Goal: Task Accomplishment & Management: Manage account settings

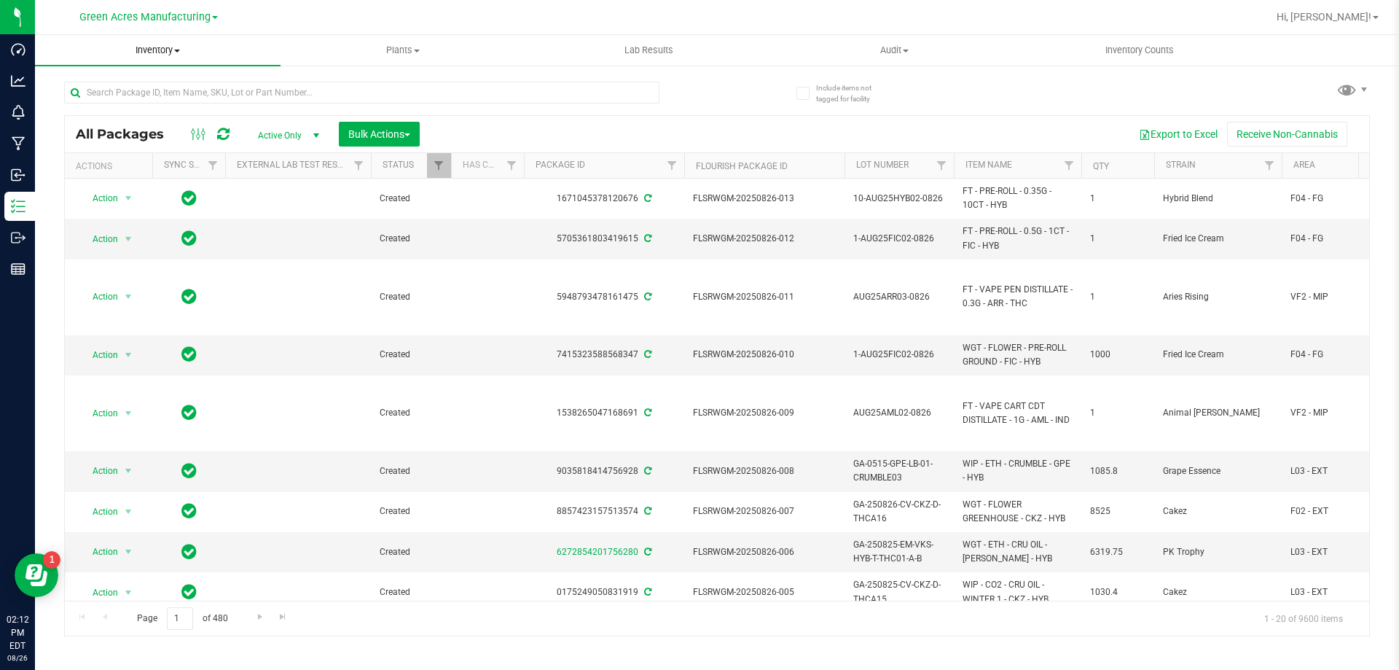
click at [155, 50] on span "Inventory" at bounding box center [158, 50] width 246 height 13
click at [147, 179] on span "From bill of materials" at bounding box center [101, 175] width 132 height 12
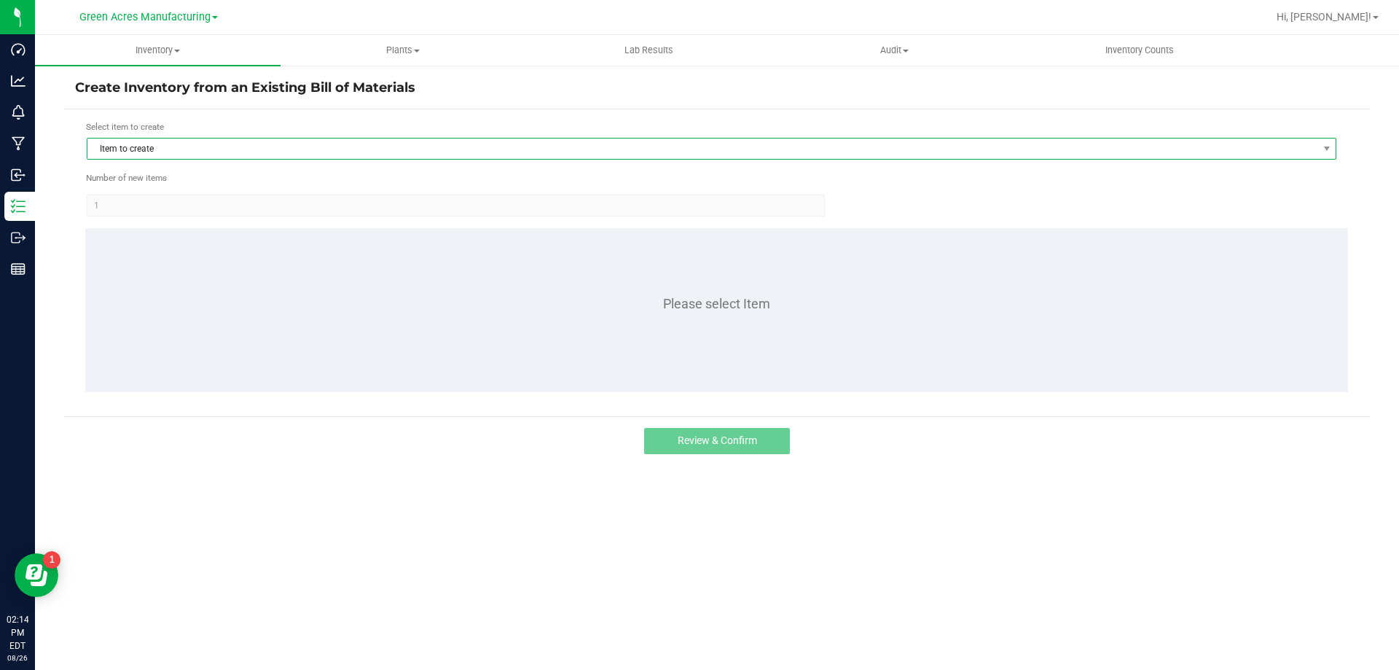
click at [188, 149] on span "Item to create" at bounding box center [702, 148] width 1230 height 20
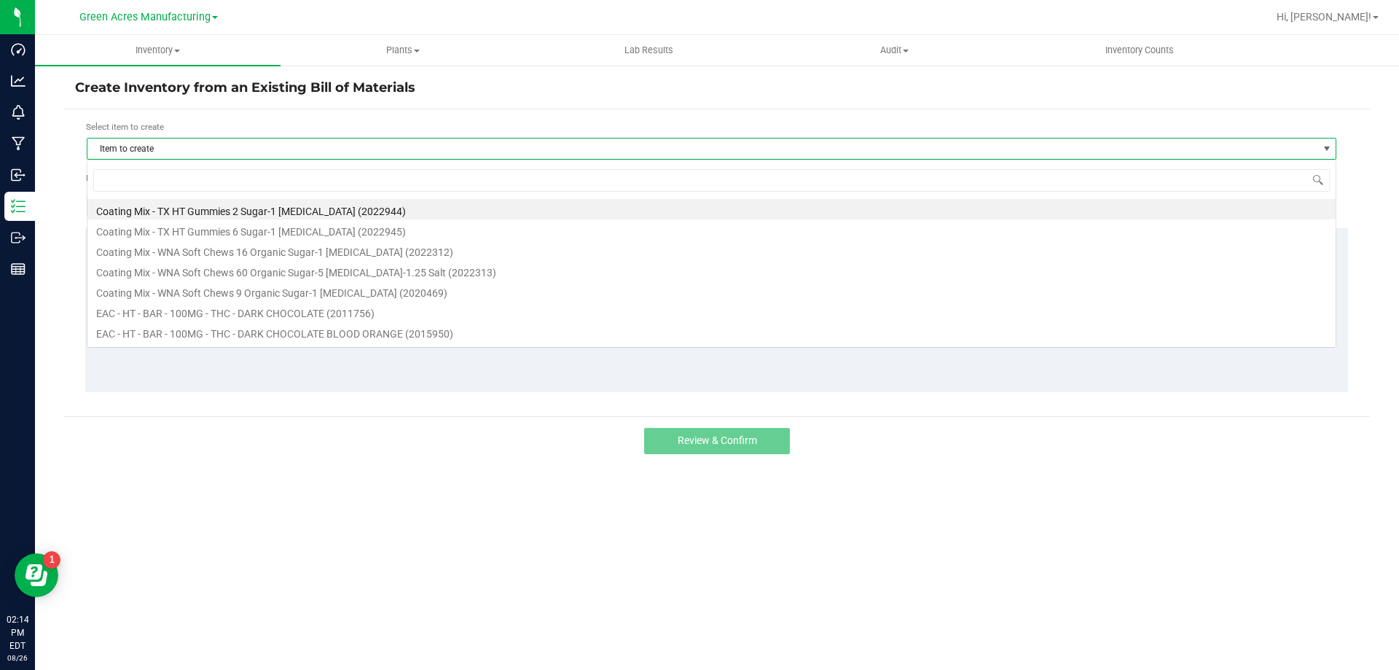
scroll to position [22, 1250]
click at [184, 187] on input at bounding box center [711, 180] width 1237 height 23
type input "dark"
click at [288, 342] on li "EAC - TX - HT - BAR - 100MG - THC - DARK CHOCOLATE (2018163)" at bounding box center [711, 352] width 1249 height 20
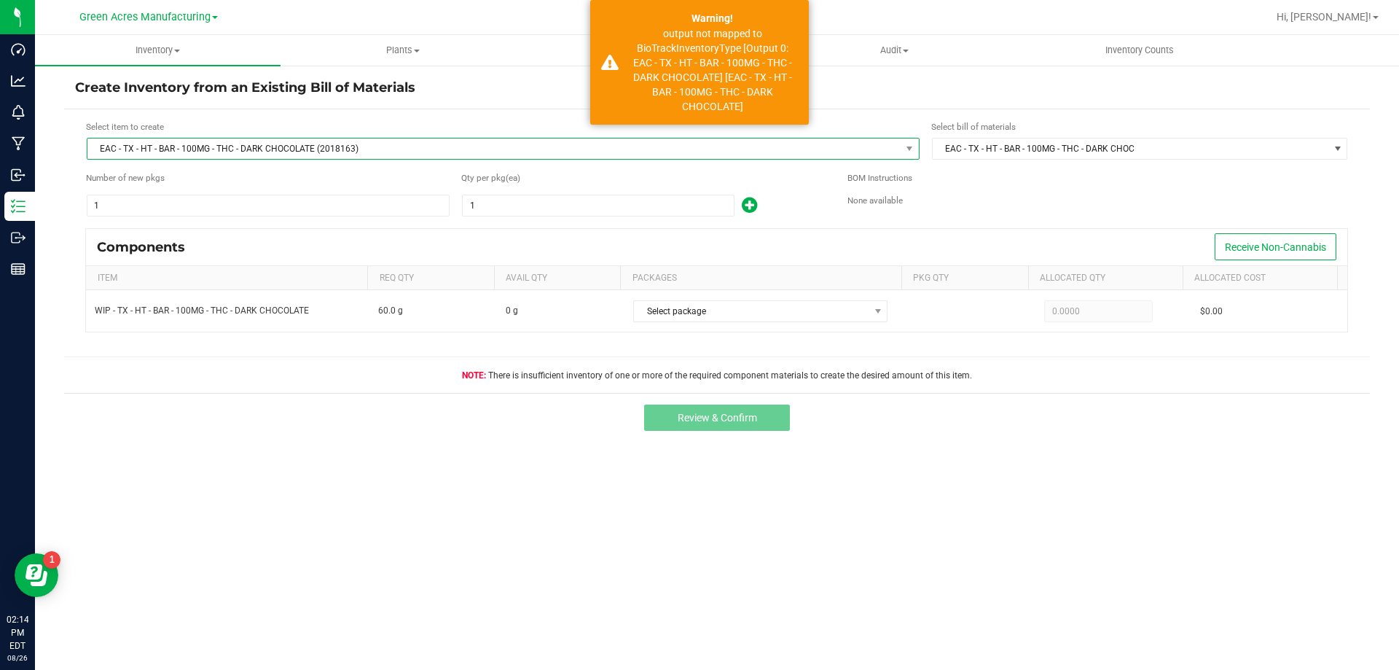
click at [268, 159] on span "EAC - TX - HT - BAR - 100MG - THC - DARK CHOCOLATE (2018163)" at bounding box center [493, 148] width 813 height 20
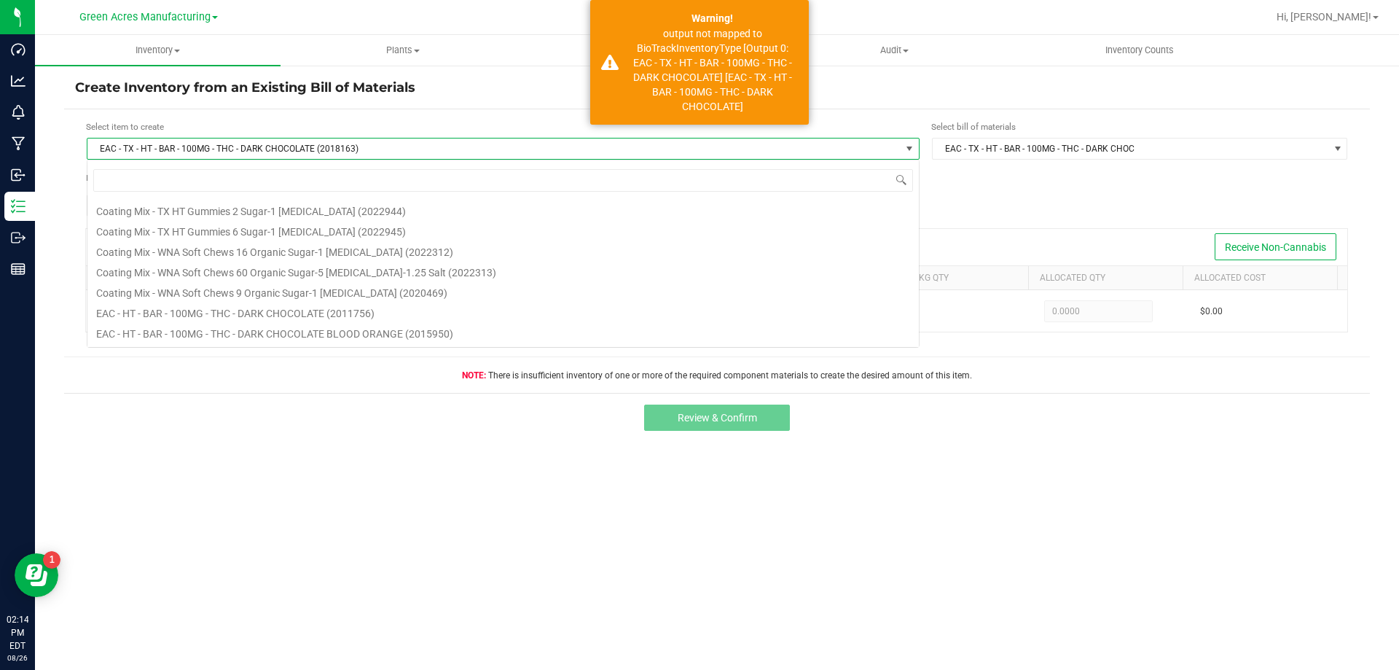
scroll to position [22, 833]
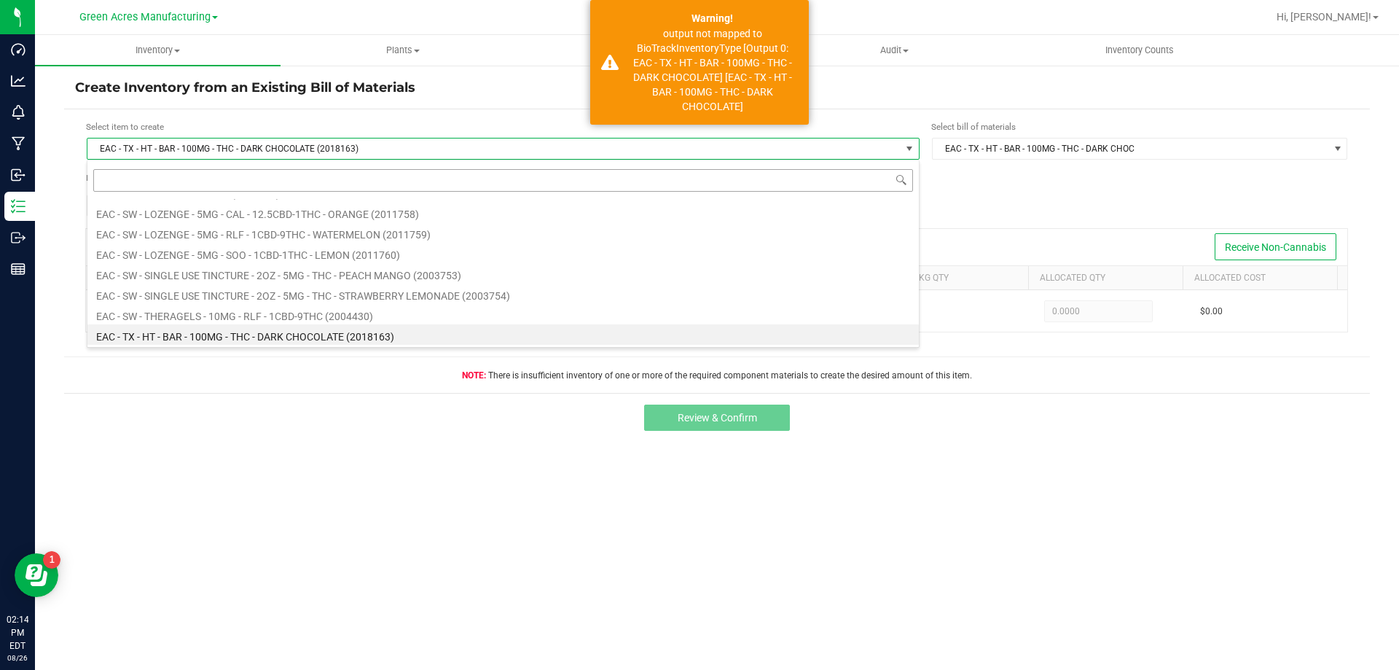
click at [231, 177] on input at bounding box center [503, 180] width 820 height 23
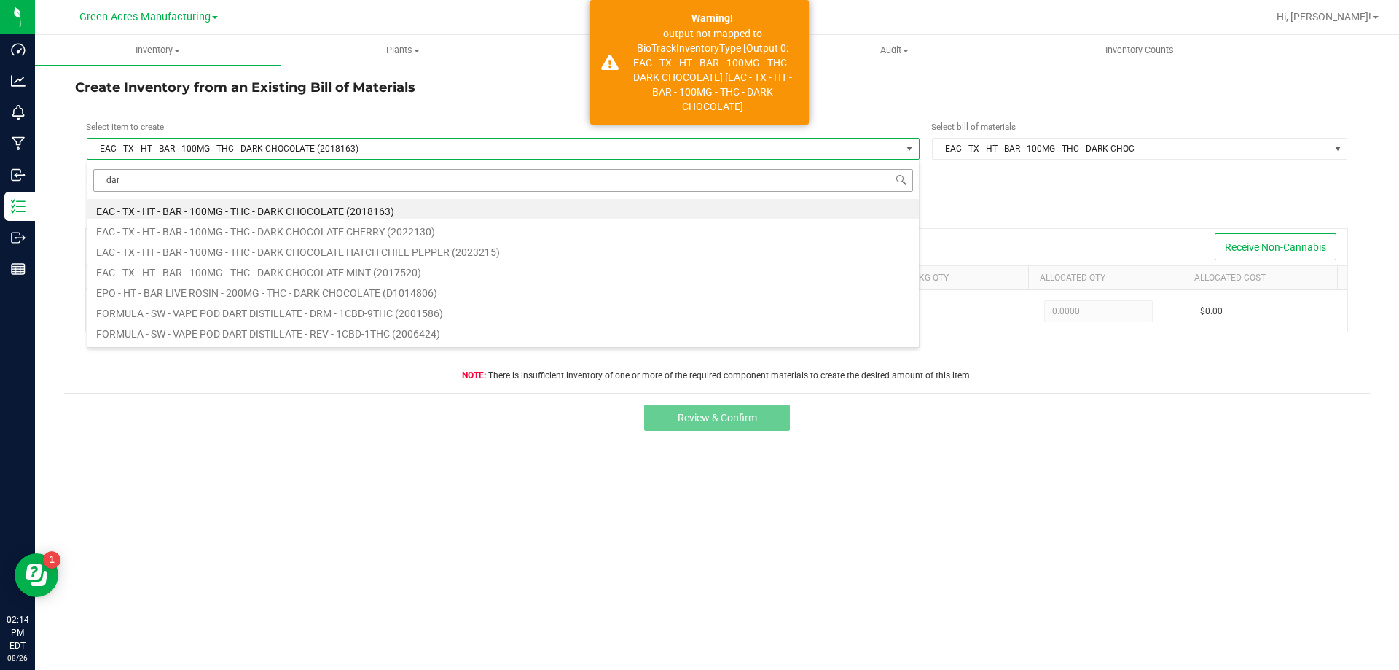
type input "dark"
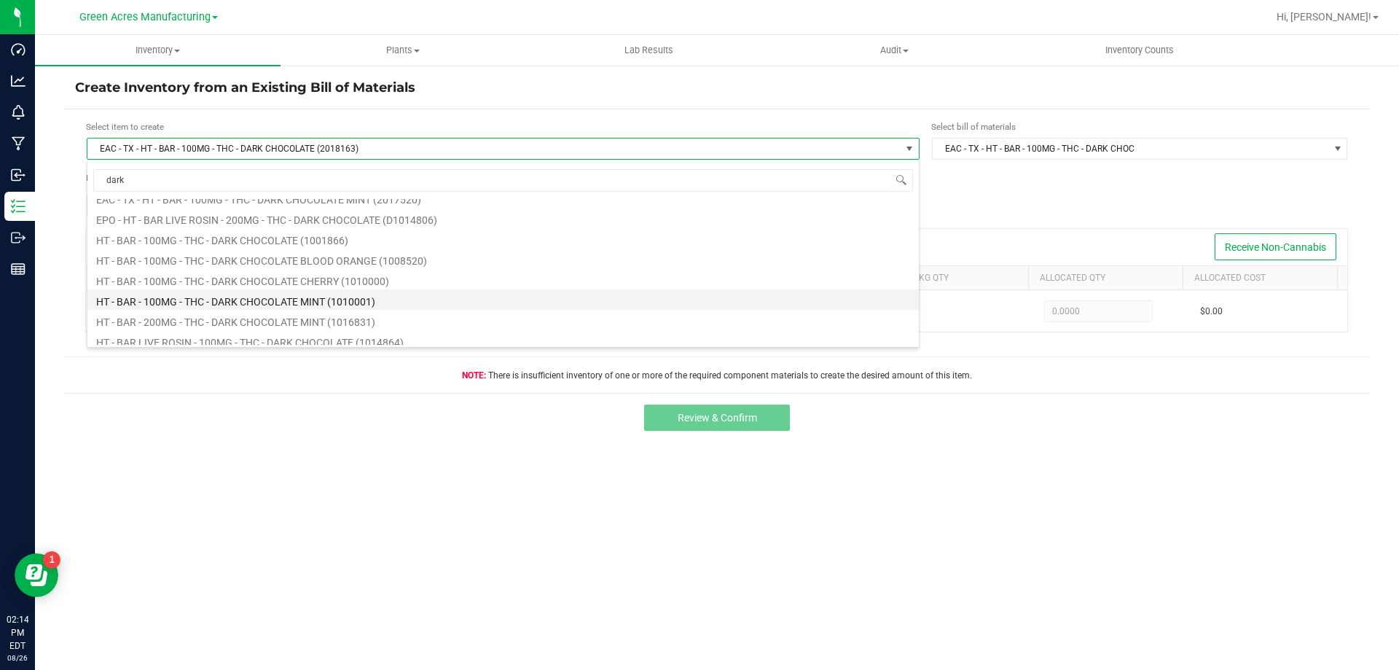
scroll to position [289, 0]
click at [259, 289] on li "HT - BAR LIVE ROSIN - 200MG - THC - DARK CHOCOLATE (1014806)" at bounding box center [503, 288] width 832 height 20
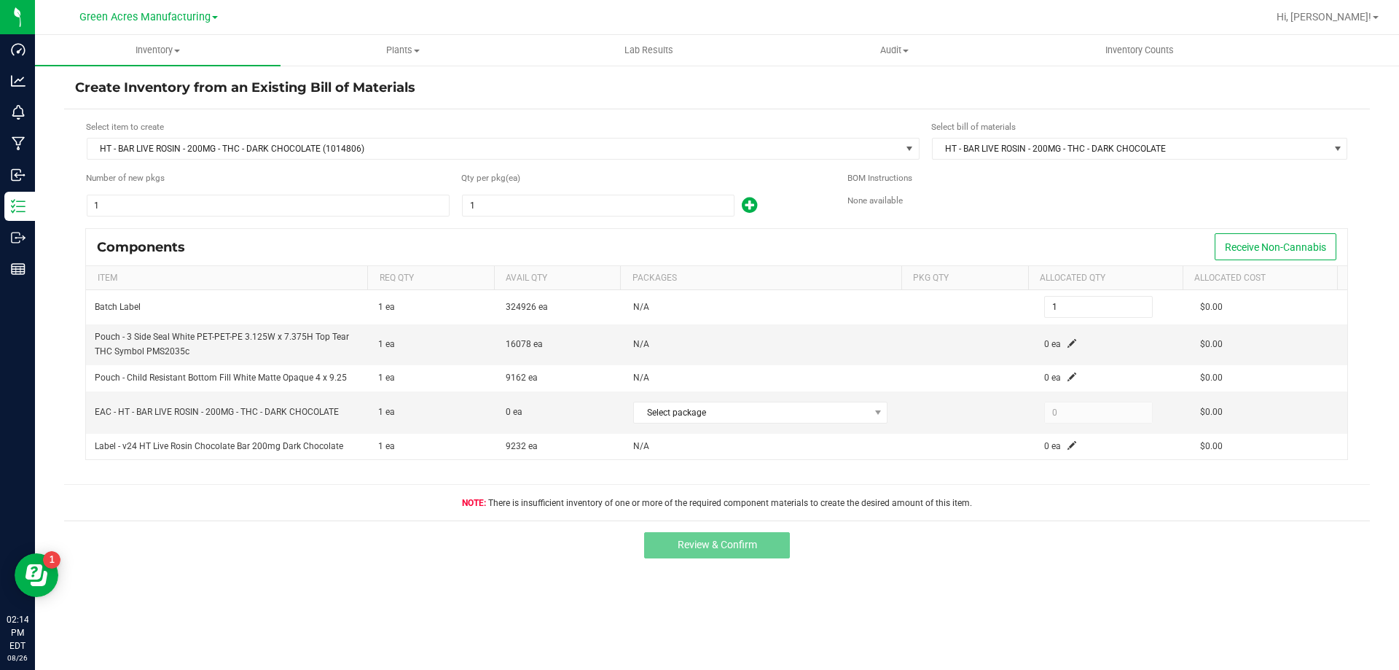
click at [225, 134] on div "Select item to create HT - BAR LIVE ROSIN - 200MG - THC - DARK CHOCOLATE (10148…" at bounding box center [503, 140] width 835 height 40
click at [225, 140] on span "HT - BAR LIVE ROSIN - 200MG - THC - DARK CHOCOLATE (1014806)" at bounding box center [493, 148] width 813 height 20
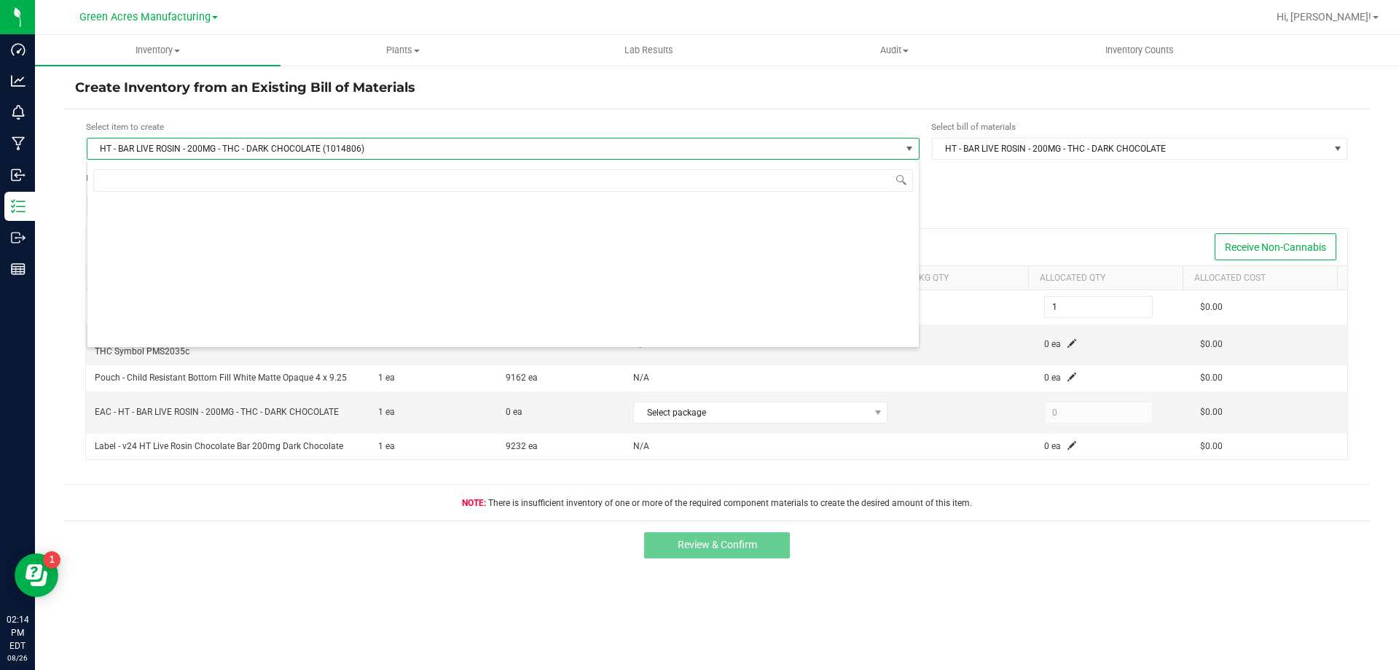
scroll to position [22, 833]
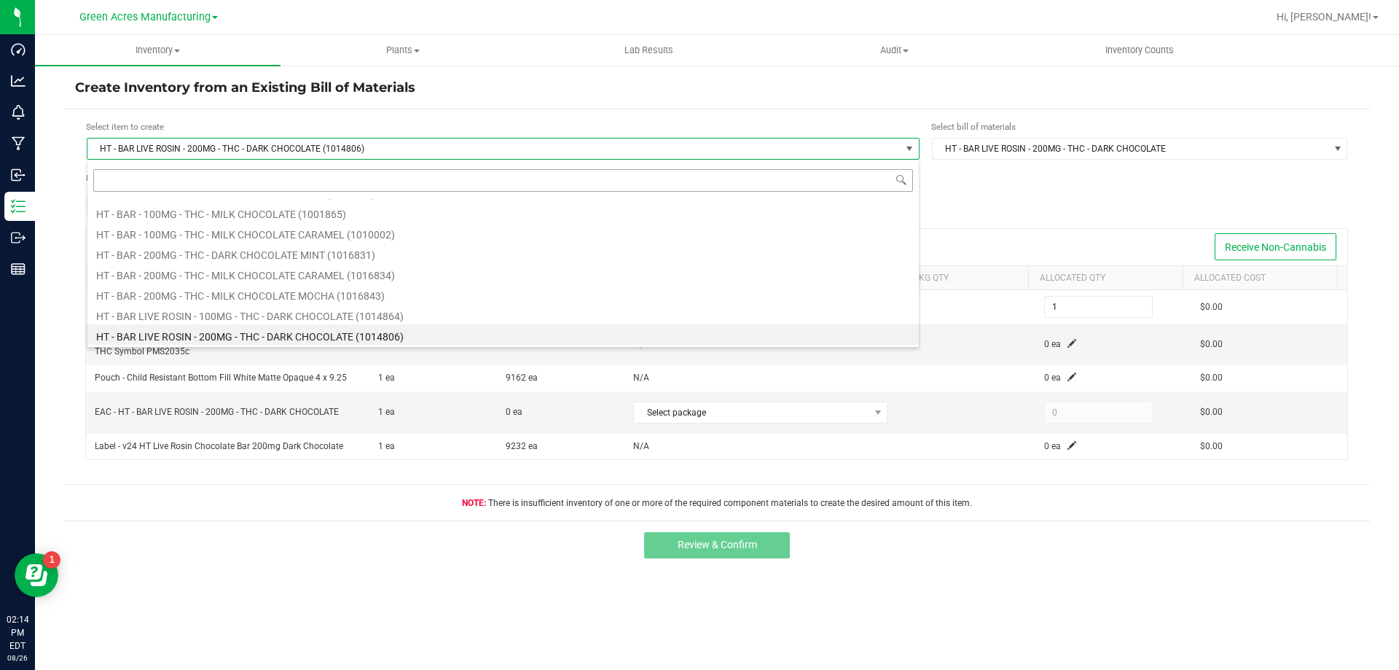
click at [211, 183] on input at bounding box center [503, 180] width 820 height 23
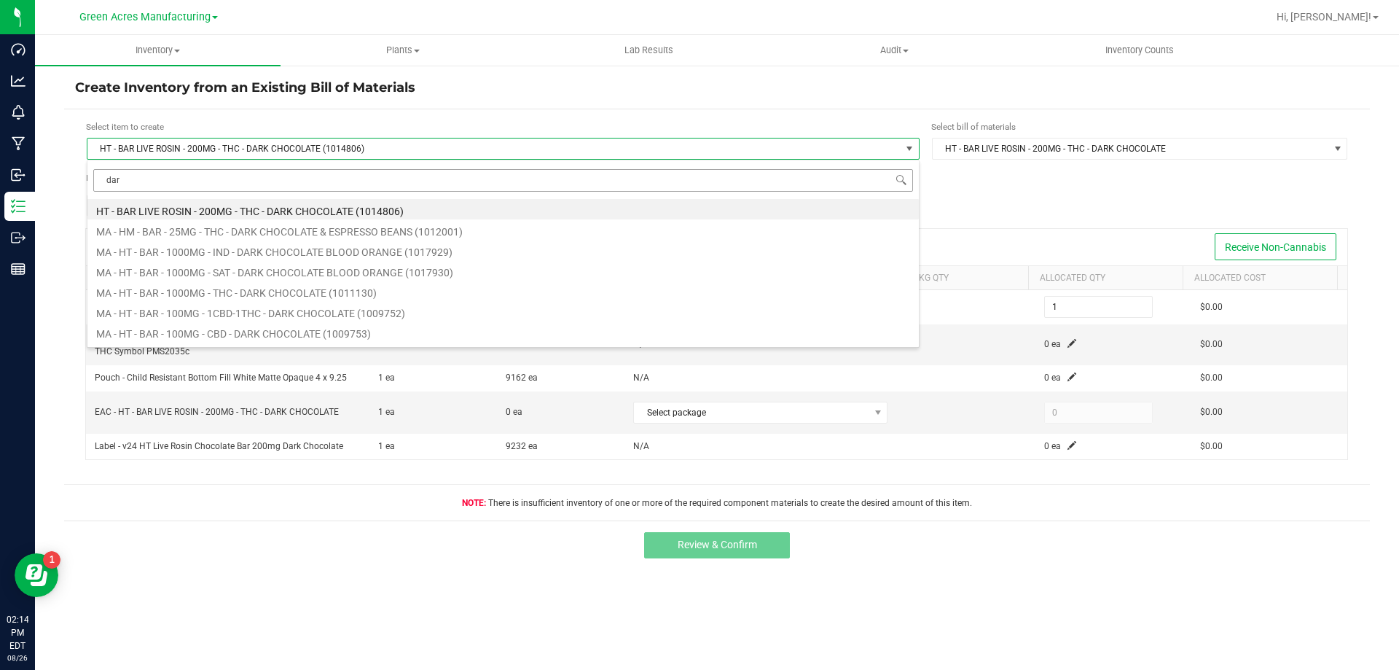
type input "dark"
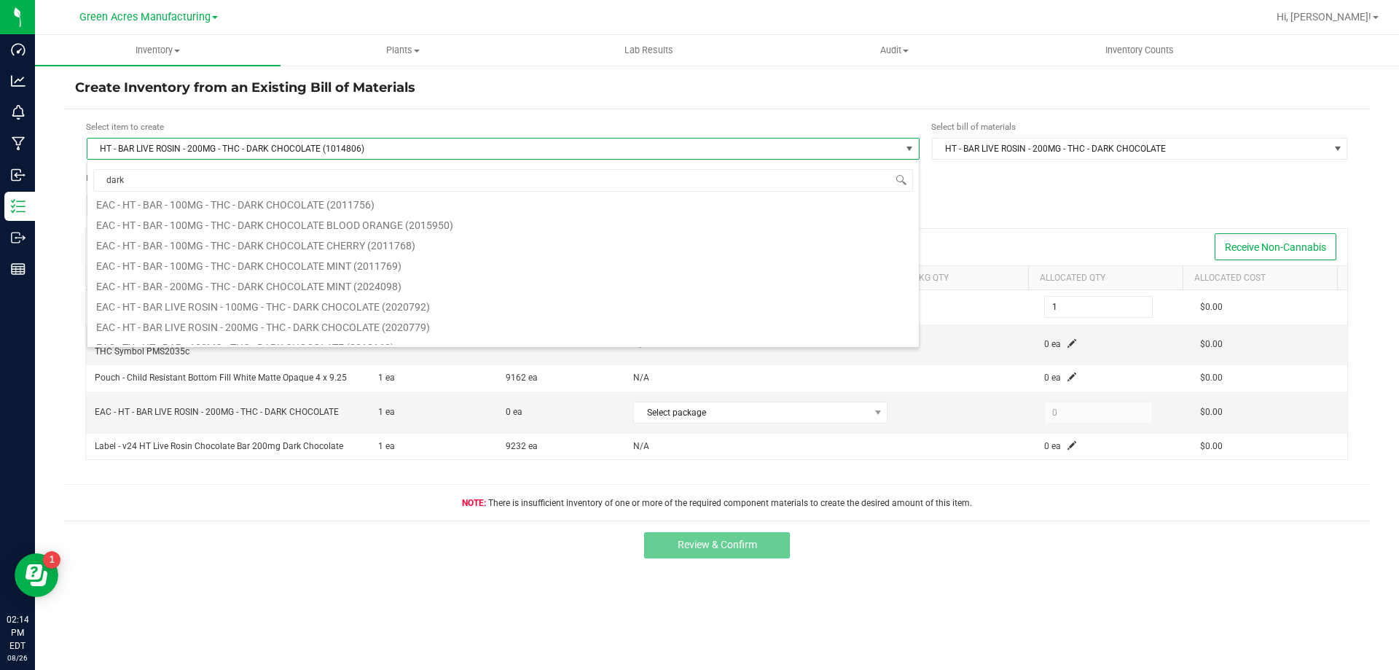
scroll to position [0, 0]
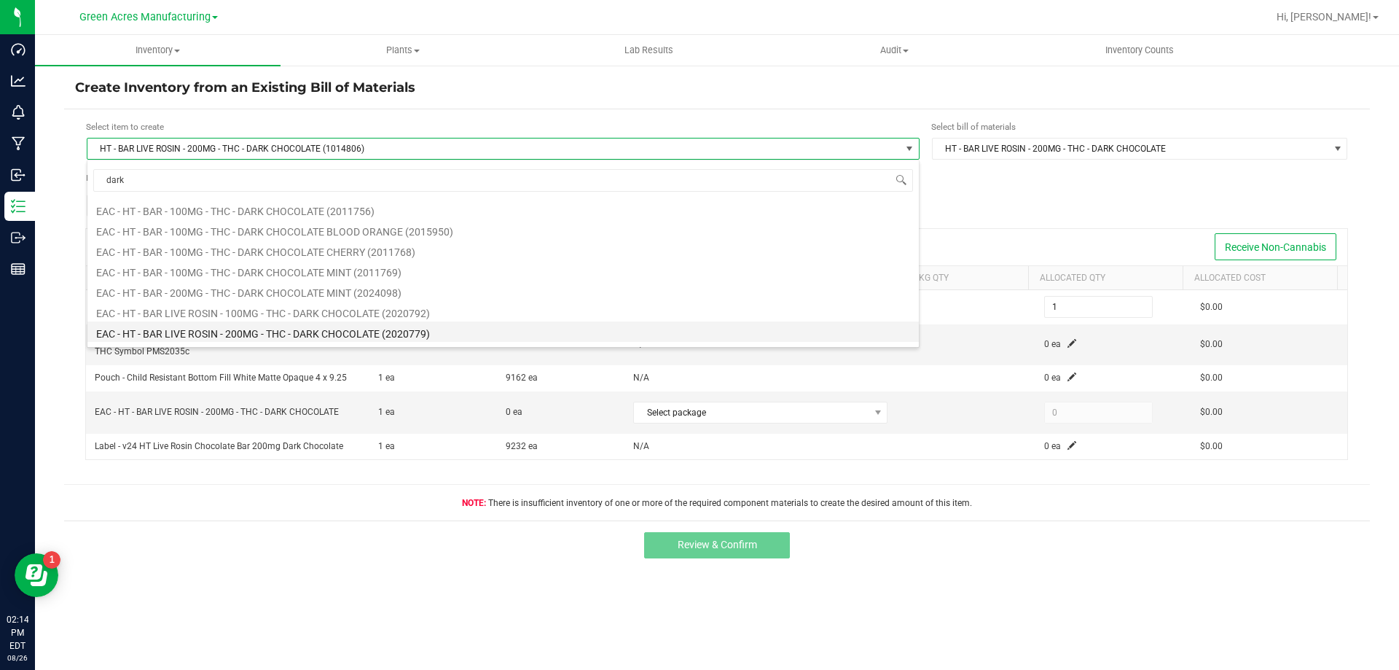
click at [273, 332] on li "EAC - HT - BAR LIVE ROSIN - 200MG - THC - DARK CHOCOLATE (2020779)" at bounding box center [503, 331] width 832 height 20
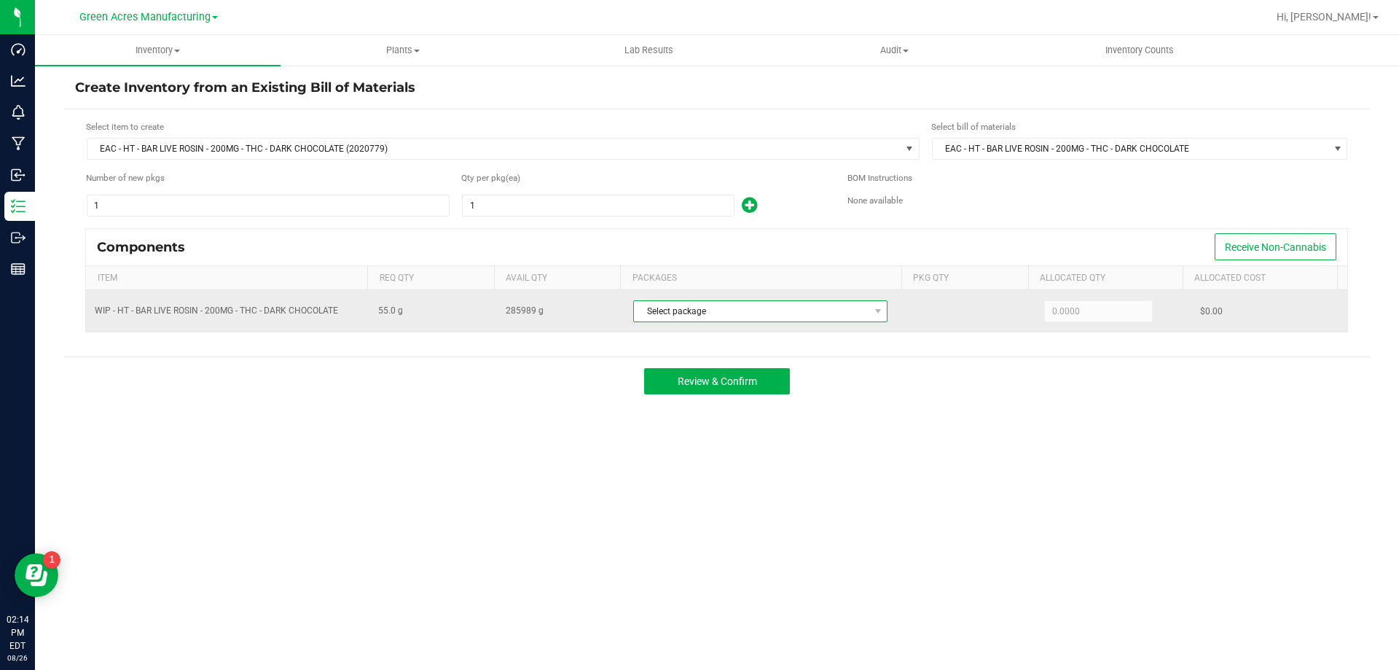
click at [749, 311] on span "Select package" at bounding box center [751, 311] width 235 height 20
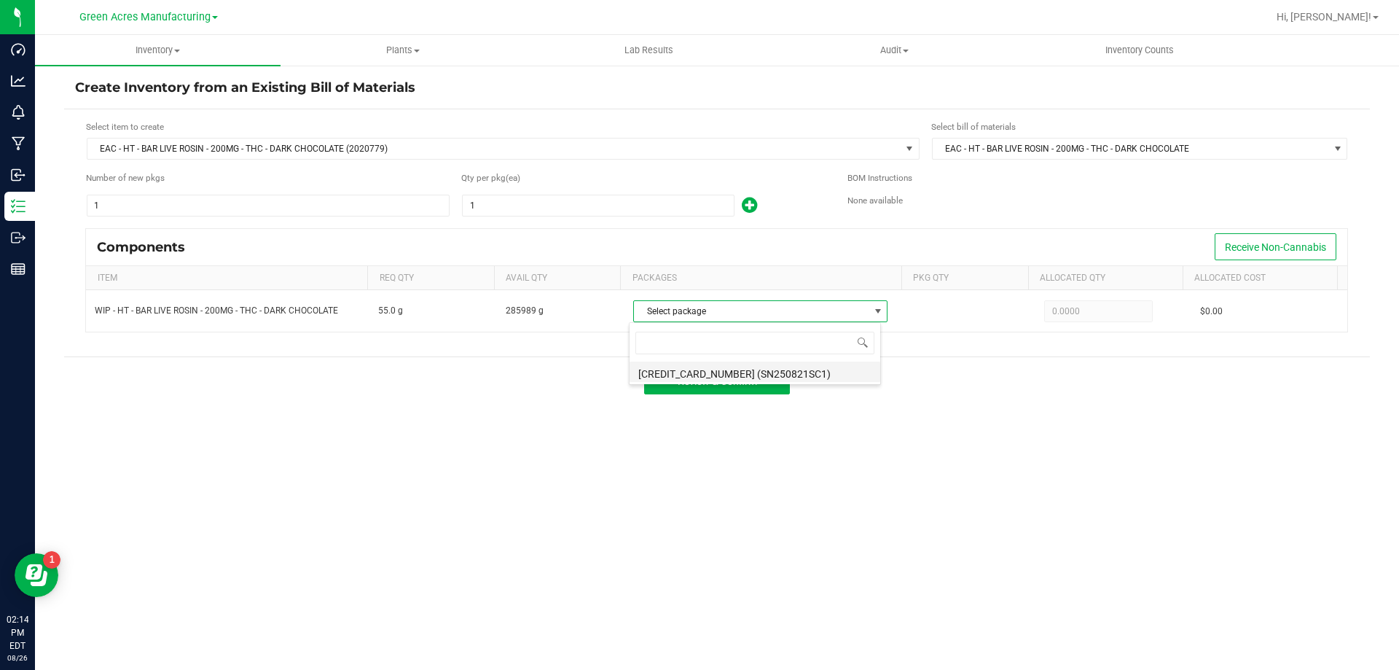
click at [746, 374] on li "[CREDIT_CARD_NUMBER] (SN250821SC1)" at bounding box center [755, 372] width 251 height 20
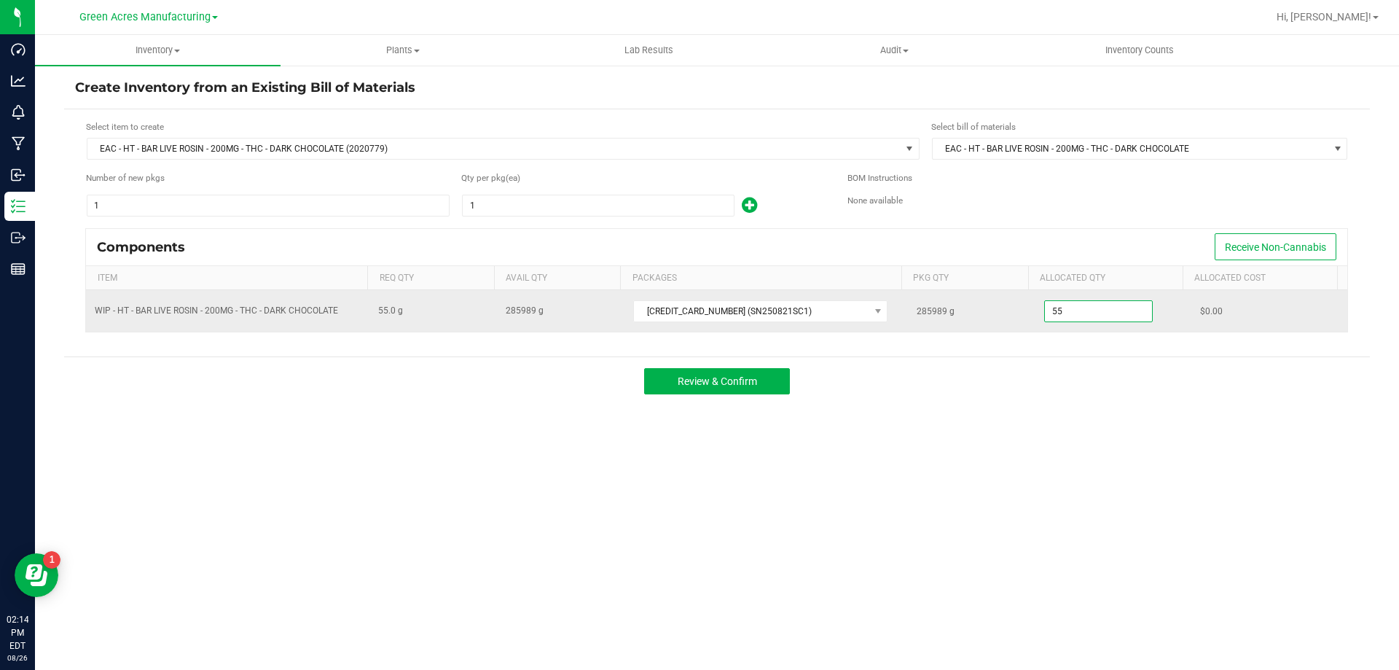
click at [1101, 315] on input "55" at bounding box center [1098, 311] width 107 height 20
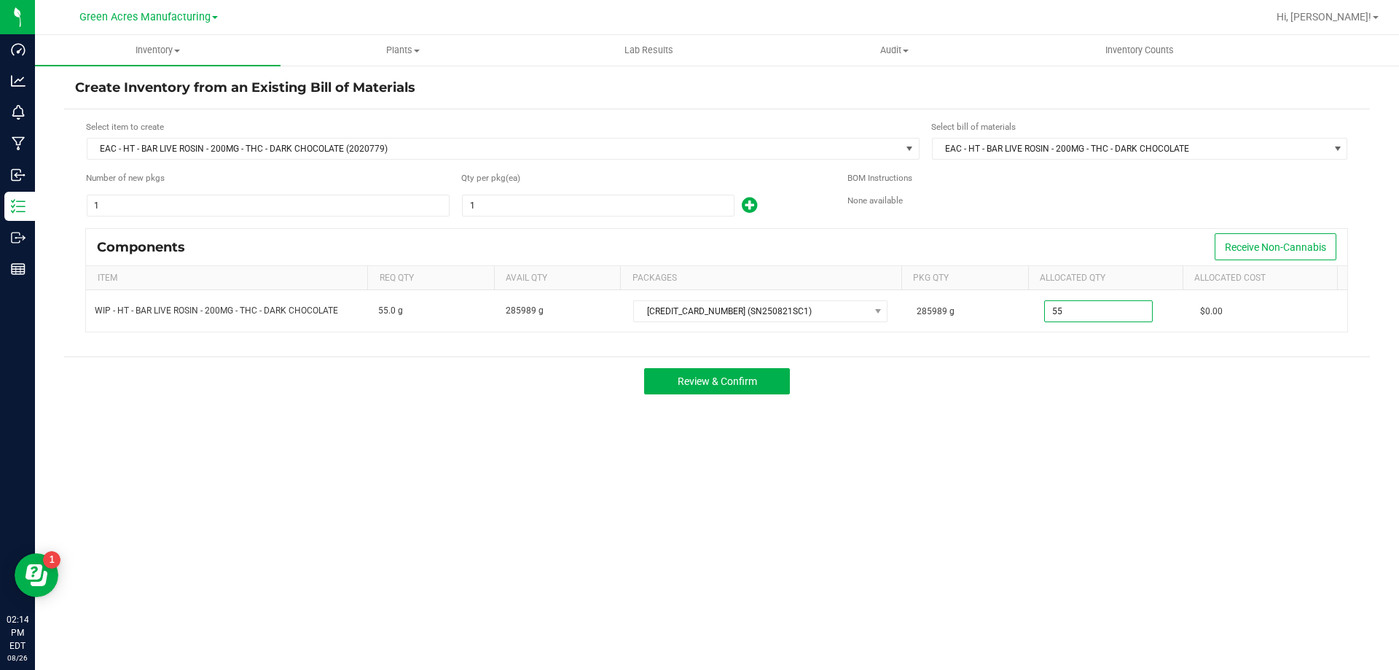
type input "55.0000"
click at [534, 192] on div "Qty per pkg (ea) 1" at bounding box center [643, 194] width 364 height 46
click at [527, 203] on input "1" at bounding box center [598, 205] width 271 height 20
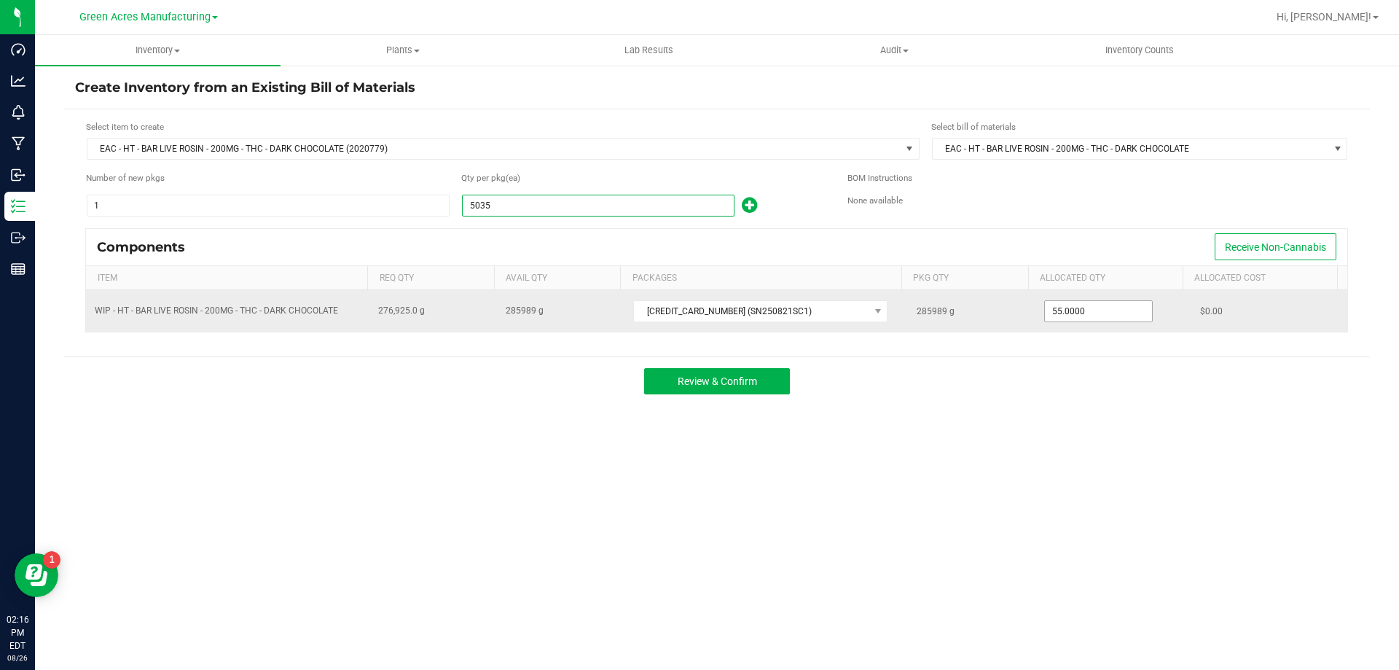
type input "5,035"
click at [1070, 302] on input "55" at bounding box center [1098, 311] width 107 height 20
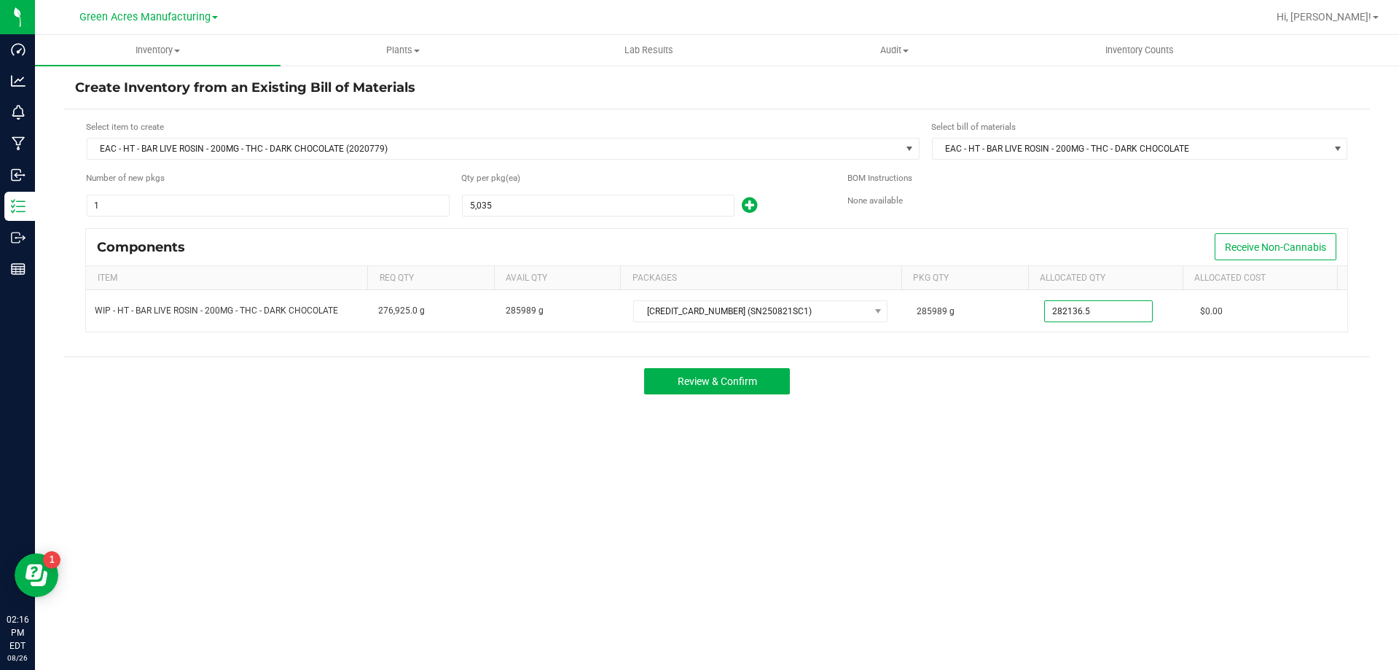
type input "282,136.5000"
click at [992, 380] on div "Review & Confirm" at bounding box center [717, 380] width 1306 height 49
click at [709, 389] on button "Review & Confirm" at bounding box center [717, 381] width 146 height 26
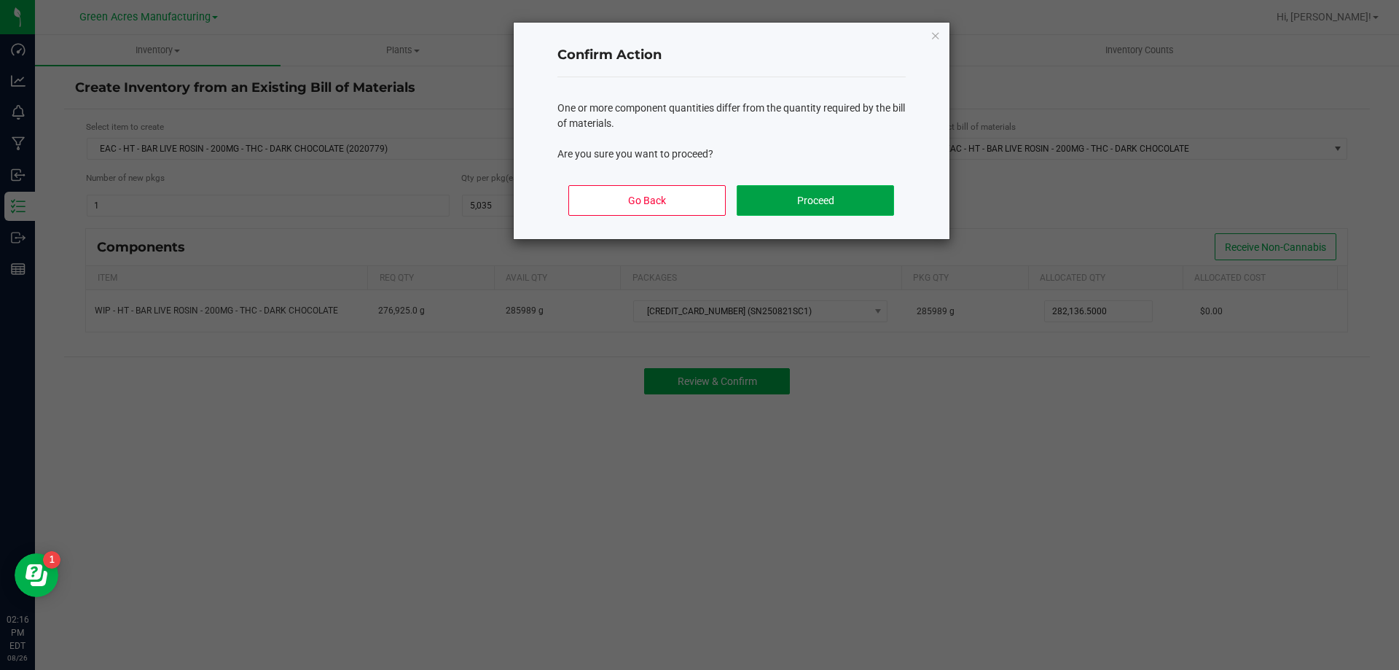
click at [784, 208] on button "Proceed" at bounding box center [815, 200] width 157 height 31
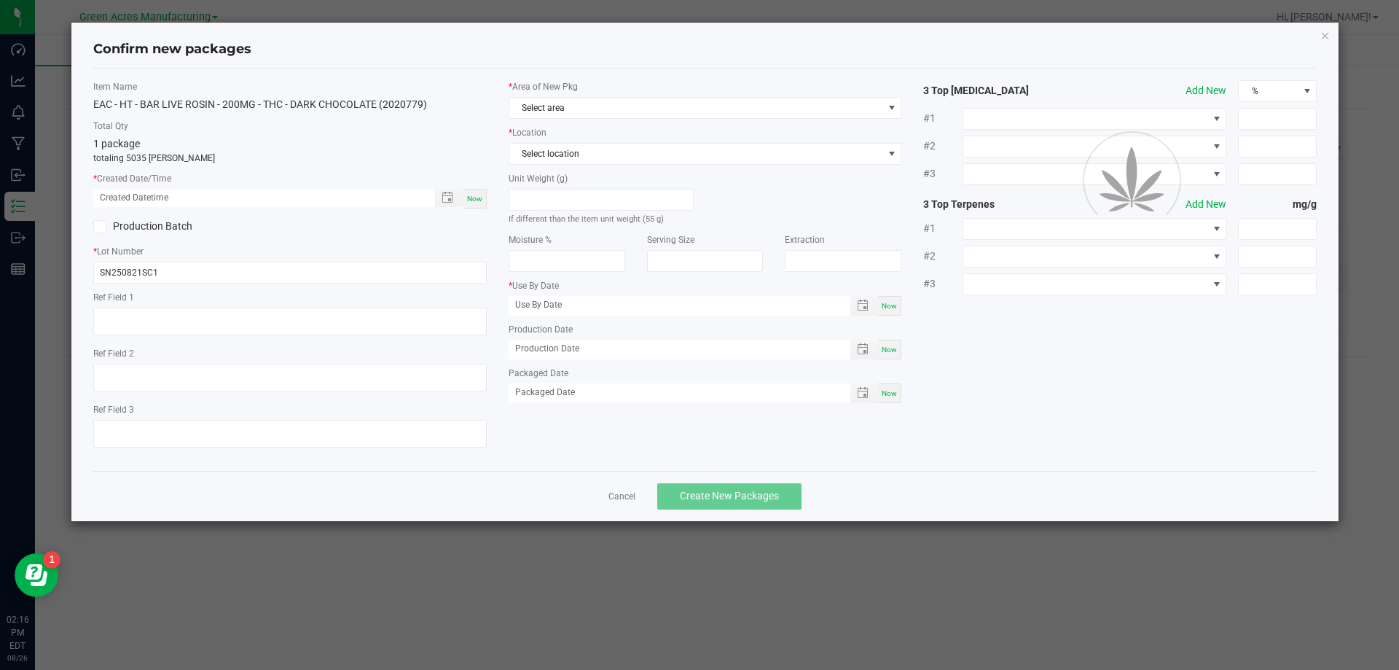
type input "[DATE]"
click at [485, 209] on div "Item Name EAC - HT - BAR LIVE ROSIN - 200MG - THC - DARK CHOCOLATE (2020779) To…" at bounding box center [289, 269] width 415 height 379
click at [479, 196] on span "Now" at bounding box center [474, 199] width 15 height 8
type input "[DATE] 02:16 PM"
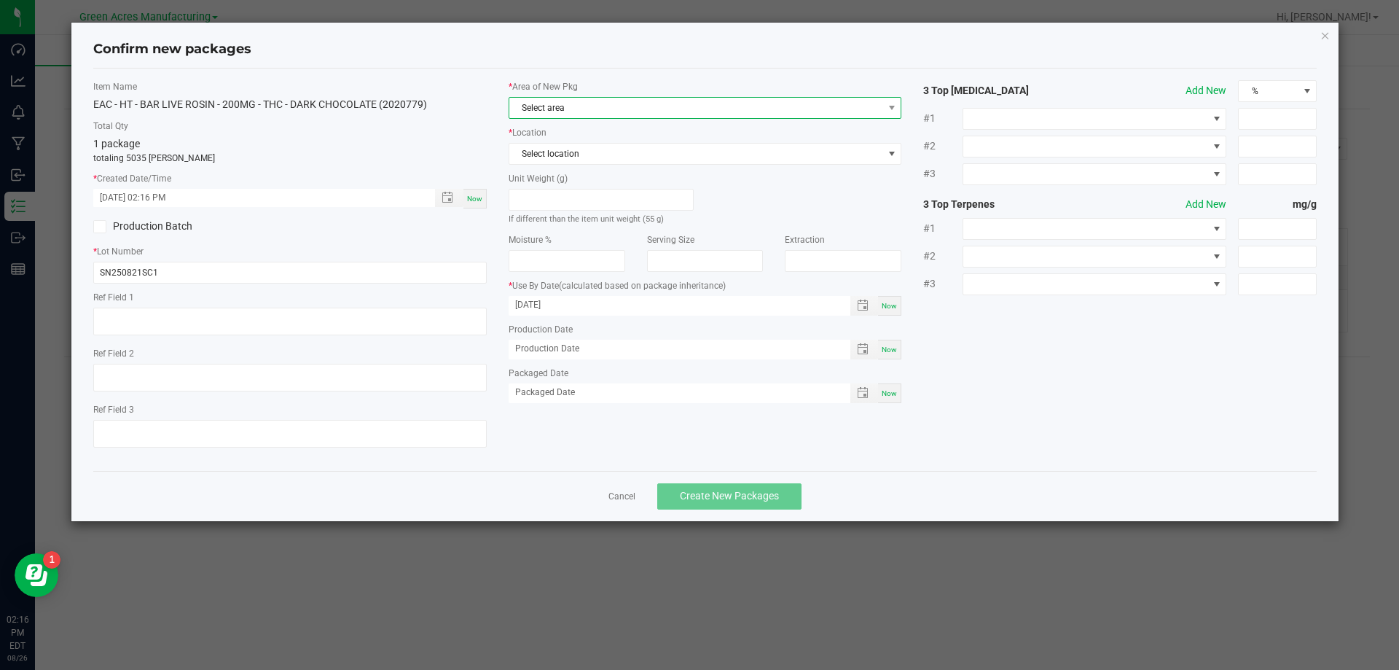
click at [567, 109] on span "Select area" at bounding box center [696, 108] width 374 height 20
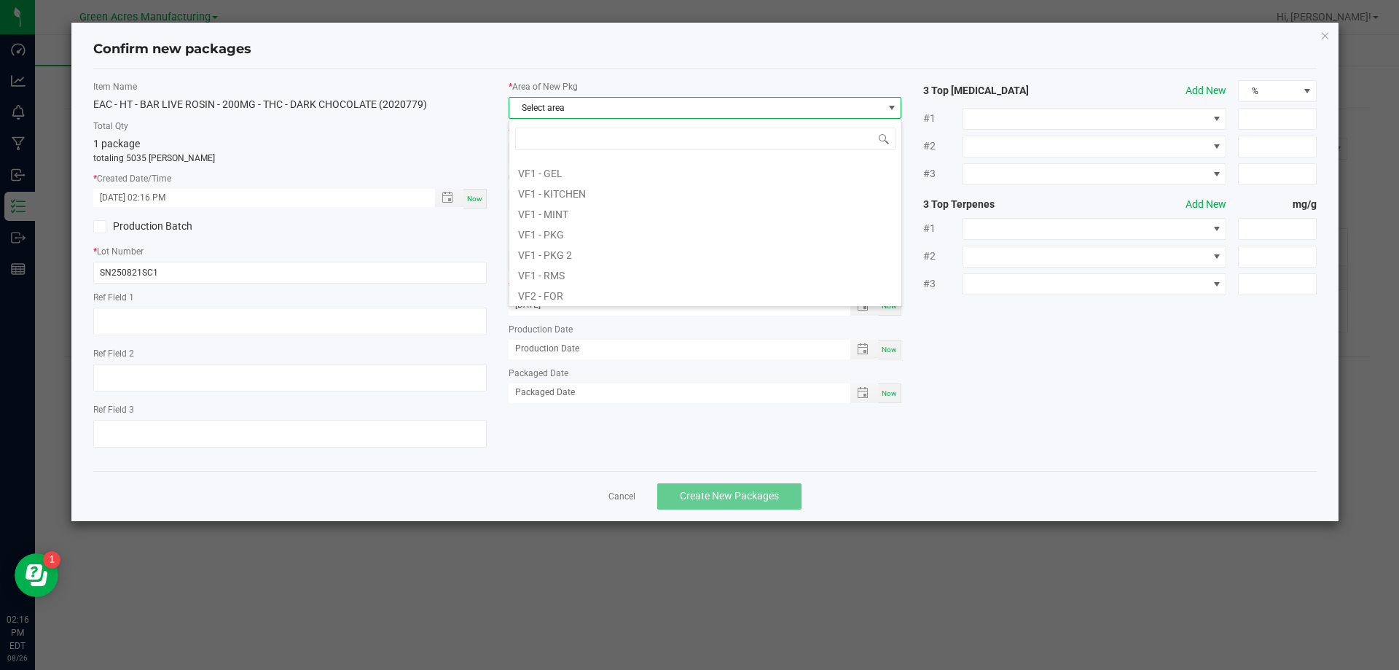
scroll to position [583, 0]
click at [553, 259] on li "VF1 - PKG" at bounding box center [705, 258] width 392 height 20
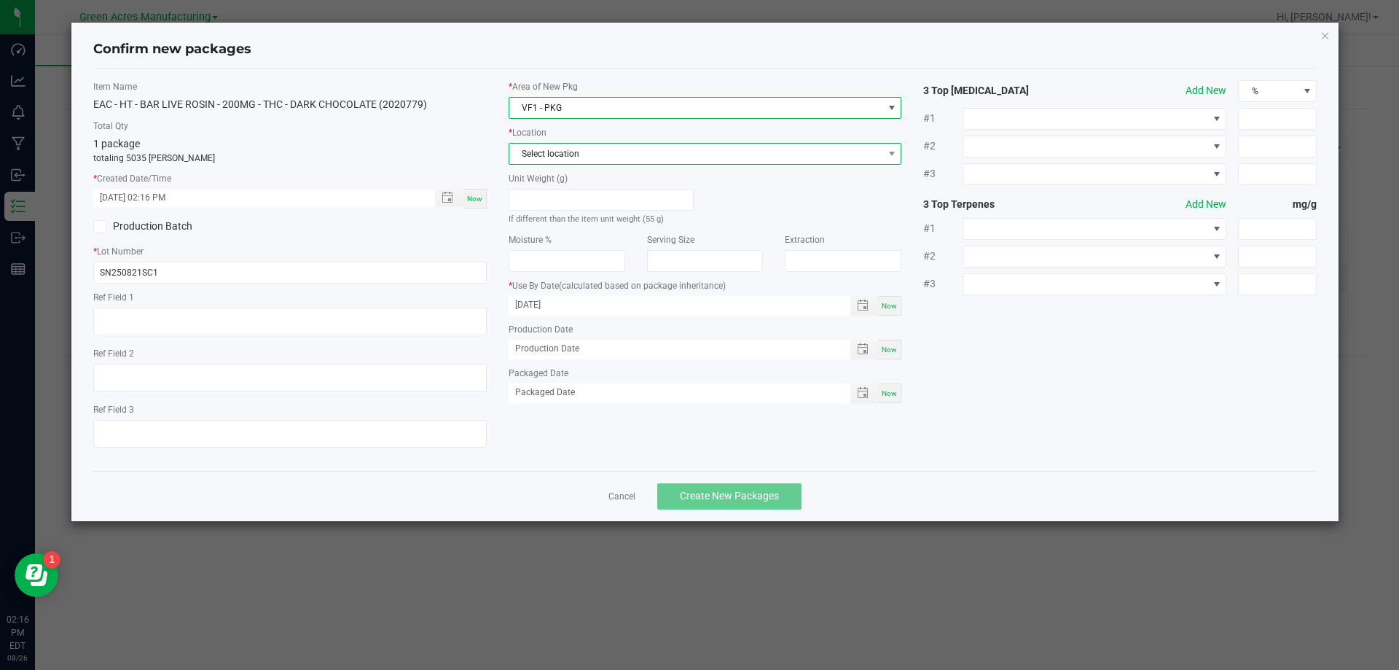
click at [611, 161] on span "Select location" at bounding box center [696, 154] width 374 height 20
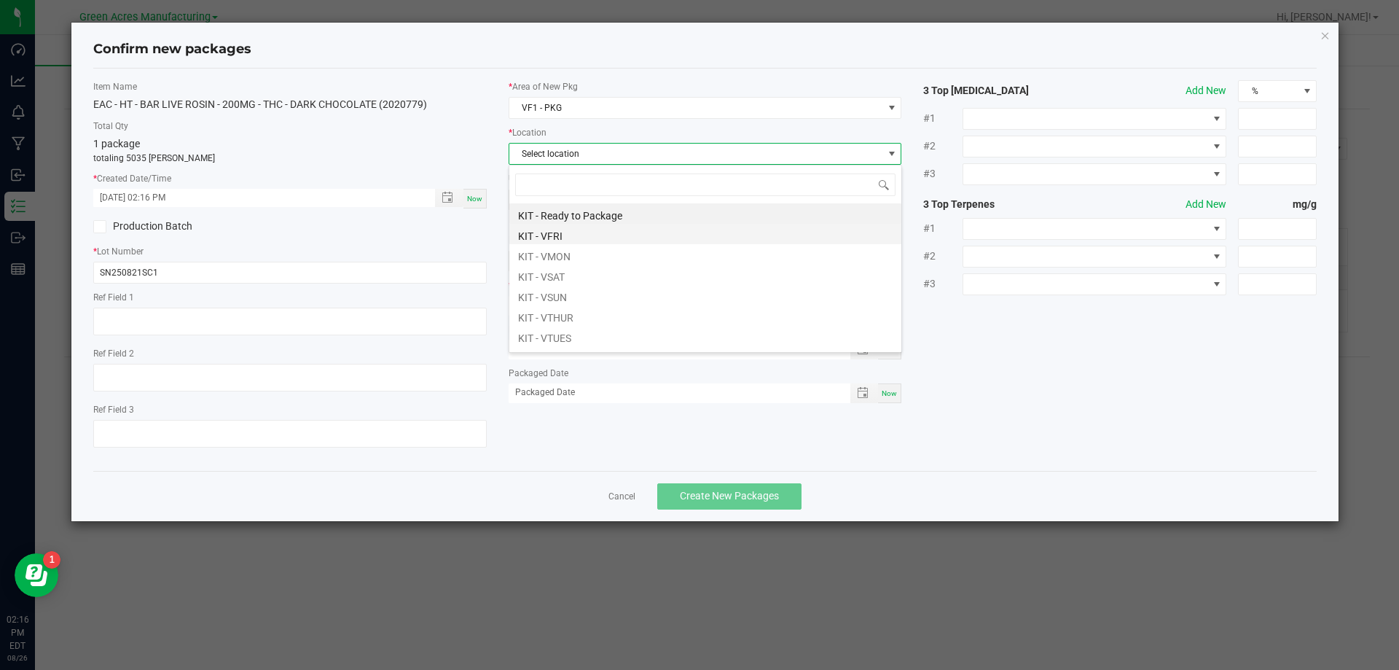
scroll to position [73, 0]
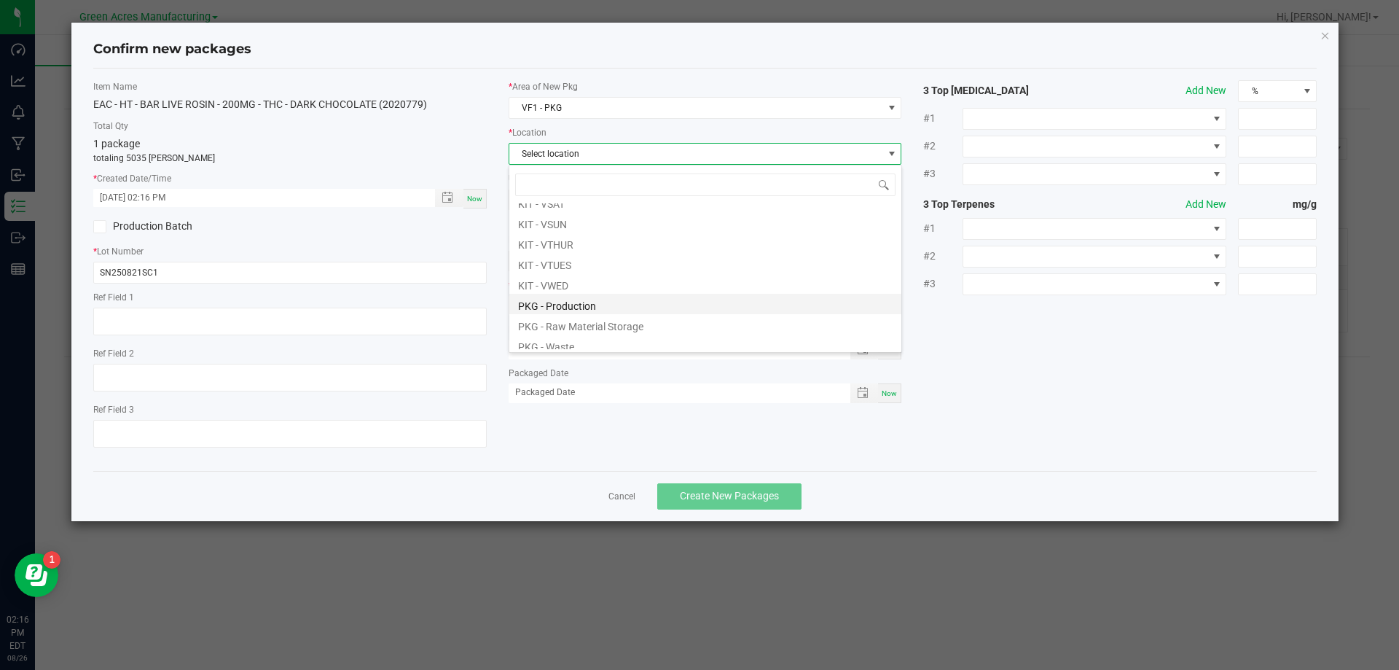
click at [564, 308] on li "PKG - Production" at bounding box center [705, 304] width 392 height 20
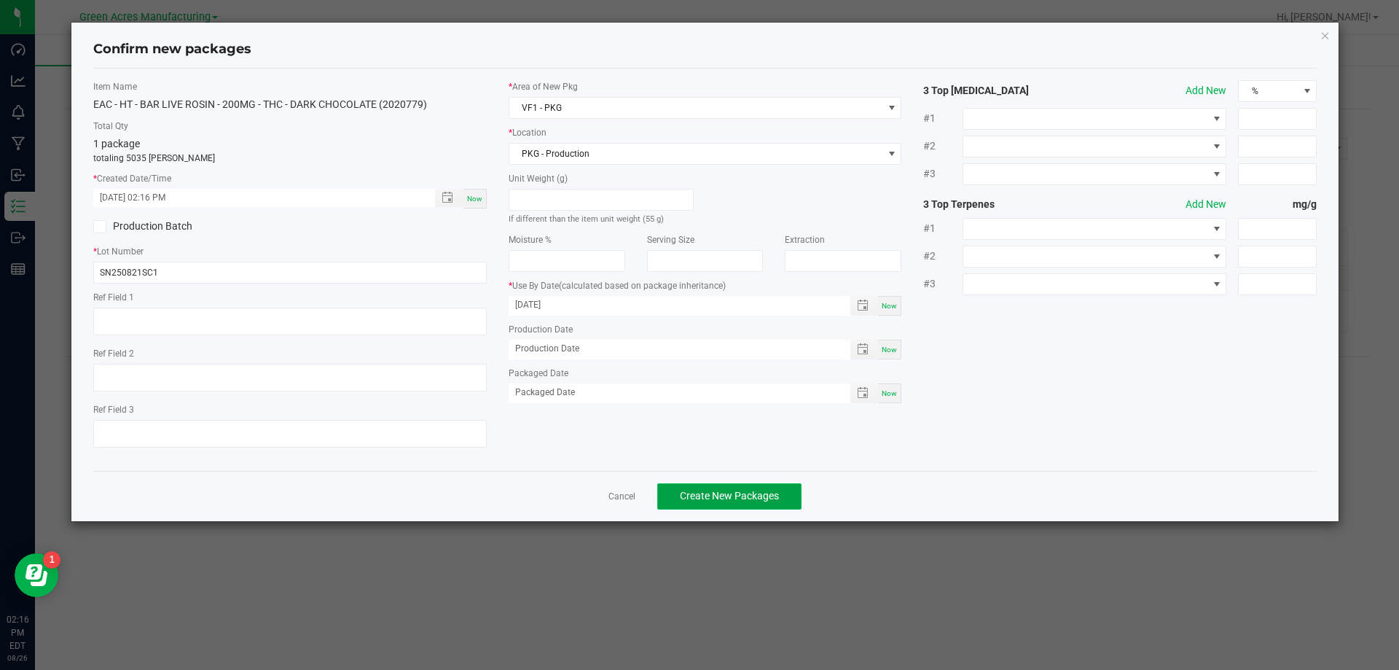
click at [733, 495] on span "Create New Packages" at bounding box center [729, 496] width 99 height 12
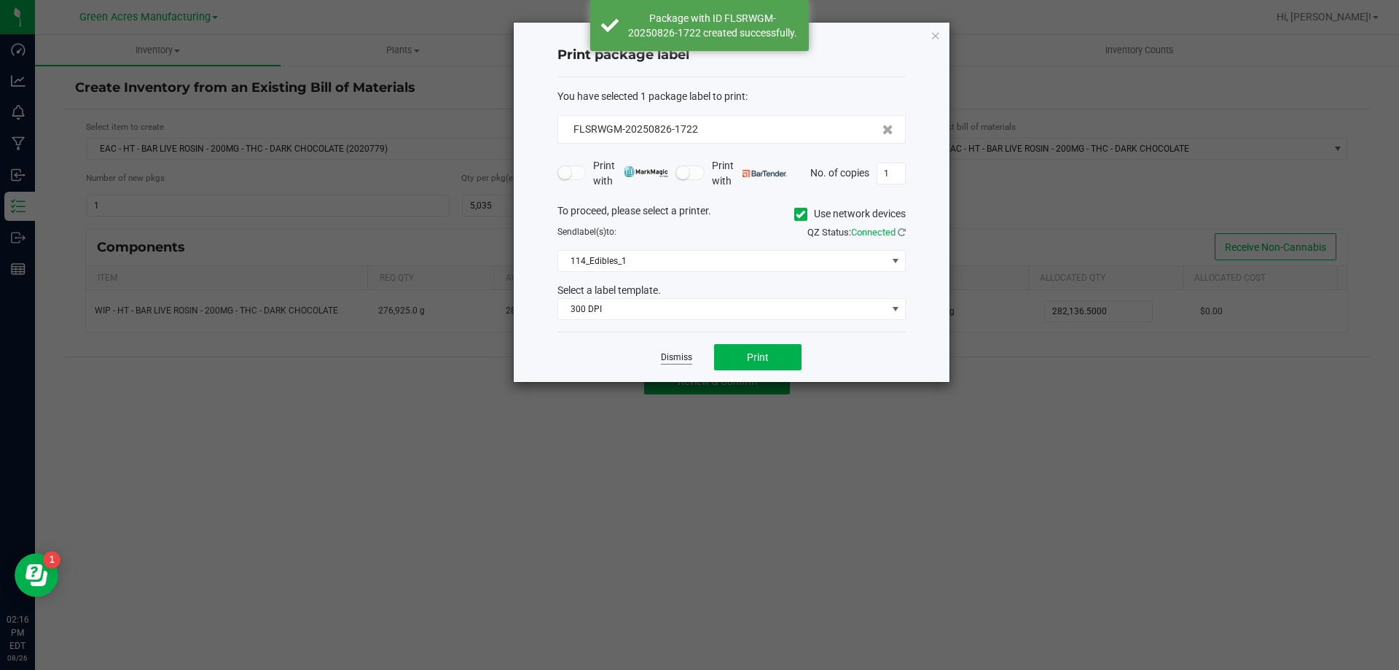
click at [677, 356] on link "Dismiss" at bounding box center [676, 357] width 31 height 12
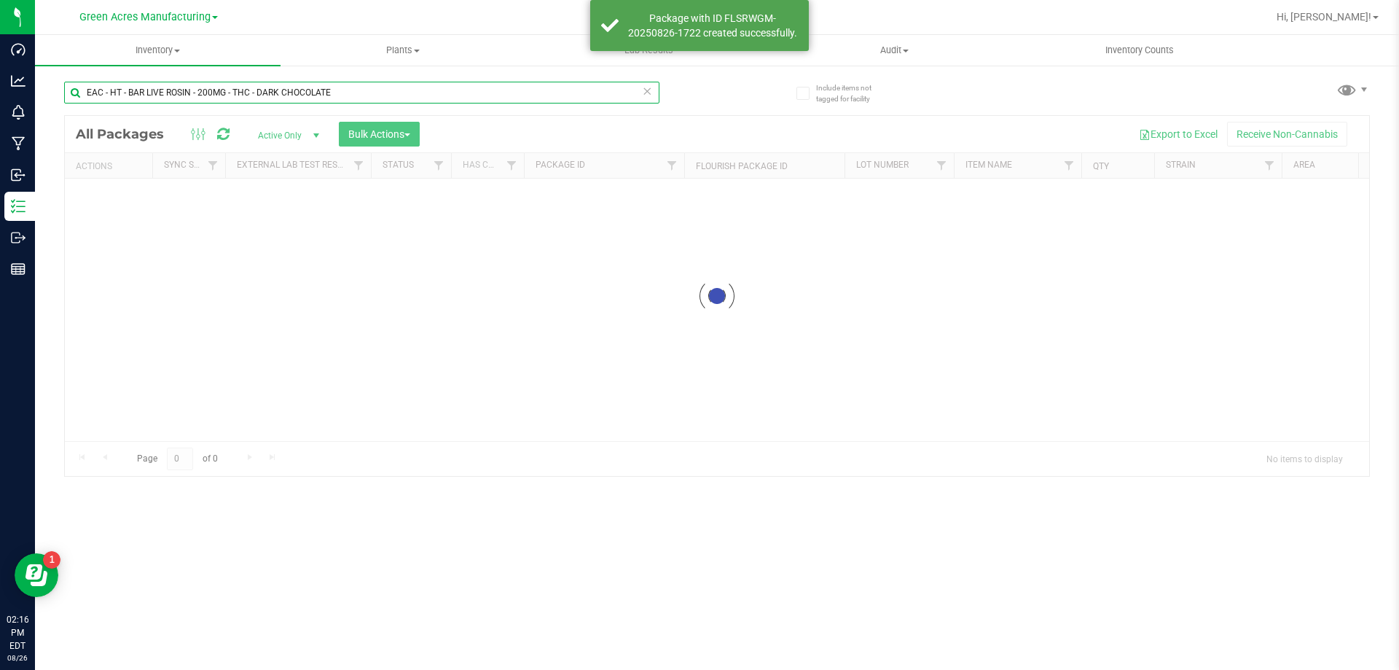
drag, startPoint x: 109, startPoint y: 92, endPoint x: 53, endPoint y: 88, distance: 55.5
click at [53, 88] on div "Include items not tagged for facility EAC - HT - BAR LIVE ROSIN - 200MG - THC -…" at bounding box center [717, 286] width 1364 height 445
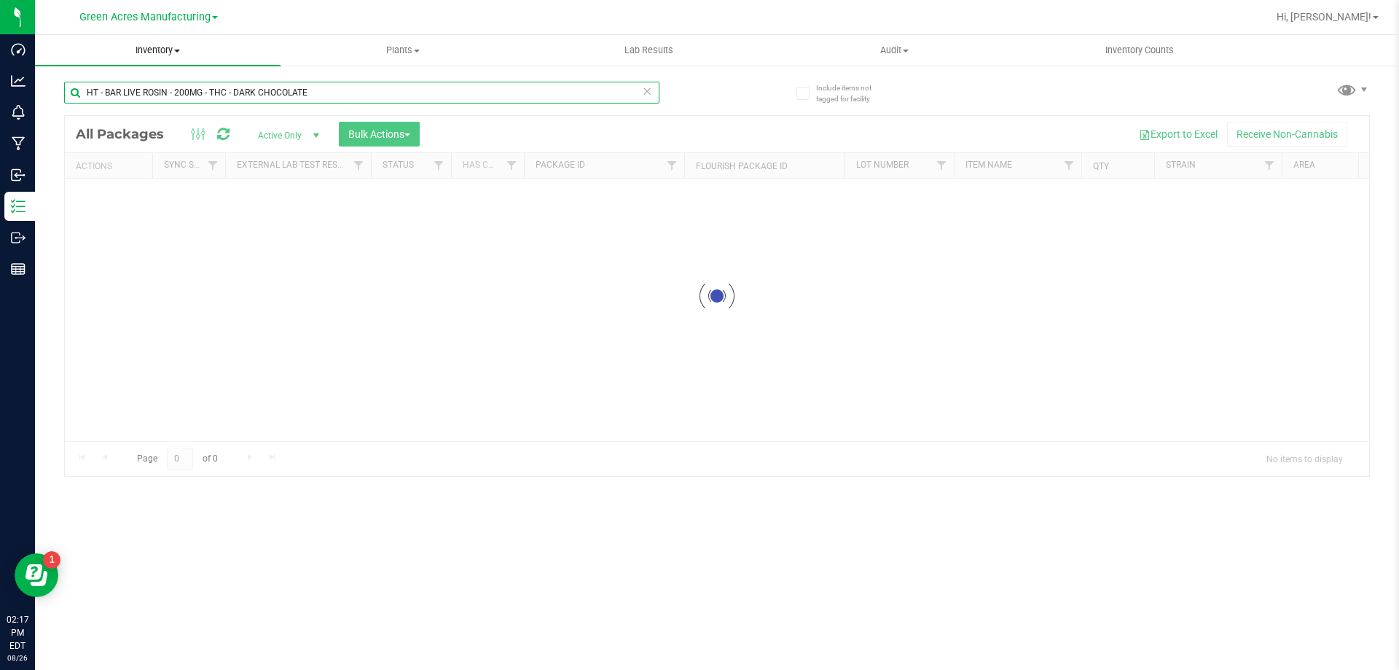
type input "HT - BAR LIVE ROSIN - 200MG - THC - DARK CHOCOLATE"
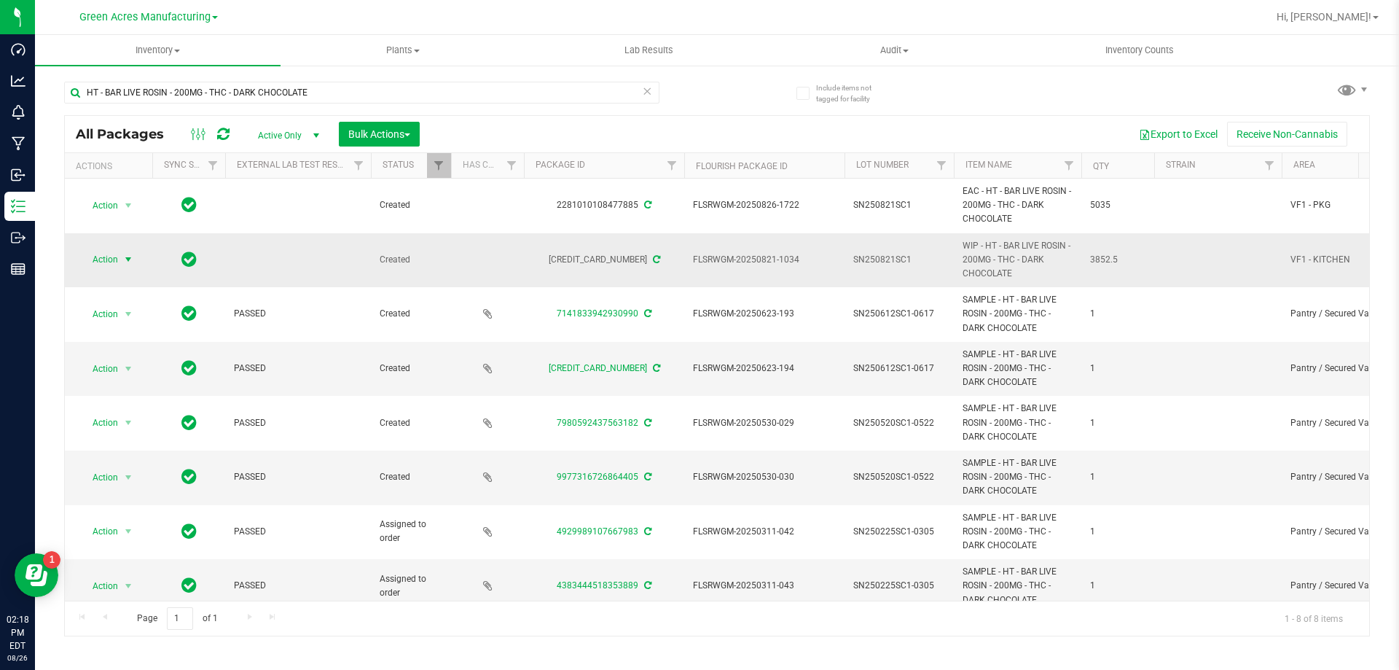
click at [118, 253] on span "Action" at bounding box center [98, 259] width 39 height 20
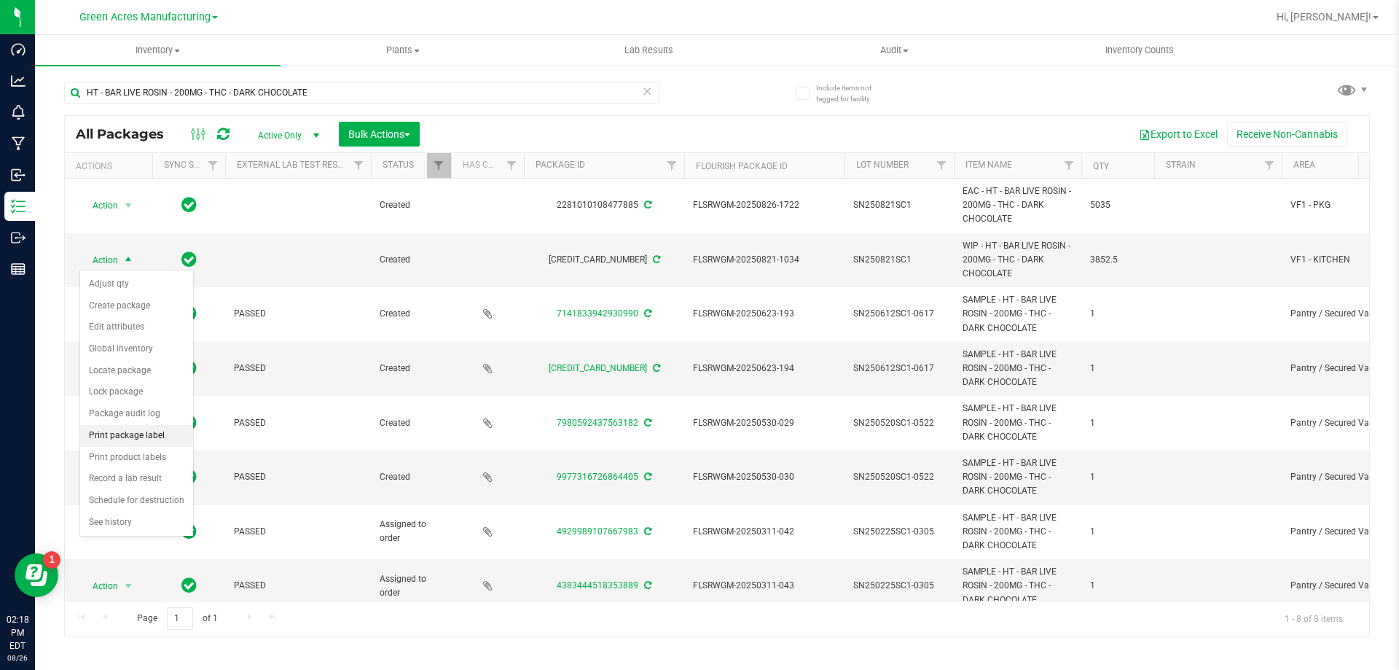
click at [107, 436] on li "Print package label" at bounding box center [136, 436] width 113 height 22
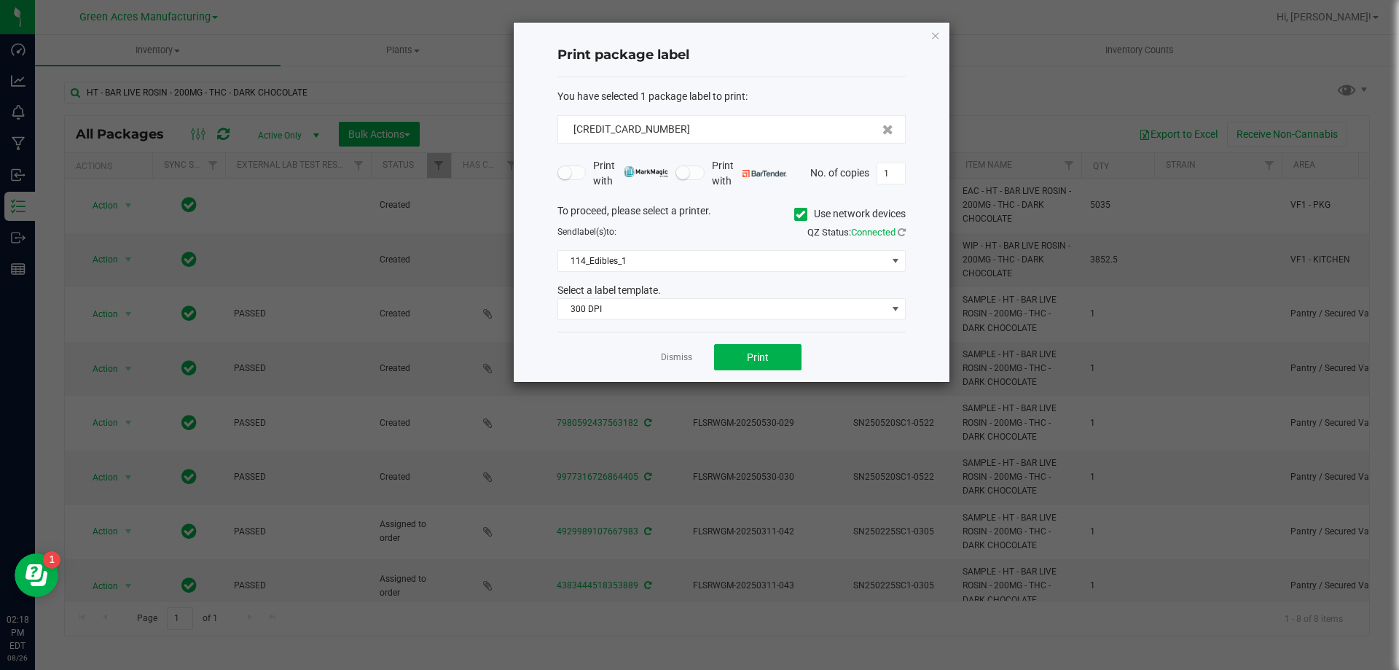
click at [753, 373] on div "Dismiss Print" at bounding box center [732, 357] width 348 height 50
click at [752, 364] on button "Print" at bounding box center [757, 357] width 87 height 26
click at [668, 348] on div "Dismiss Print" at bounding box center [732, 357] width 348 height 50
click at [680, 359] on link "Dismiss" at bounding box center [676, 357] width 31 height 12
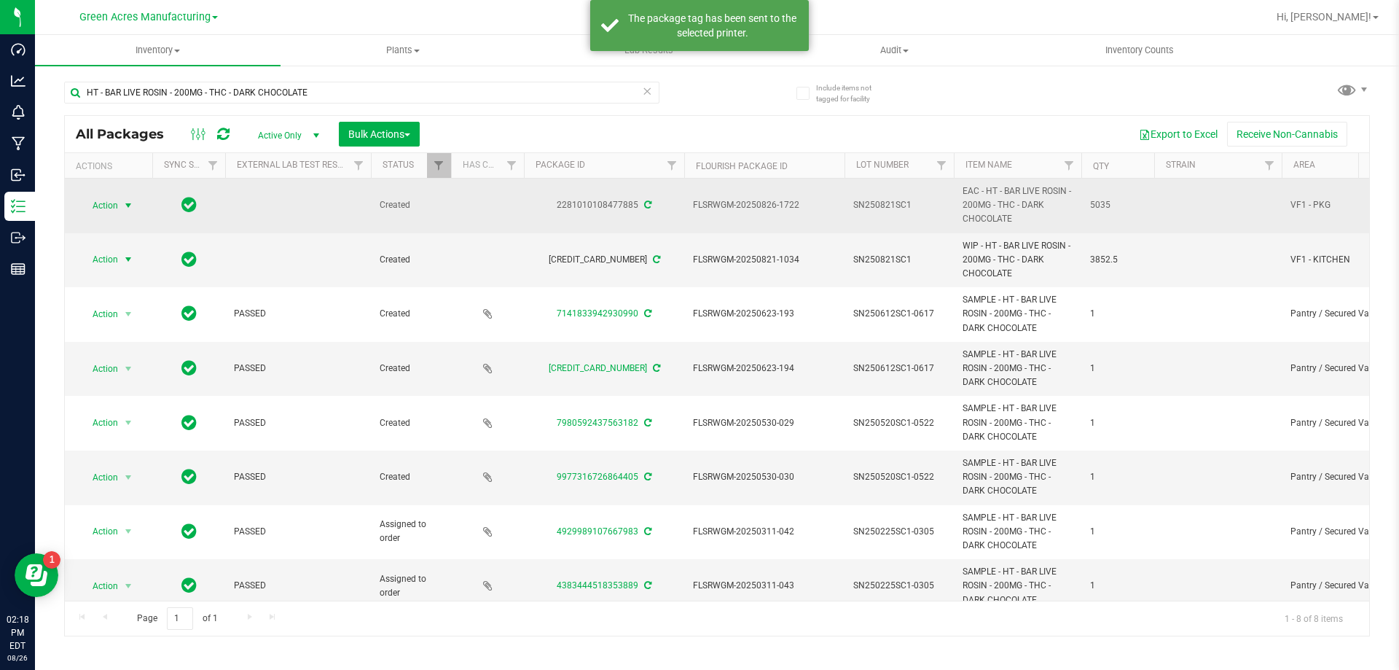
click at [103, 211] on span "Action" at bounding box center [98, 205] width 39 height 20
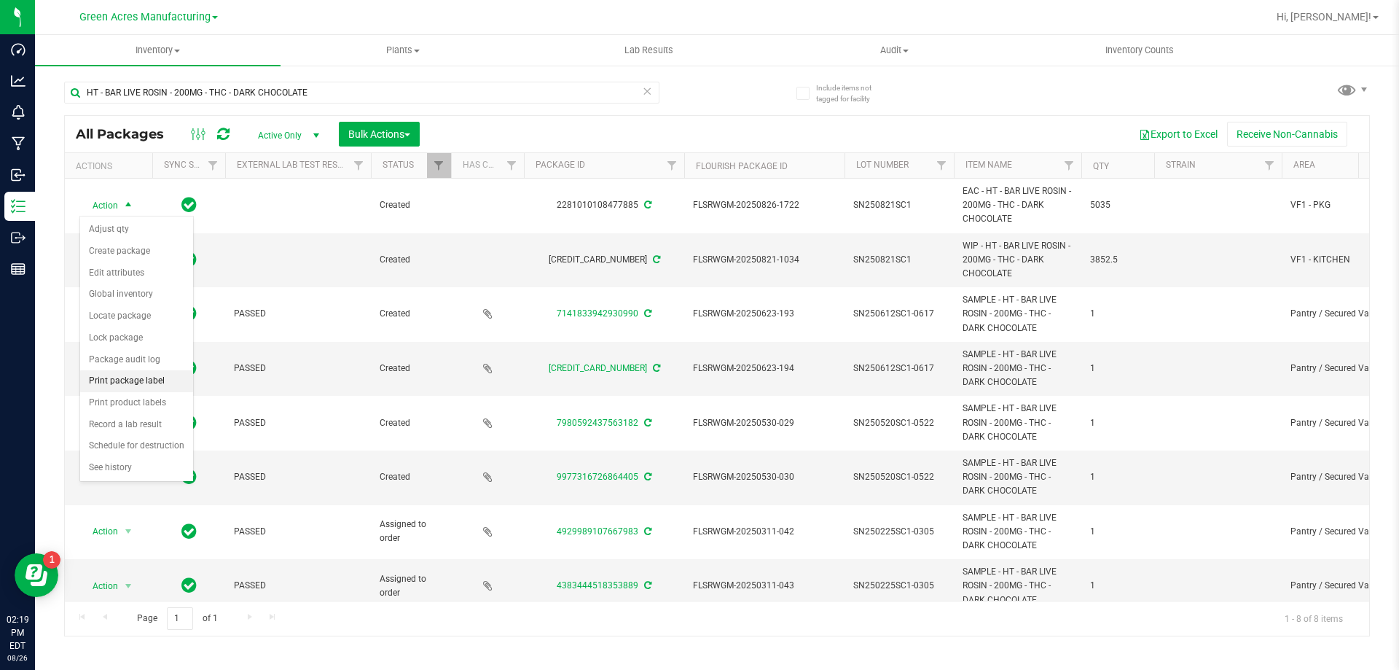
click at [136, 381] on li "Print package label" at bounding box center [136, 381] width 113 height 22
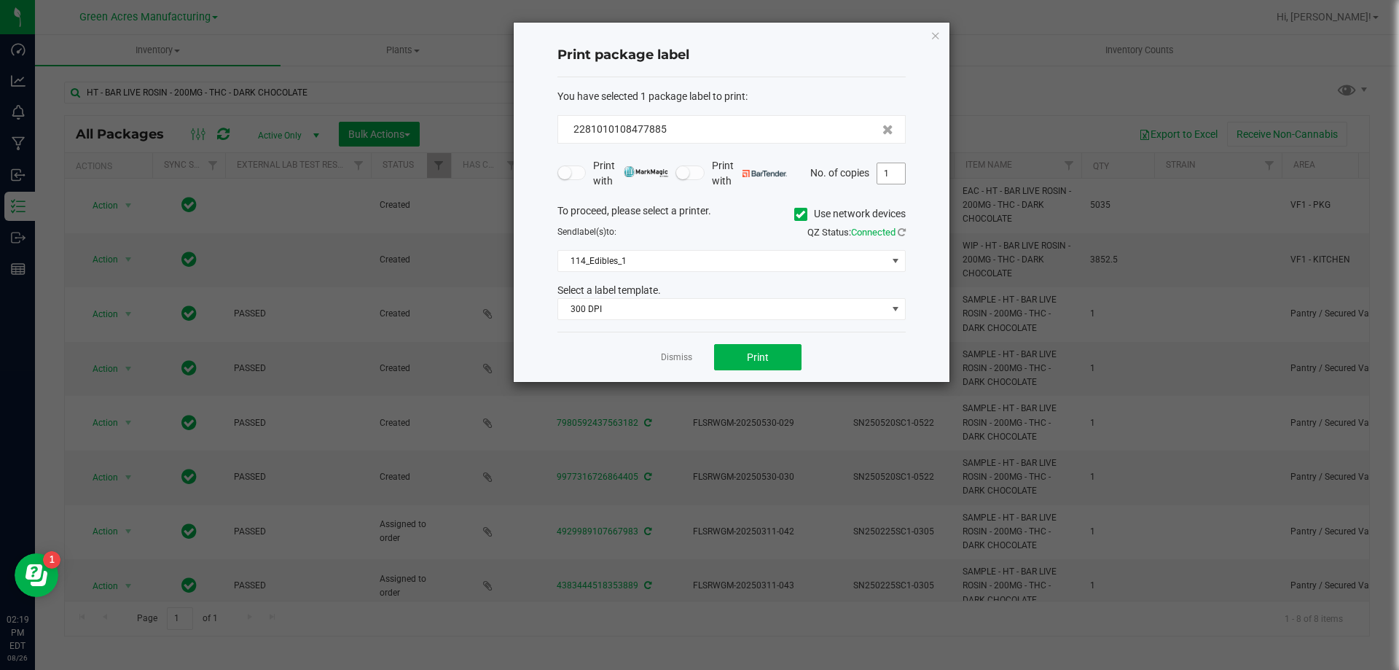
click at [889, 168] on input "1" at bounding box center [892, 173] width 28 height 20
type input "15"
click at [773, 366] on button "Print" at bounding box center [757, 357] width 87 height 26
click at [676, 354] on link "Dismiss" at bounding box center [676, 357] width 31 height 12
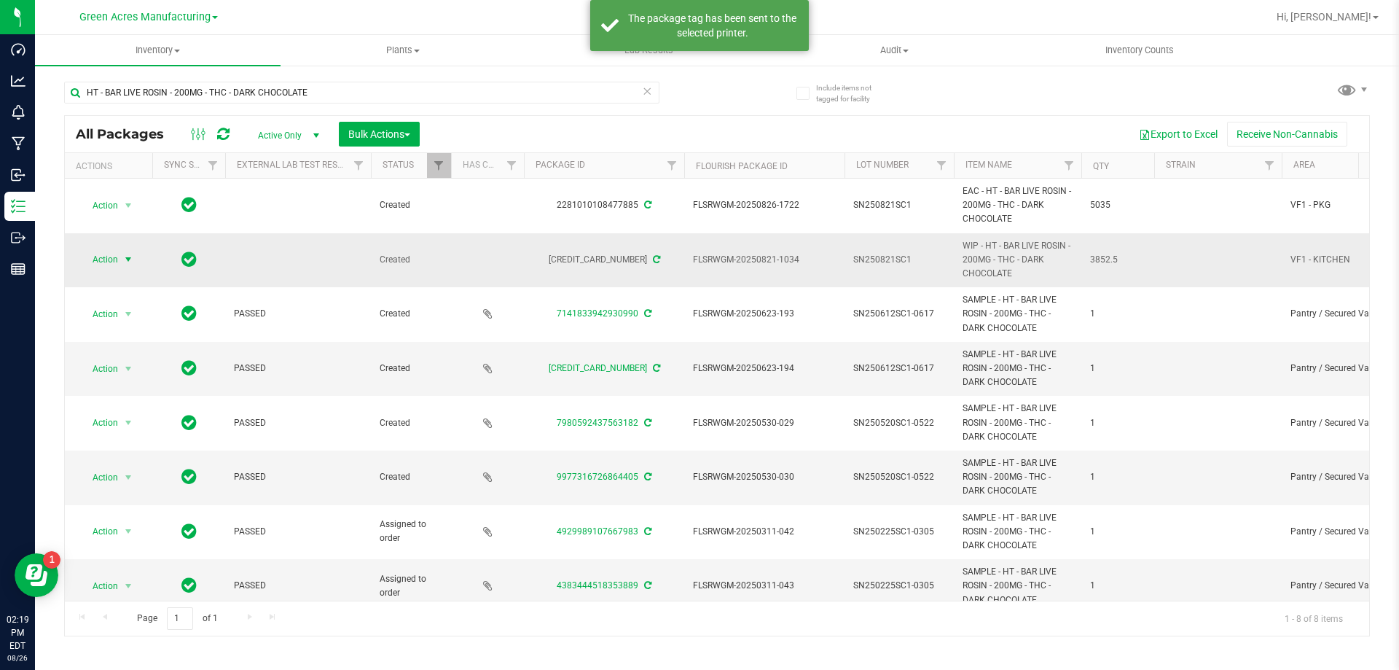
click at [117, 250] on span "Action" at bounding box center [98, 259] width 39 height 20
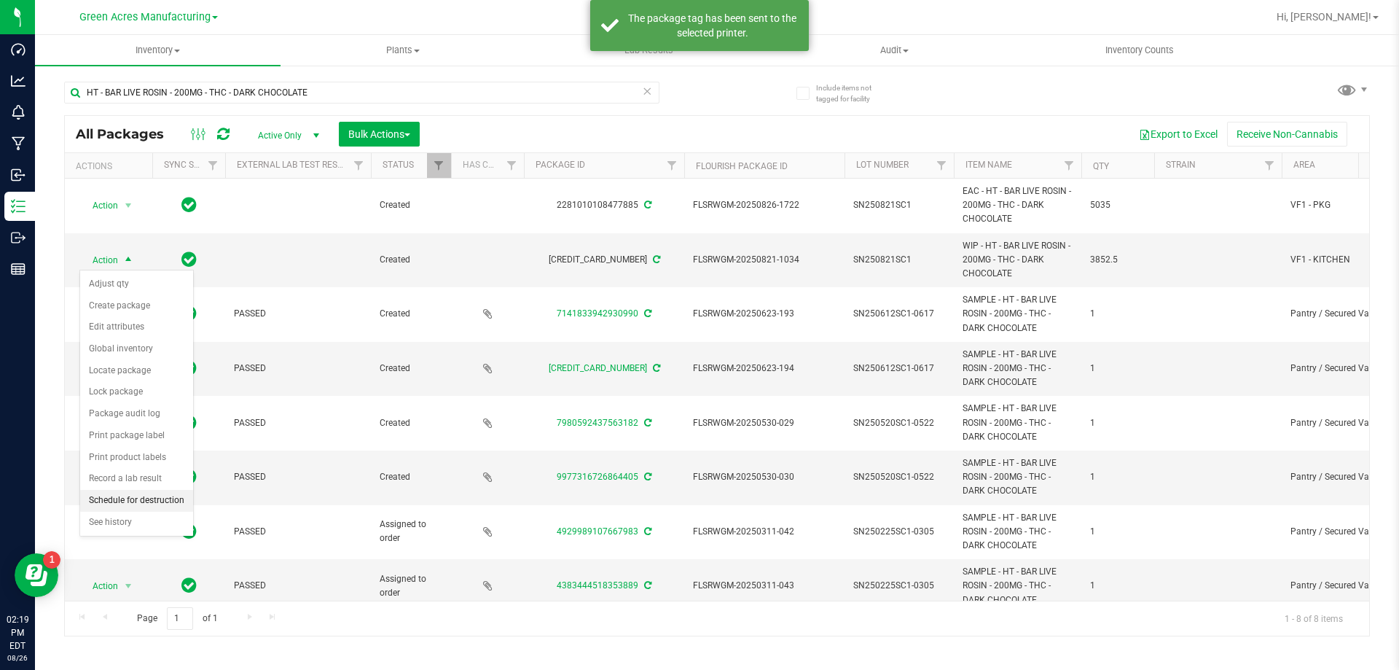
click at [132, 501] on li "Schedule for destruction" at bounding box center [136, 501] width 113 height 22
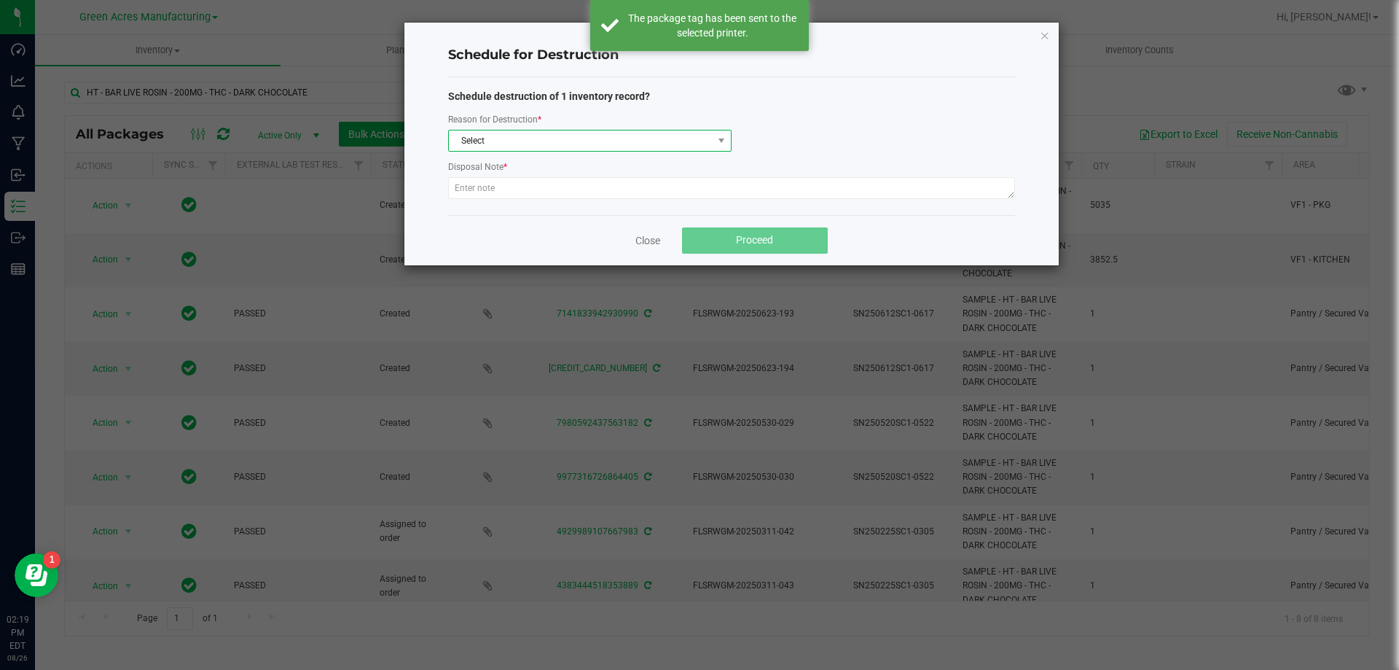
click at [564, 148] on span "Select" at bounding box center [581, 140] width 264 height 20
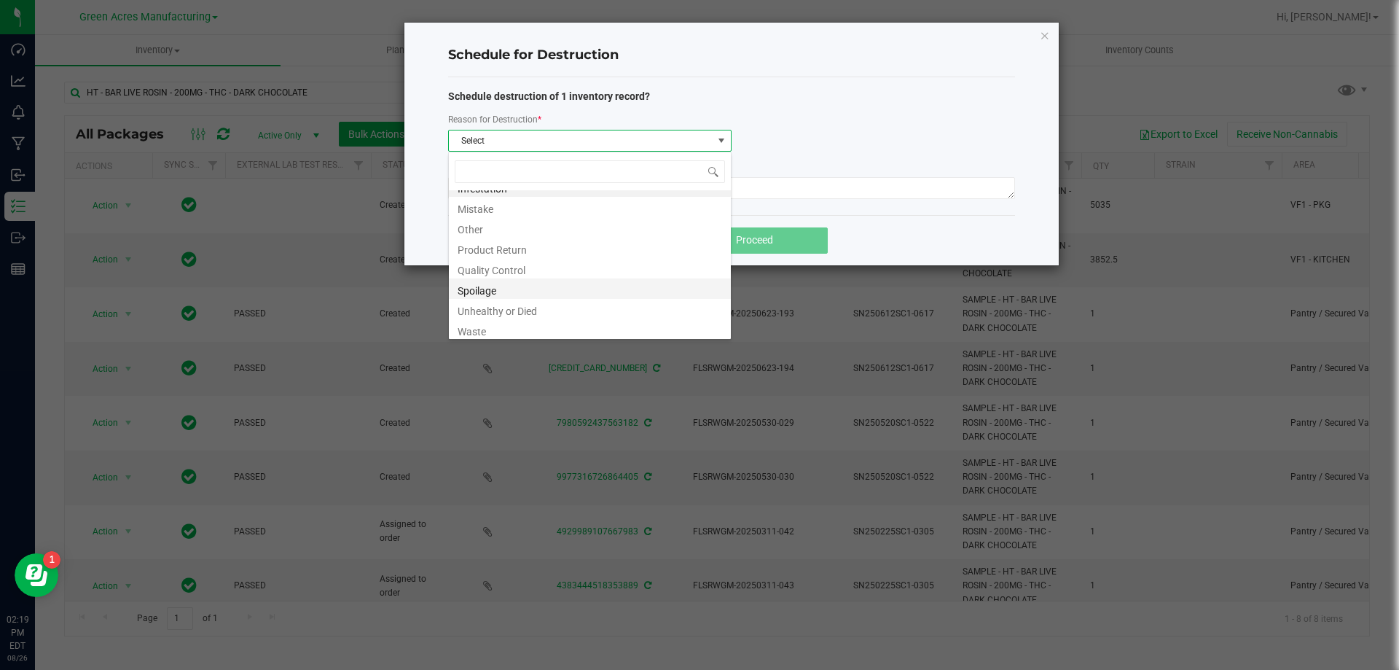
scroll to position [17, 0]
click at [488, 329] on li "Waste" at bounding box center [590, 326] width 282 height 20
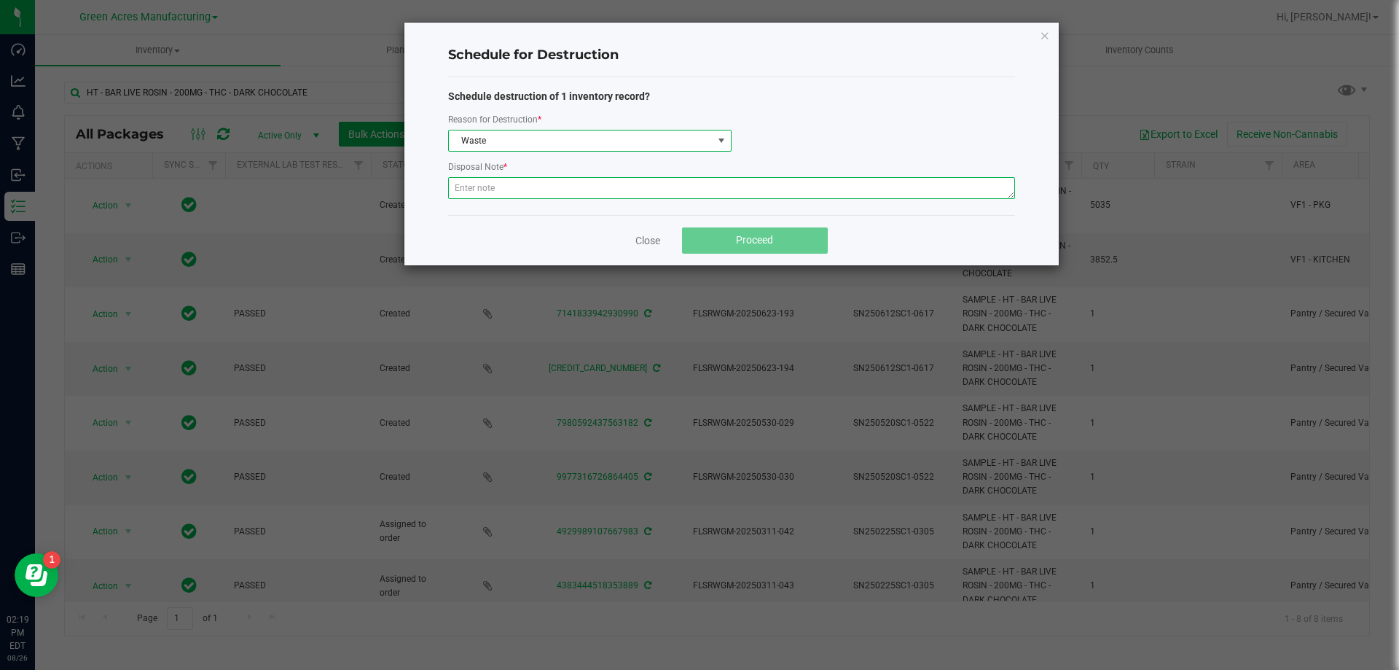
click at [507, 186] on textarea at bounding box center [731, 188] width 567 height 22
type textarea "Production waste"
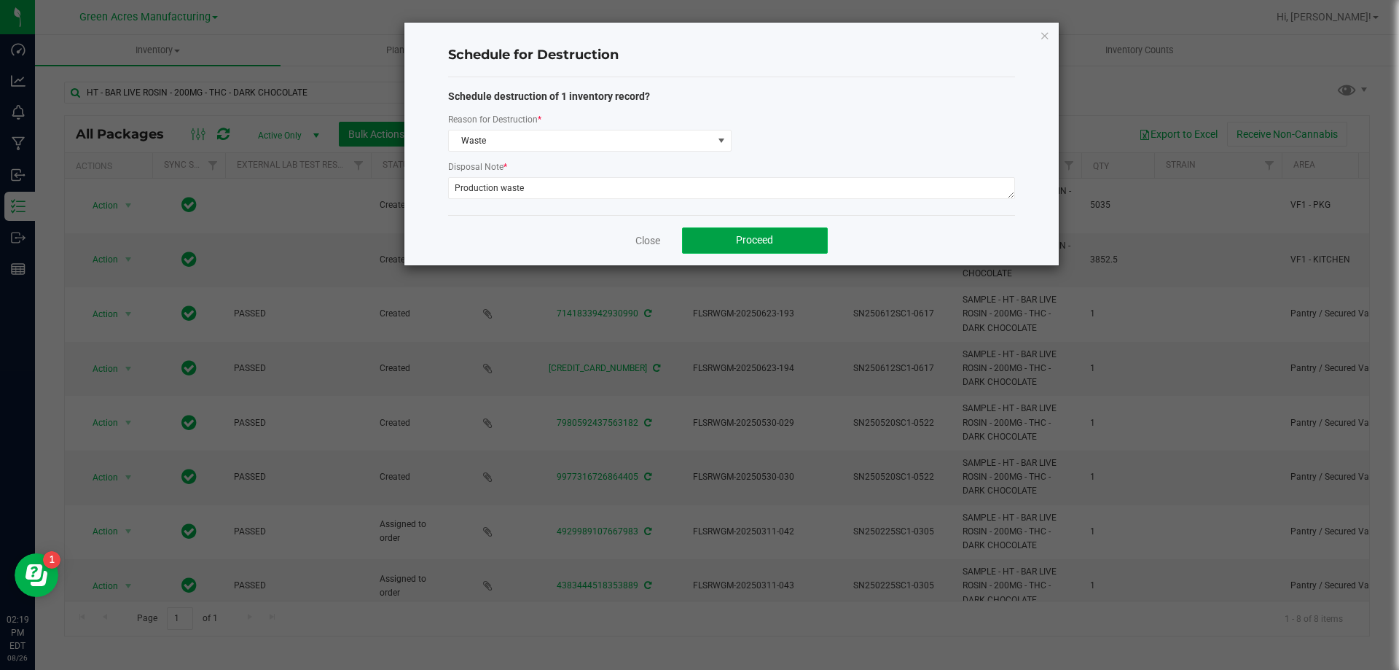
click at [776, 243] on button "Proceed" at bounding box center [755, 240] width 146 height 26
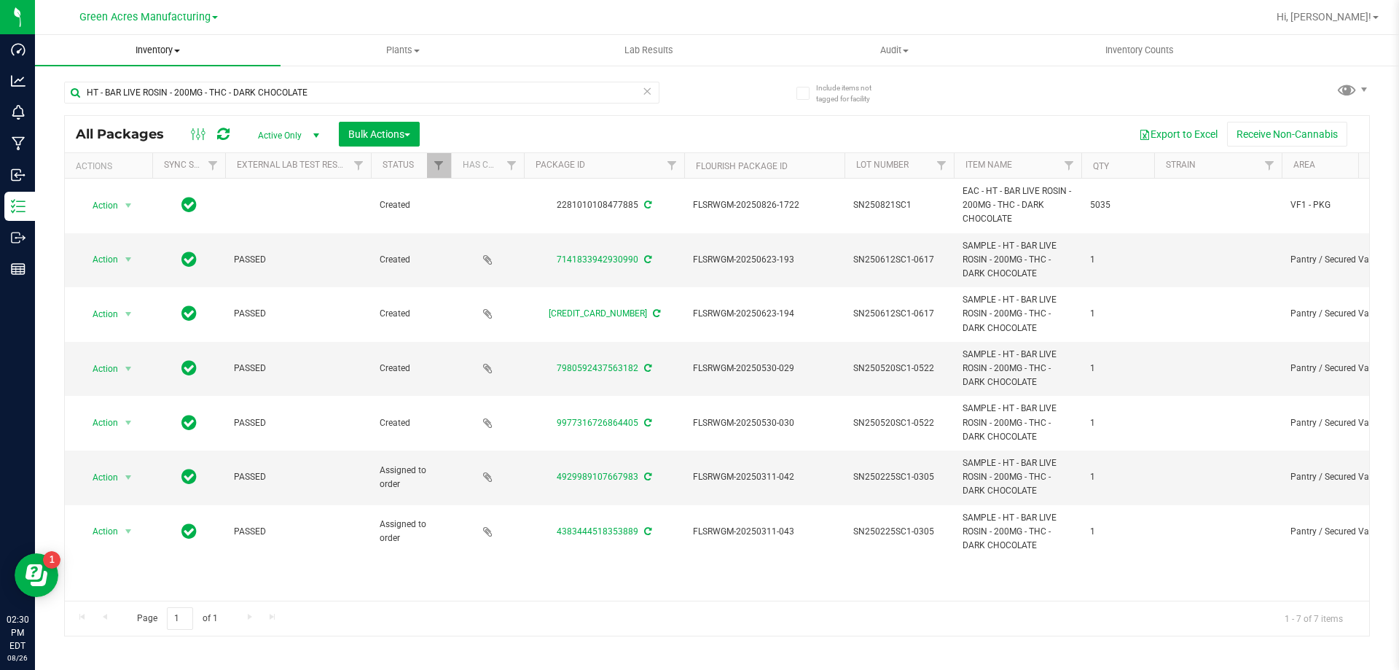
click at [172, 55] on span "Inventory" at bounding box center [158, 50] width 246 height 13
click at [151, 181] on span "From bill of materials" at bounding box center [101, 175] width 132 height 12
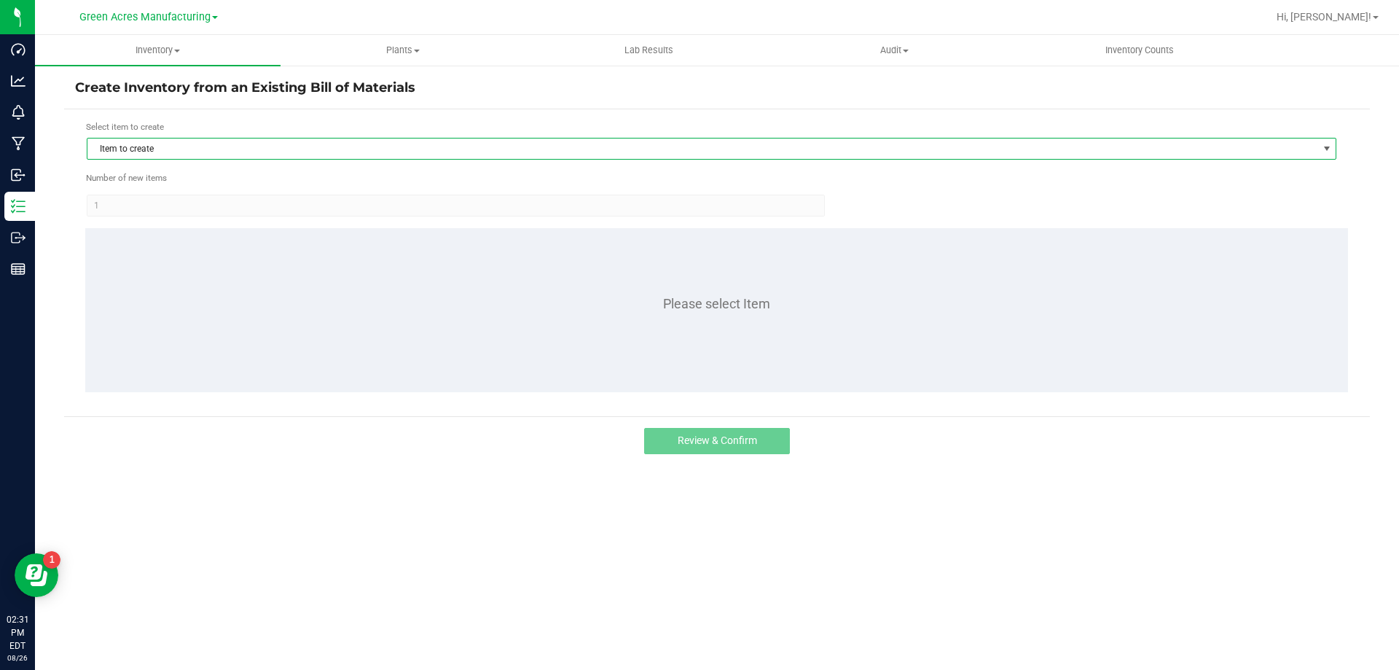
click at [209, 148] on span "Item to create" at bounding box center [702, 148] width 1230 height 20
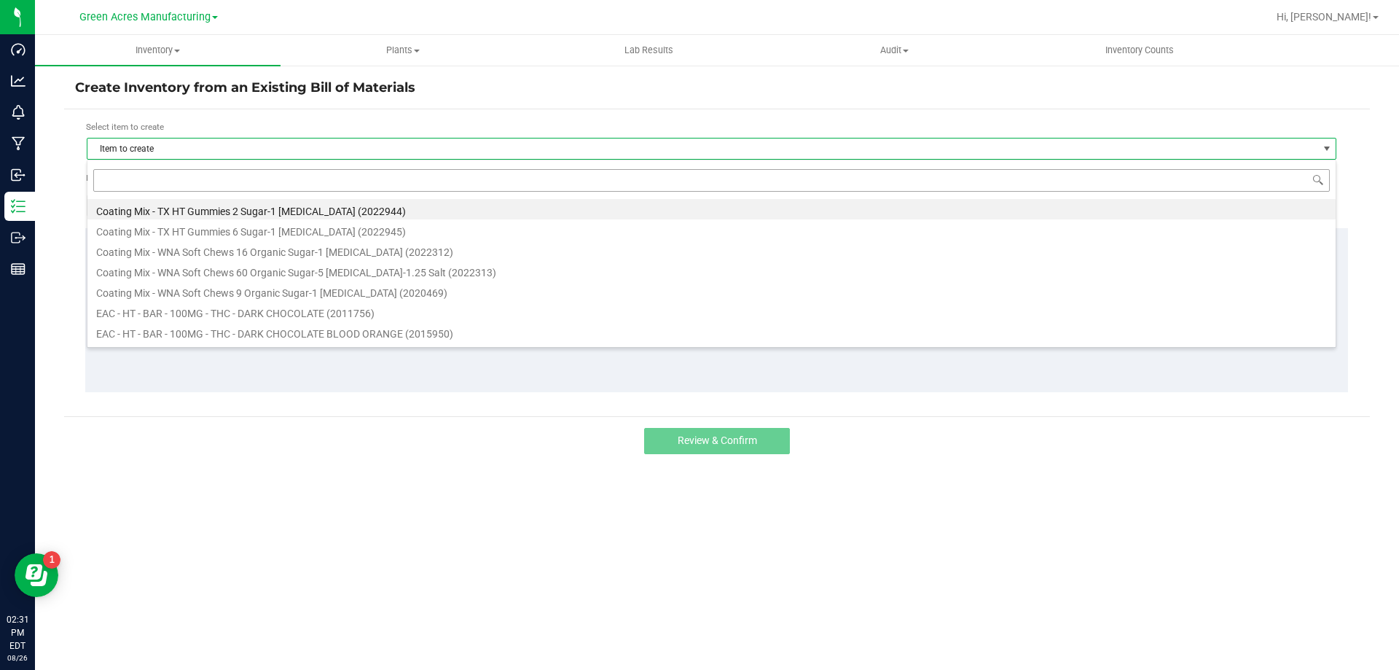
scroll to position [22, 1250]
click at [172, 189] on input at bounding box center [711, 180] width 1237 height 23
type input "wna"
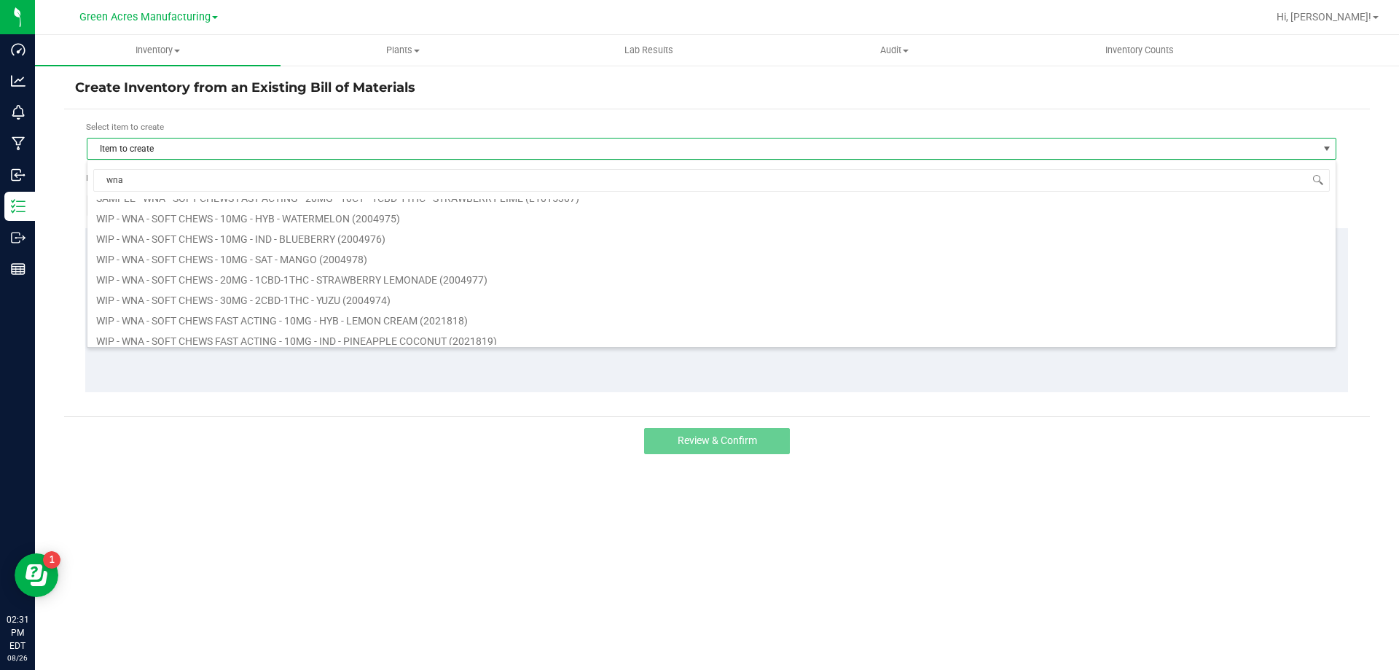
scroll to position [583, 0]
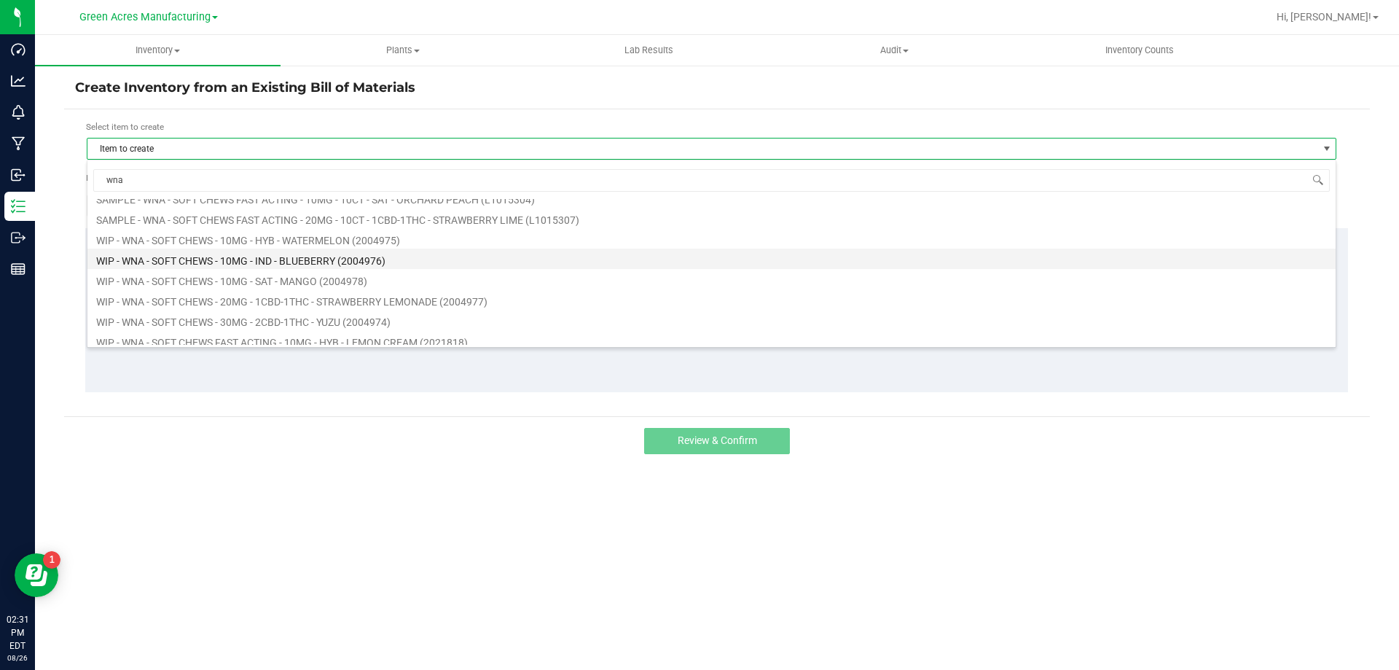
click at [198, 264] on li "WIP - WNA - SOFT CHEWS - 10MG - IND - BLUEBERRY (2004976)" at bounding box center [711, 259] width 1249 height 20
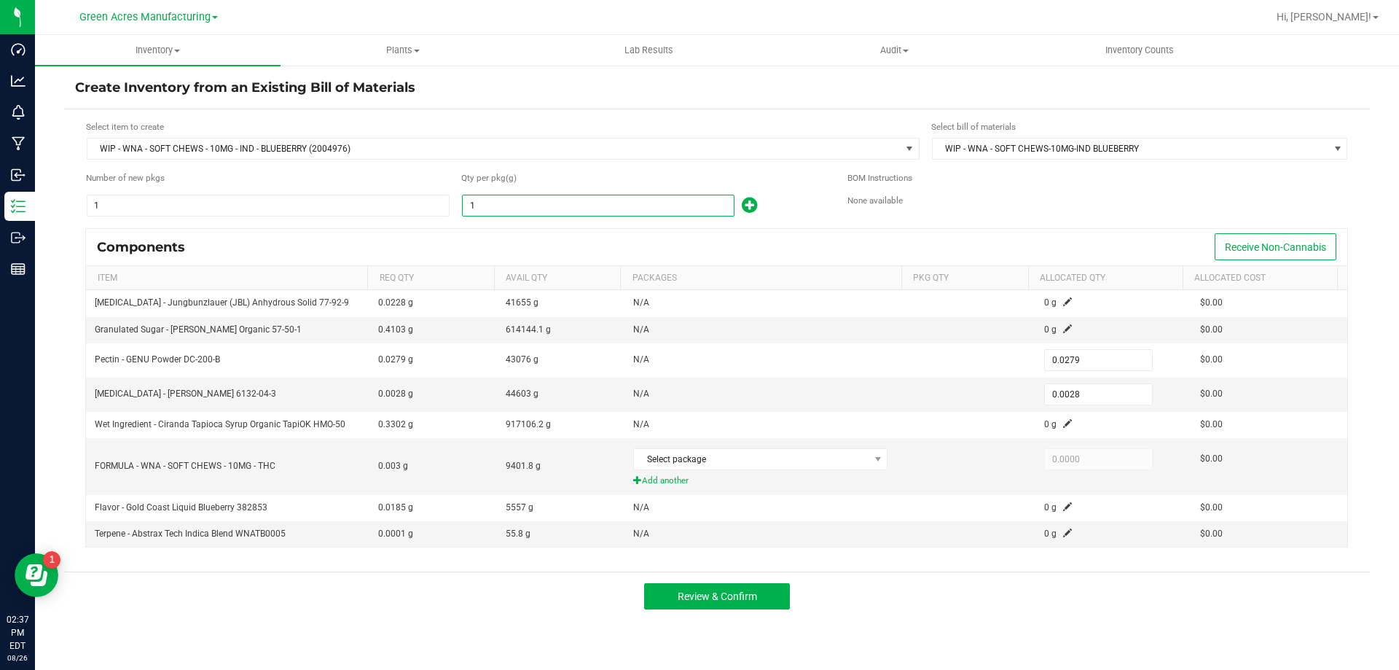
click at [558, 206] on input "1" at bounding box center [598, 205] width 271 height 20
type input "2"
type input "0.0558"
type input "0.0056"
type input "21"
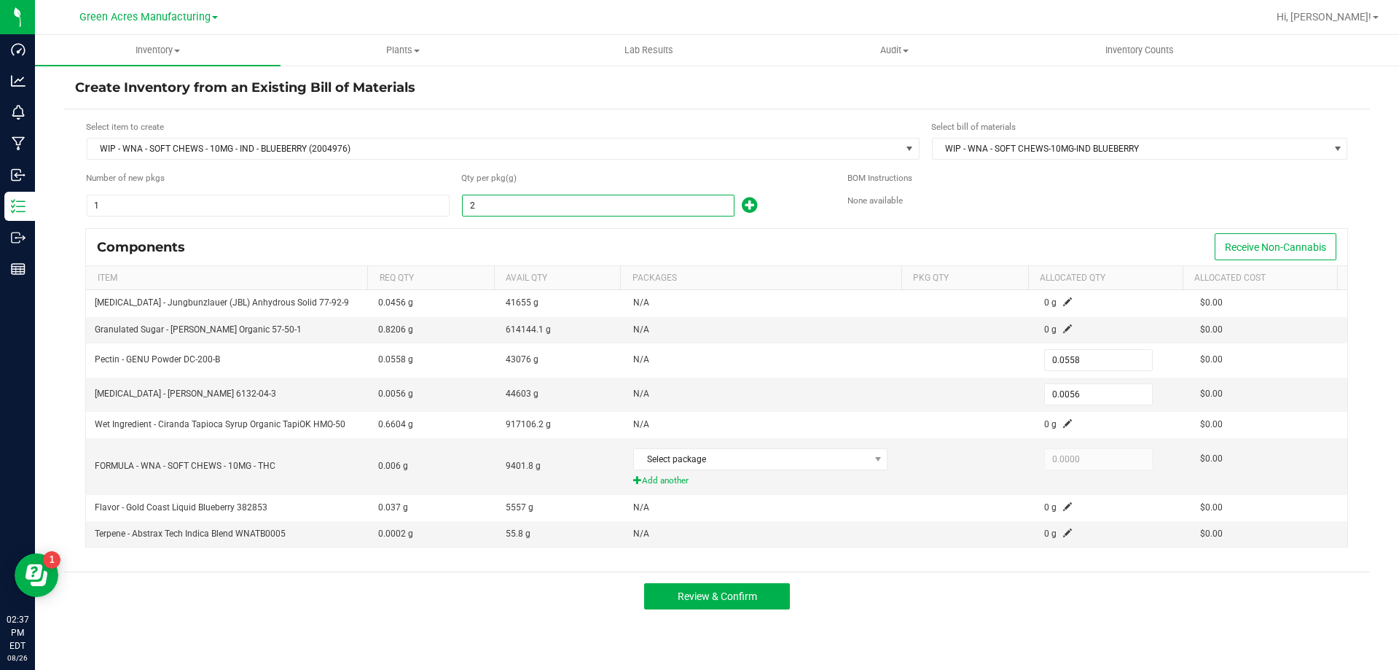
type input "0.5859"
type input "0.0588"
type input "213"
type input "5.9427"
type input "0.5964"
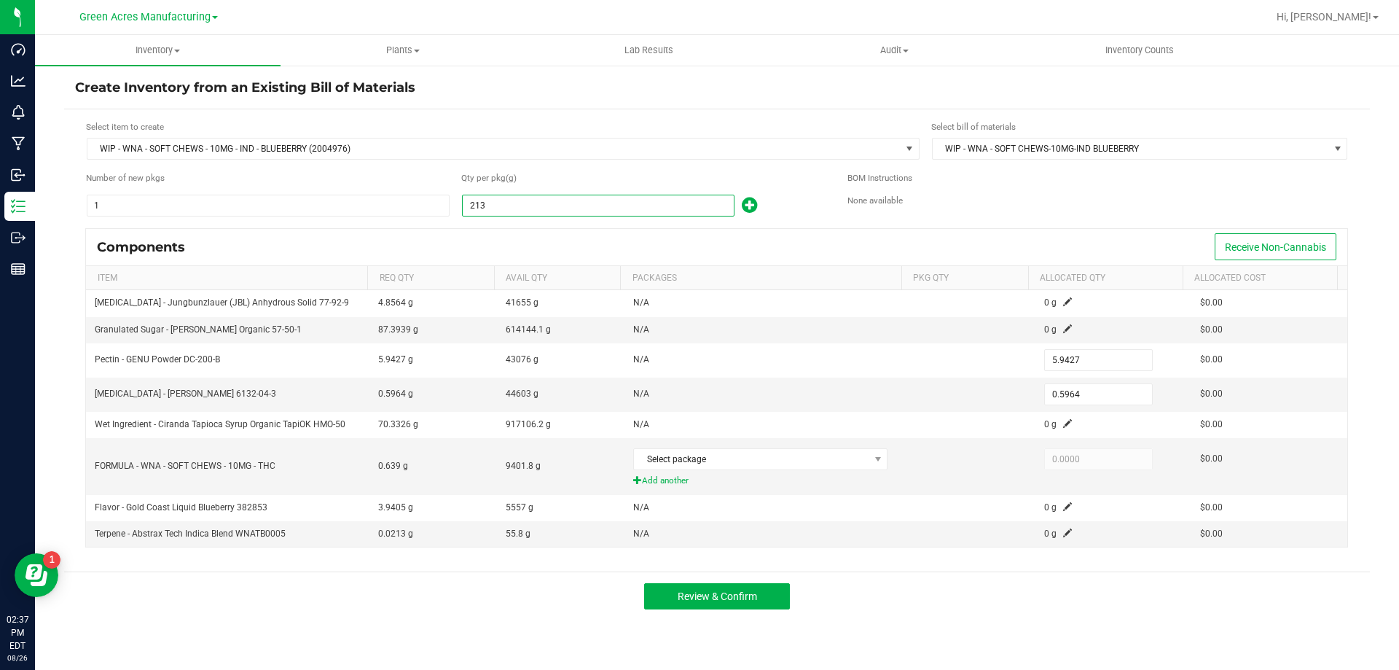
type input "2133"
type input "59.5107"
type input "5.9724"
type input "21335"
type input "595.2465"
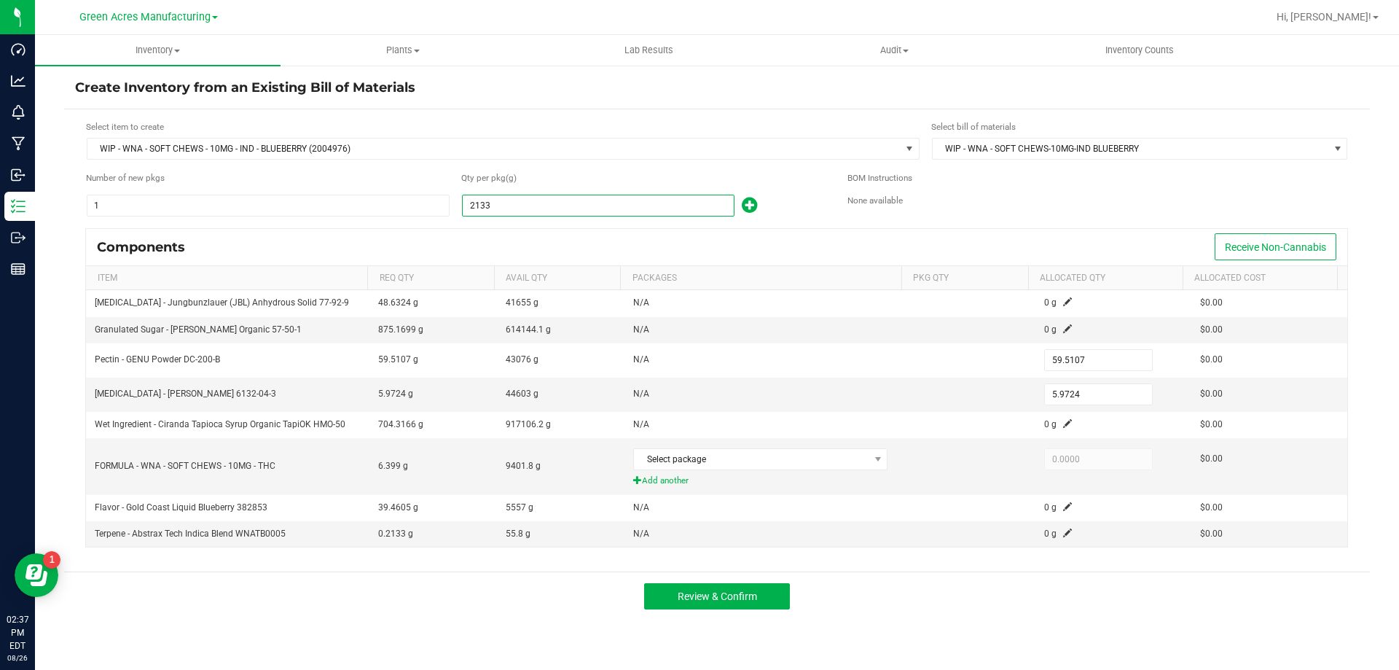
type input "59.7380"
type input "213351"
type input "5,952.4929"
type input "597.3828"
type input "213,351.0000"
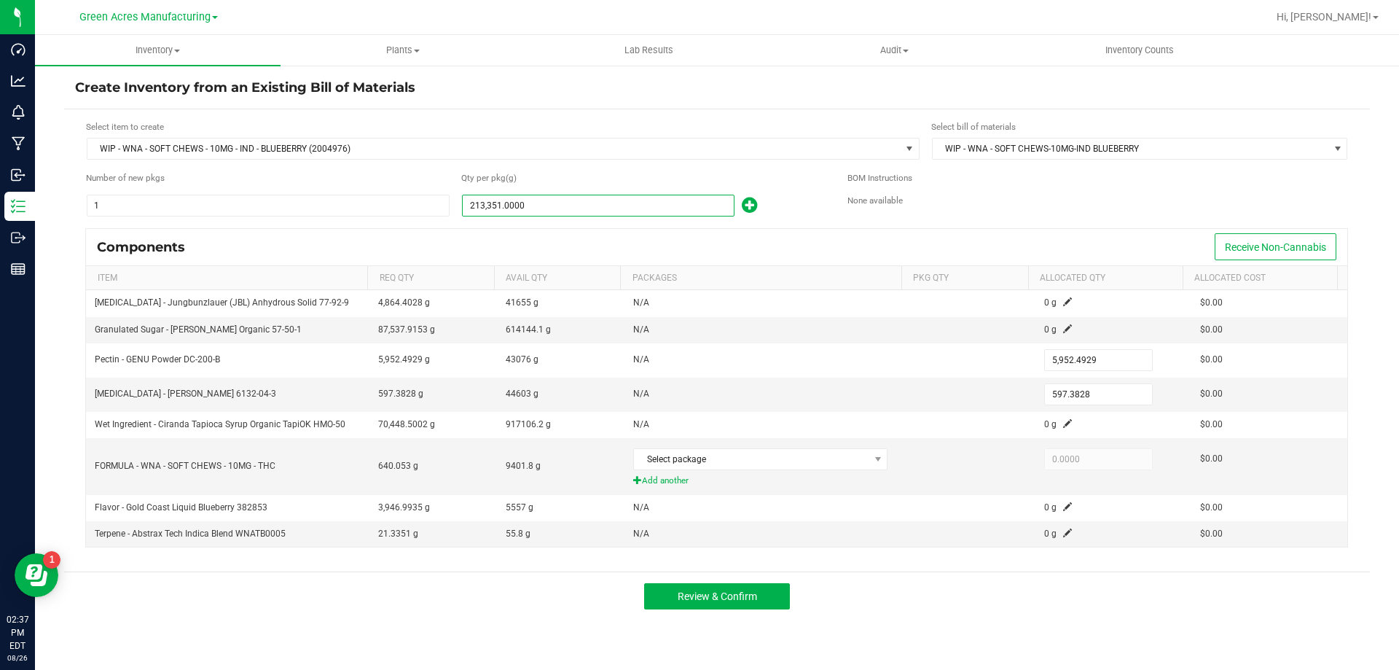
click at [539, 229] on div "Components Receive Non-Cannabis" at bounding box center [717, 247] width 1262 height 36
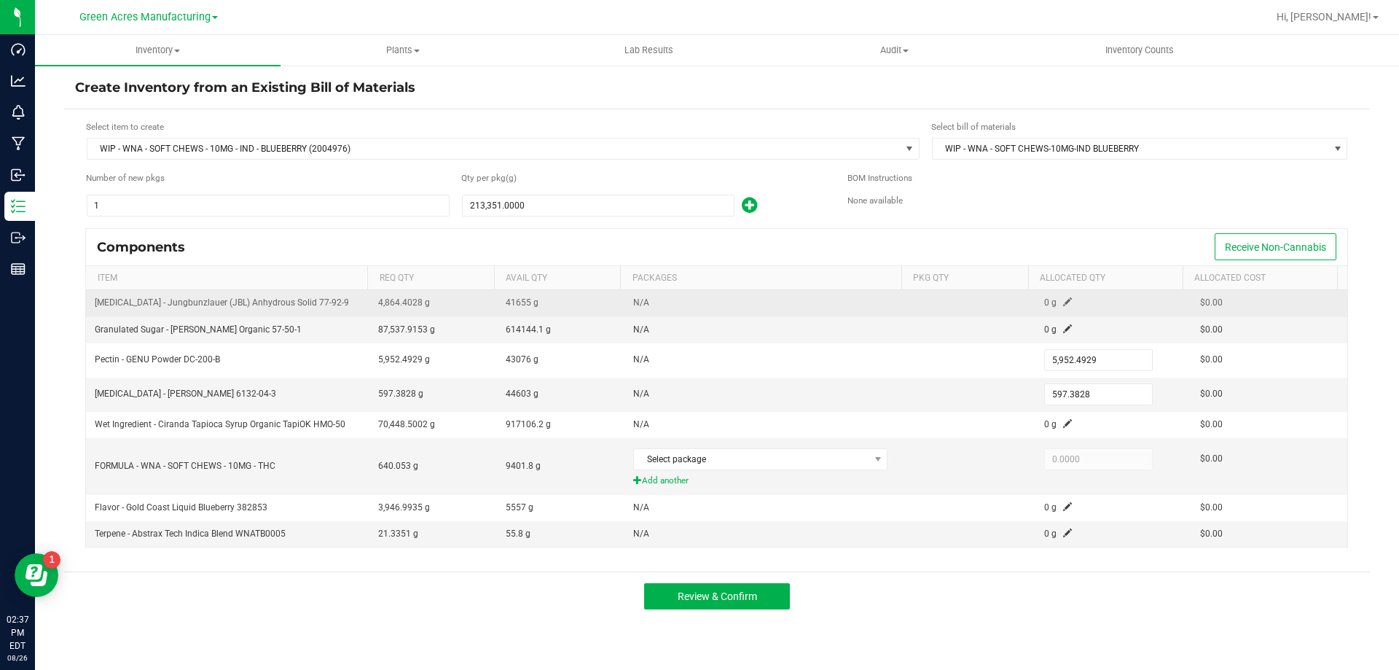
click at [1063, 306] on span at bounding box center [1067, 301] width 9 height 9
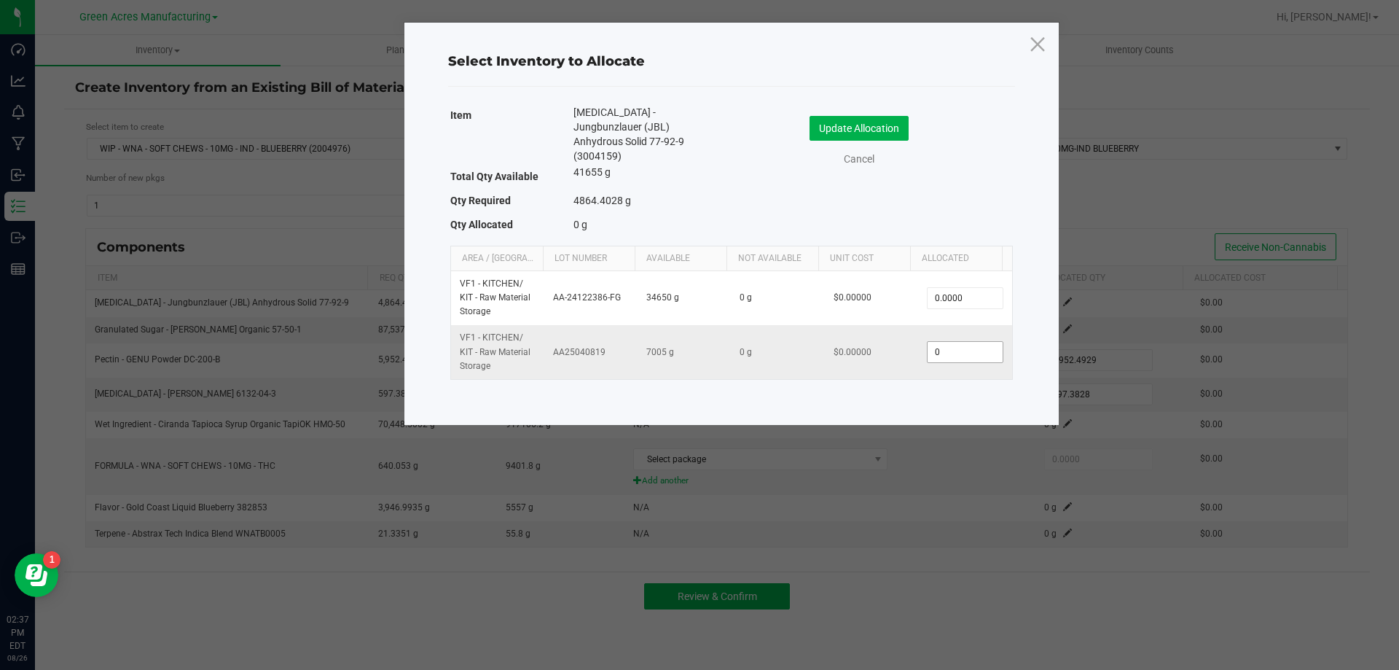
click at [962, 342] on input "0" at bounding box center [965, 352] width 74 height 20
type input "2,500.0000"
click at [834, 141] on div "Update Allocation Cancel" at bounding box center [872, 141] width 259 height 51
click at [840, 131] on button "Update Allocation" at bounding box center [859, 128] width 99 height 25
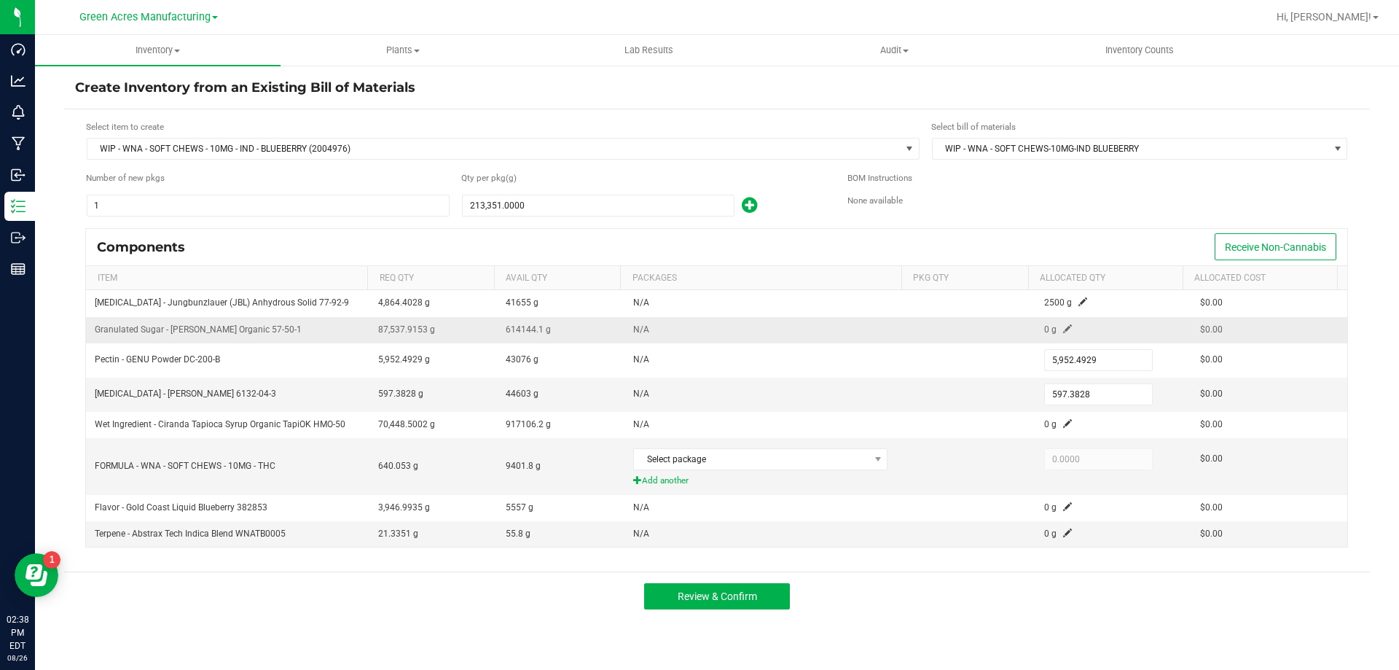
click at [1063, 329] on span at bounding box center [1067, 328] width 9 height 9
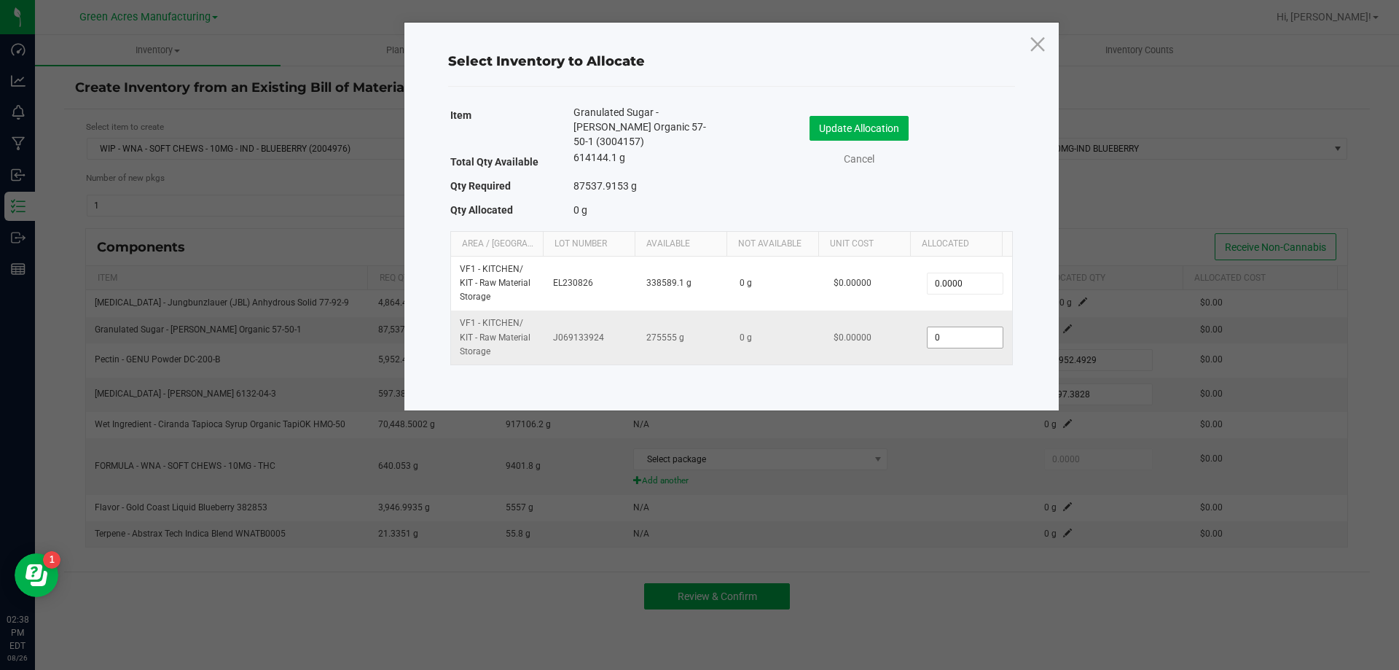
click at [969, 327] on input "0" at bounding box center [965, 337] width 74 height 20
type input "87,324.0000"
click at [846, 132] on button "Update Allocation" at bounding box center [859, 128] width 99 height 25
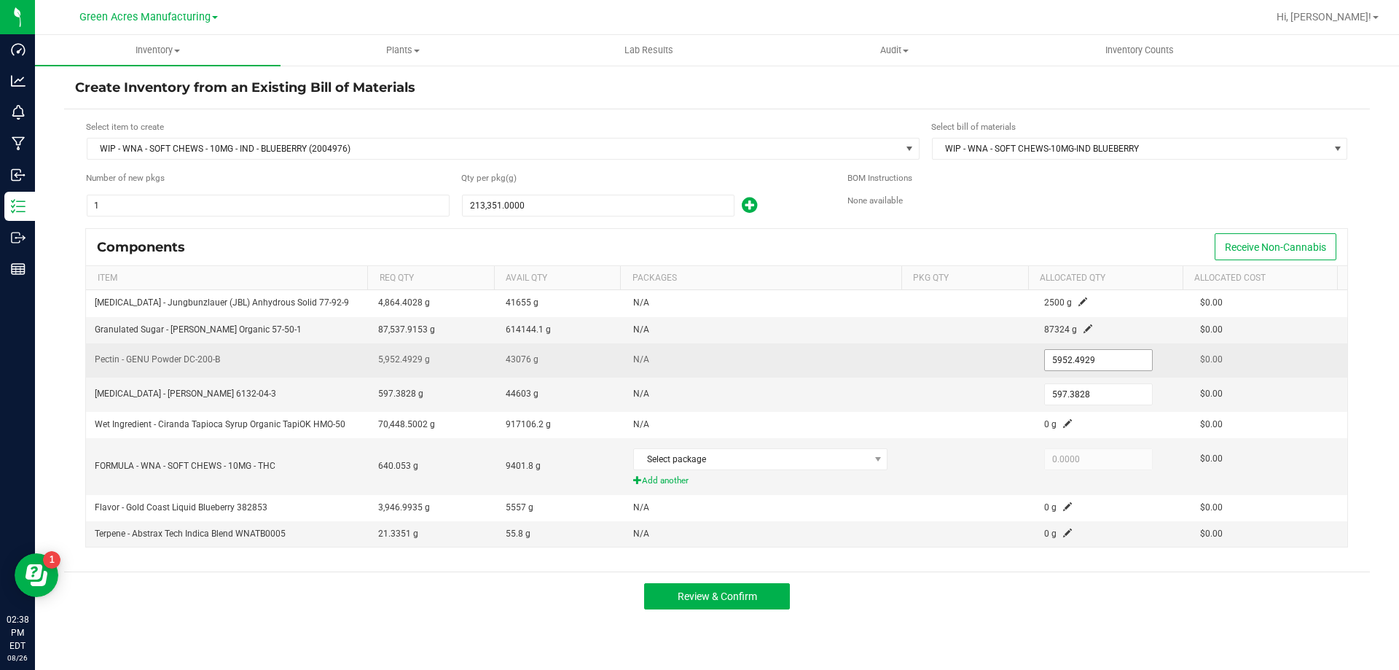
click at [1065, 362] on input "5952.4929" at bounding box center [1098, 360] width 107 height 20
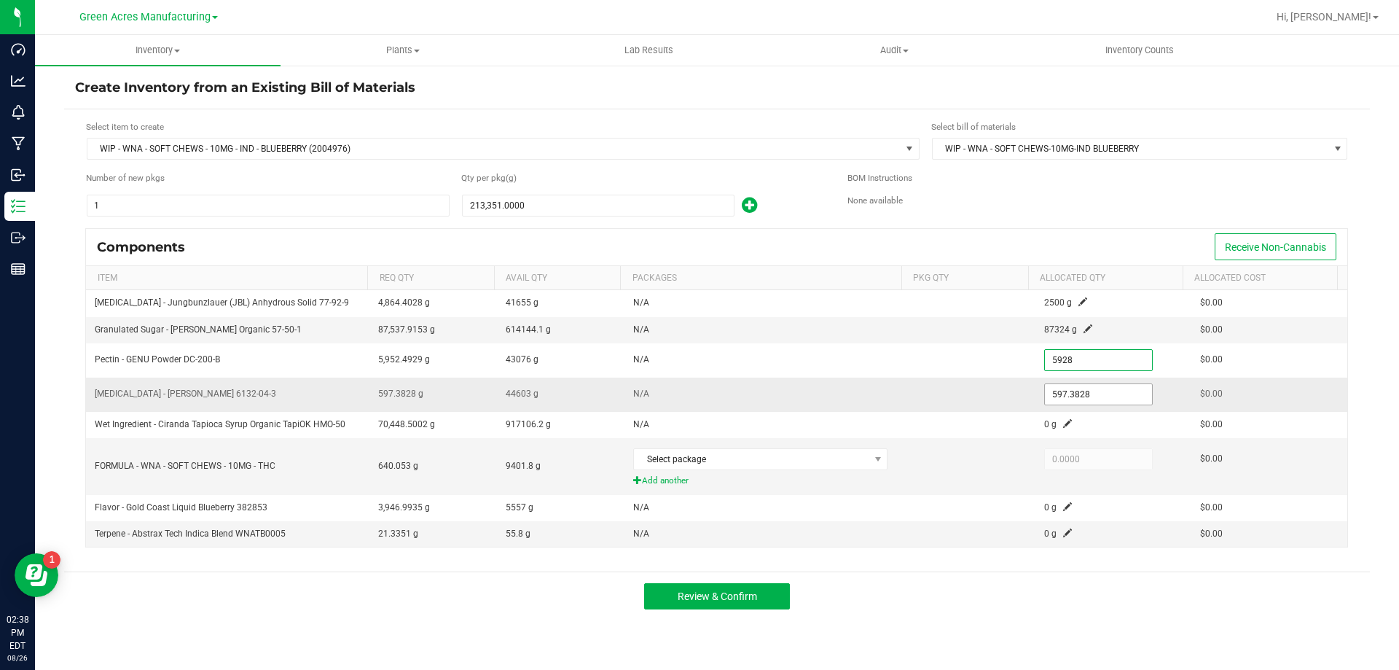
type input "5,928.0000"
click at [1070, 394] on input "597.3828" at bounding box center [1098, 394] width 107 height 20
type input "5"
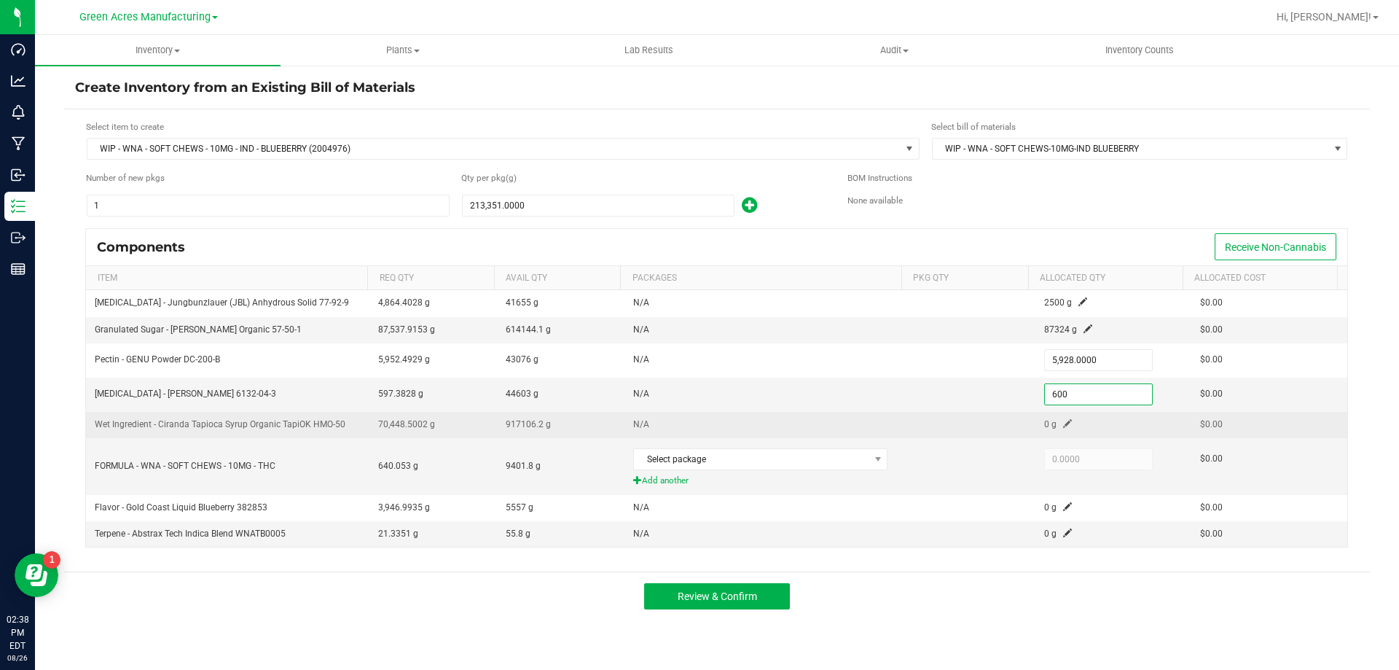
type input "600.0000"
click at [1063, 423] on span at bounding box center [1067, 423] width 9 height 9
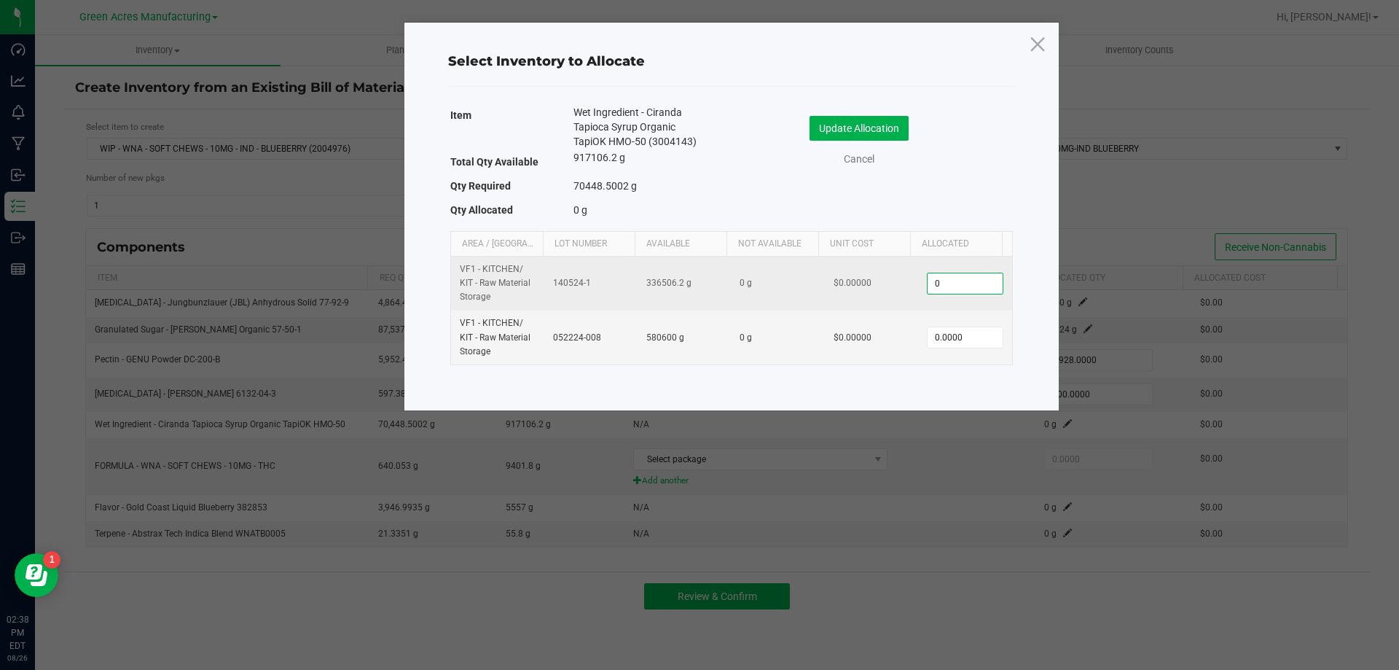
click at [968, 276] on input "0" at bounding box center [965, 283] width 74 height 20
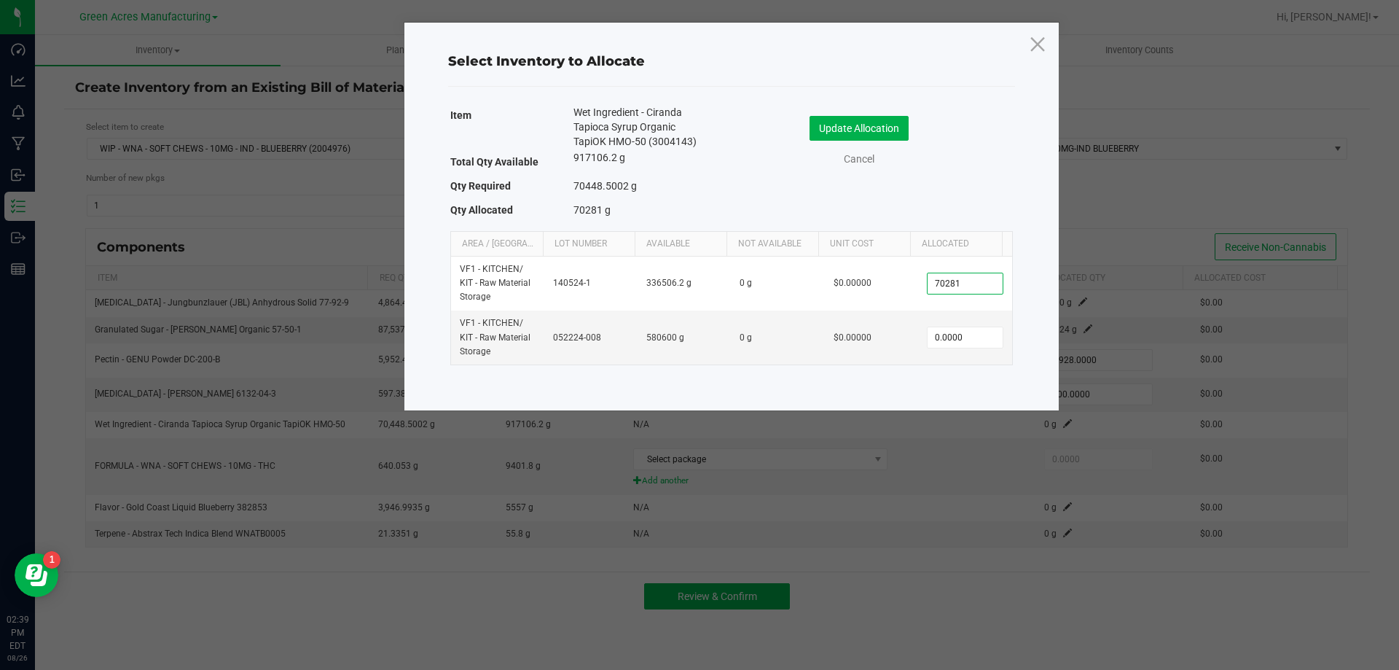
type input "70,281.0000"
click at [889, 112] on div "Update Allocation Cancel" at bounding box center [872, 143] width 259 height 77
click at [889, 131] on button "Update Allocation" at bounding box center [859, 128] width 99 height 25
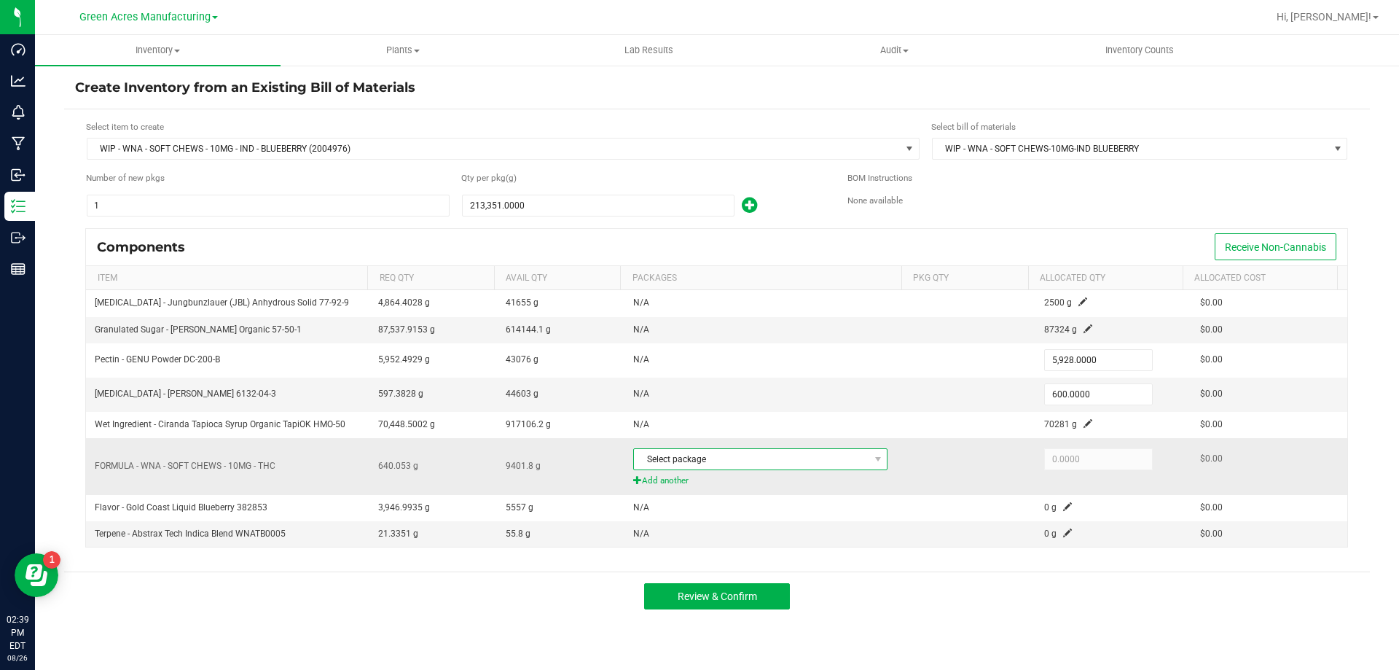
click at [832, 464] on span "Select package" at bounding box center [751, 459] width 235 height 20
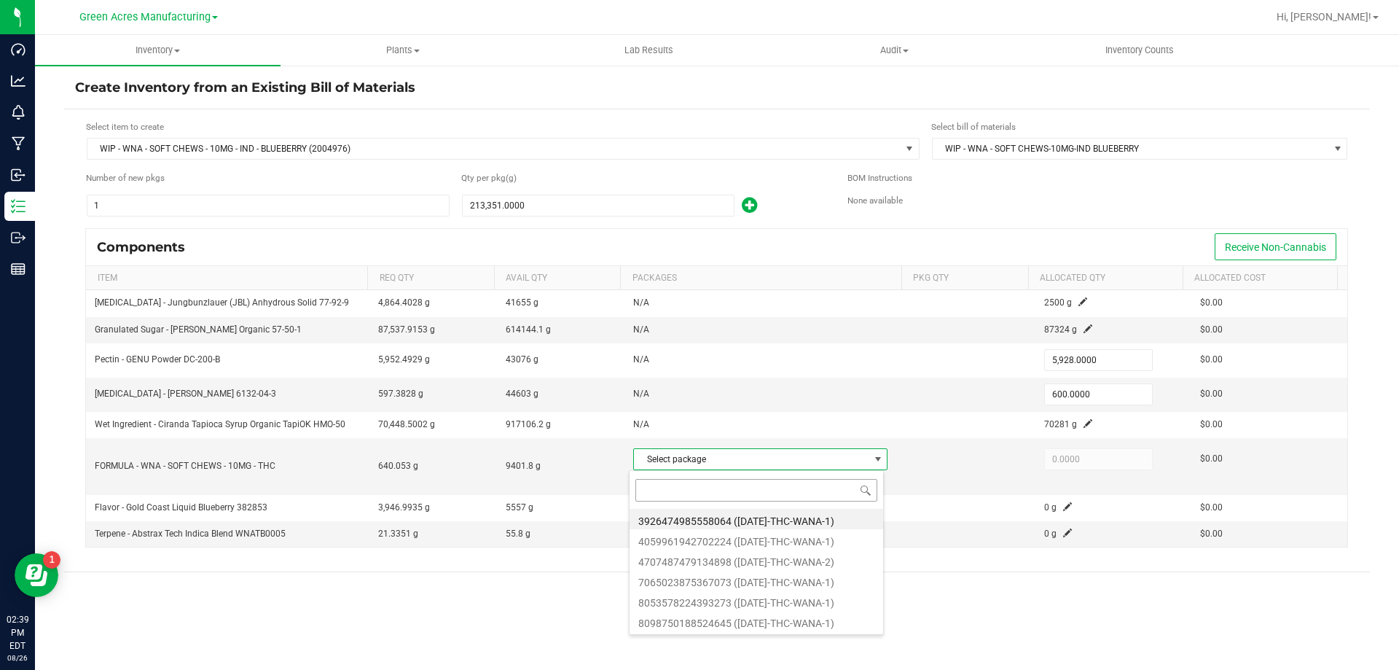
scroll to position [22, 251]
click at [792, 489] on input at bounding box center [757, 490] width 242 height 23
type input "7065023875367073"
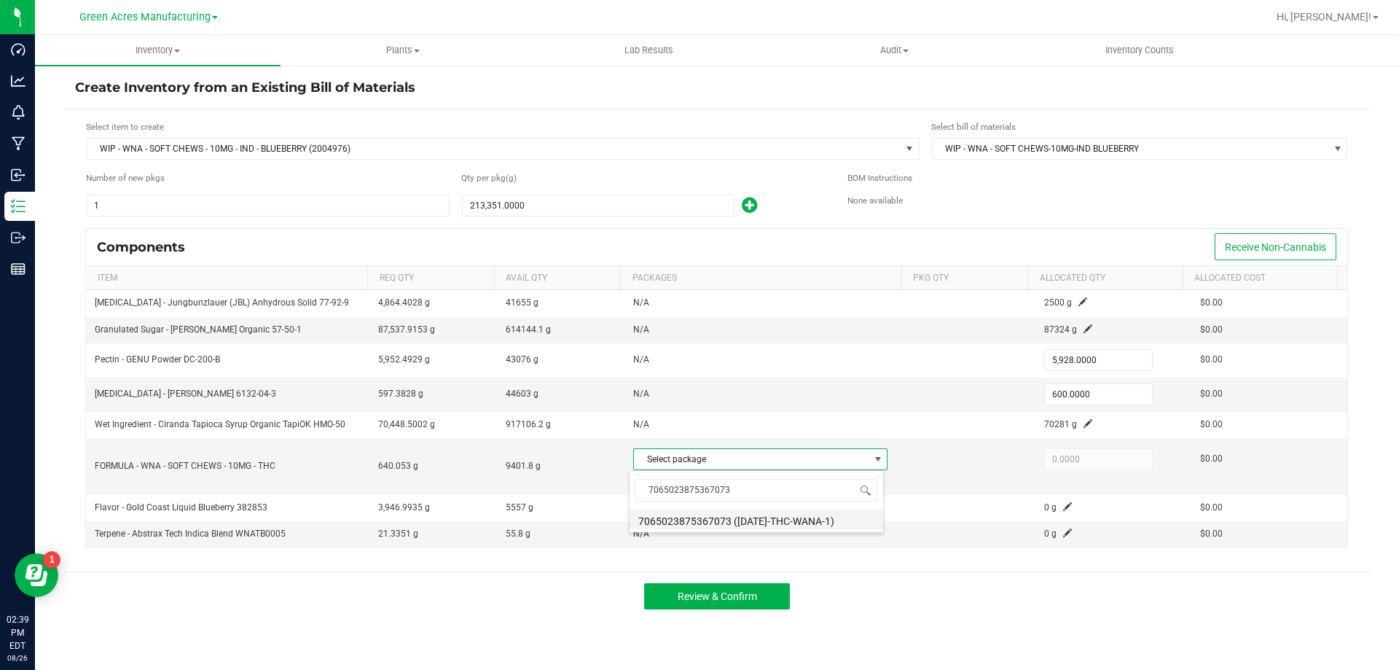
click at [727, 515] on li "7065023875367073 ([DATE]-THC-WANA-1)" at bounding box center [757, 519] width 254 height 20
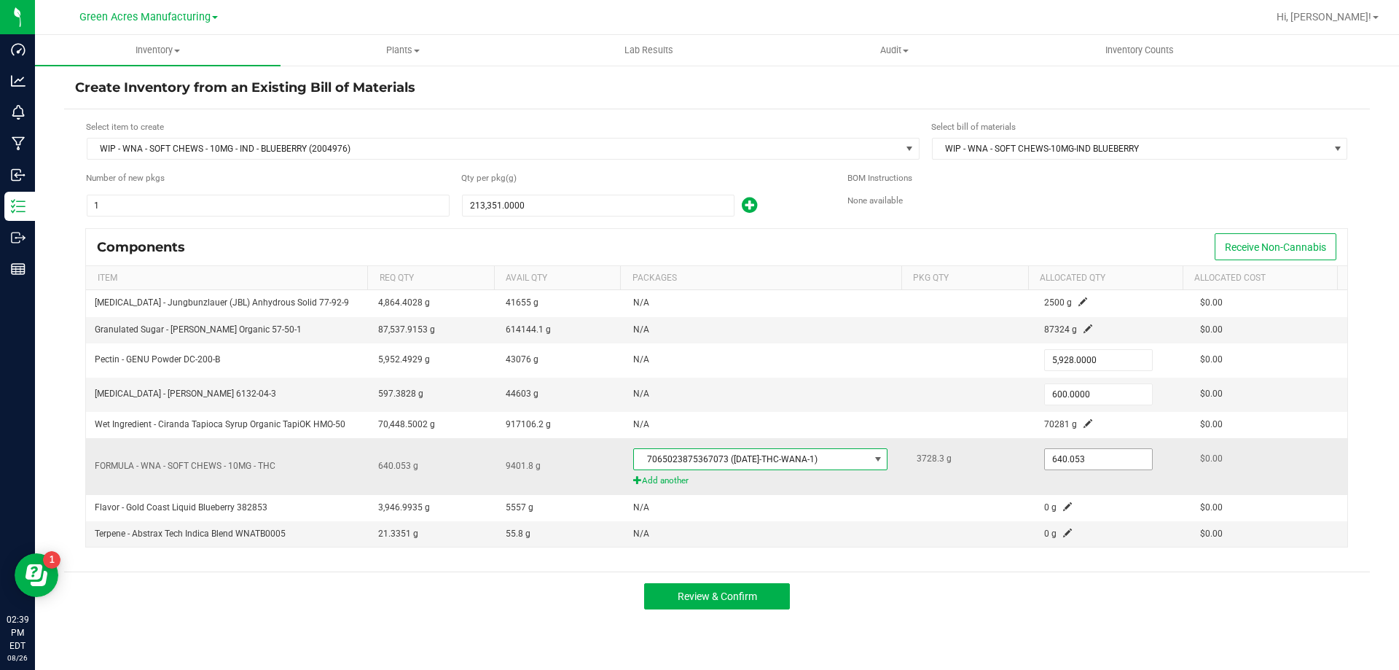
click at [1089, 463] on input "640.053" at bounding box center [1098, 459] width 107 height 20
type input "587.0000"
click at [1063, 488] on td "587.0000" at bounding box center [1114, 466] width 156 height 57
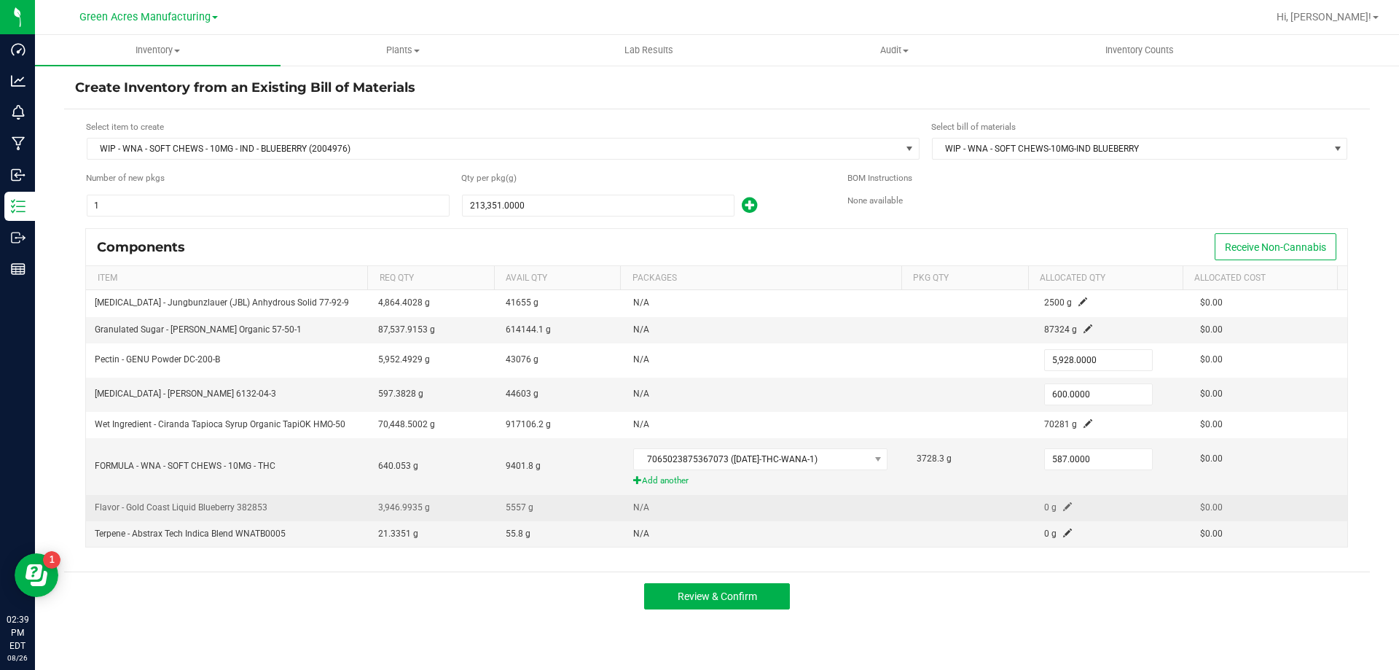
click at [1063, 506] on span at bounding box center [1067, 506] width 9 height 9
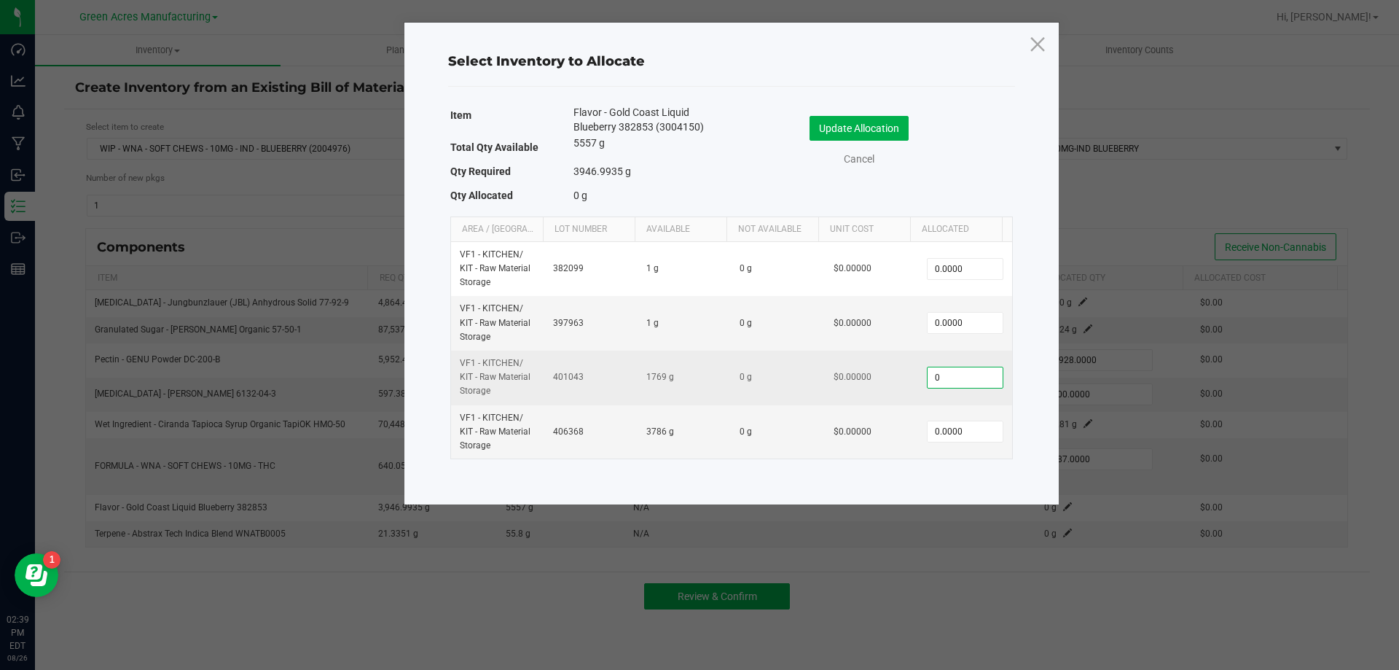
click at [946, 374] on input "0" at bounding box center [965, 377] width 74 height 20
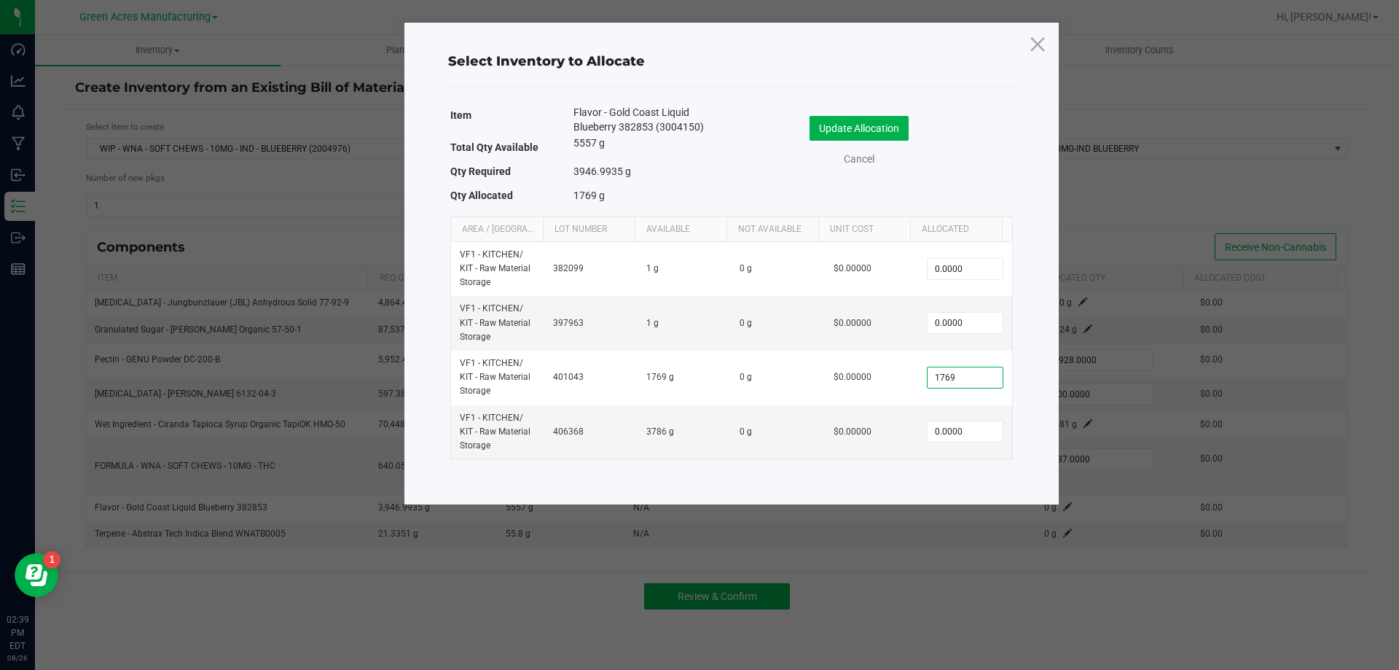
drag, startPoint x: 953, startPoint y: 376, endPoint x: 1085, endPoint y: 345, distance: 135.4
type input "1,769.0000"
click at [956, 435] on input "0" at bounding box center [965, 431] width 74 height 20
type input "2,607.0000"
click at [741, 154] on div "Update Allocation Cancel" at bounding box center [872, 143] width 281 height 77
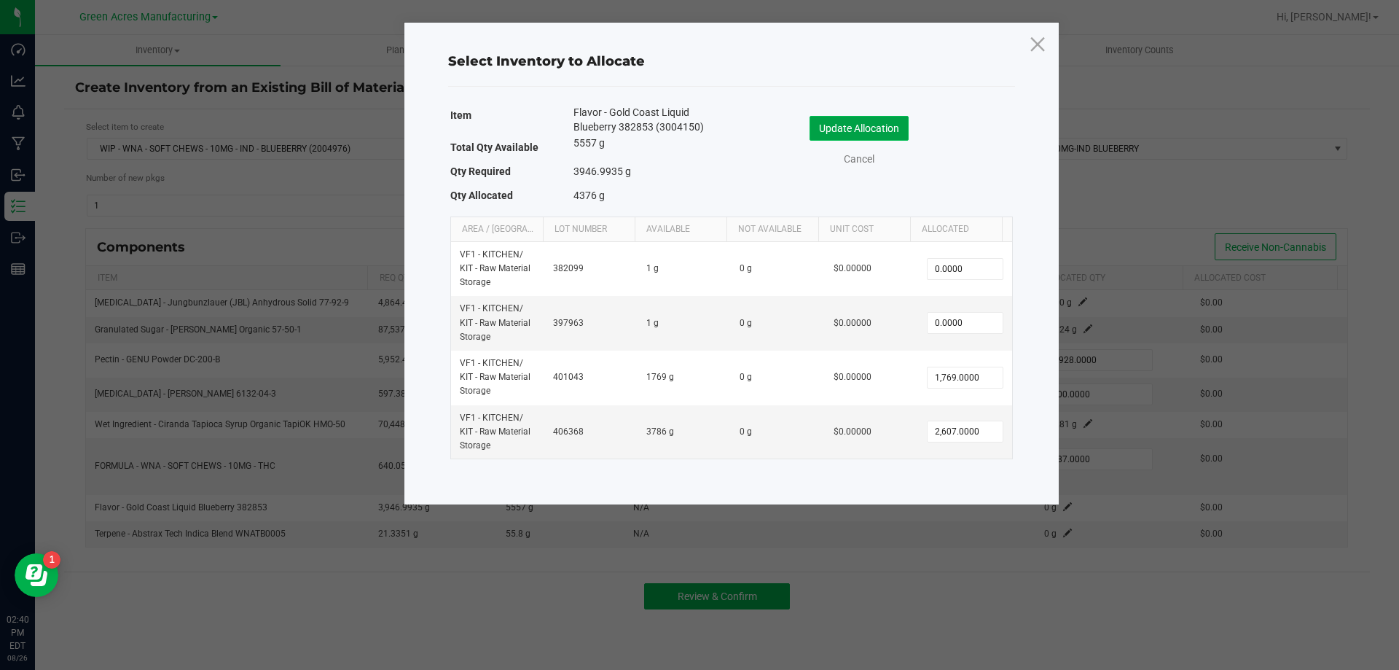
click at [858, 121] on button "Update Allocation" at bounding box center [859, 128] width 99 height 25
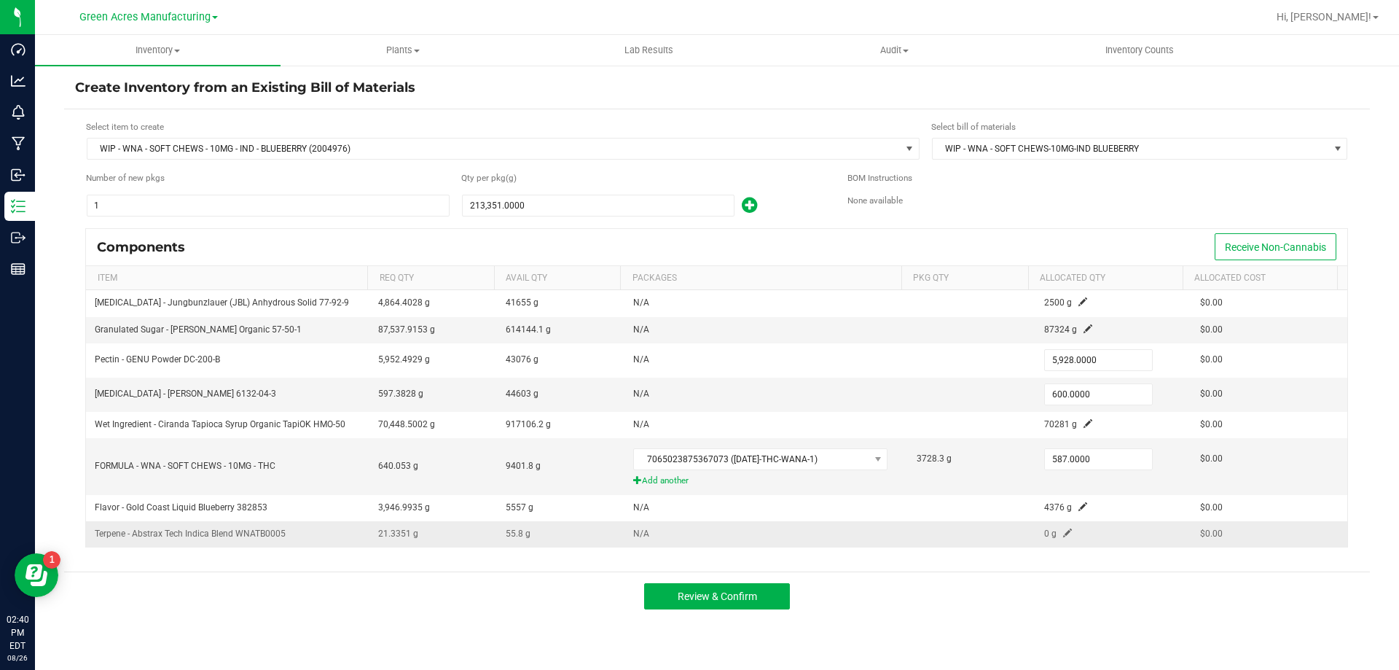
click at [1063, 531] on span at bounding box center [1067, 532] width 9 height 9
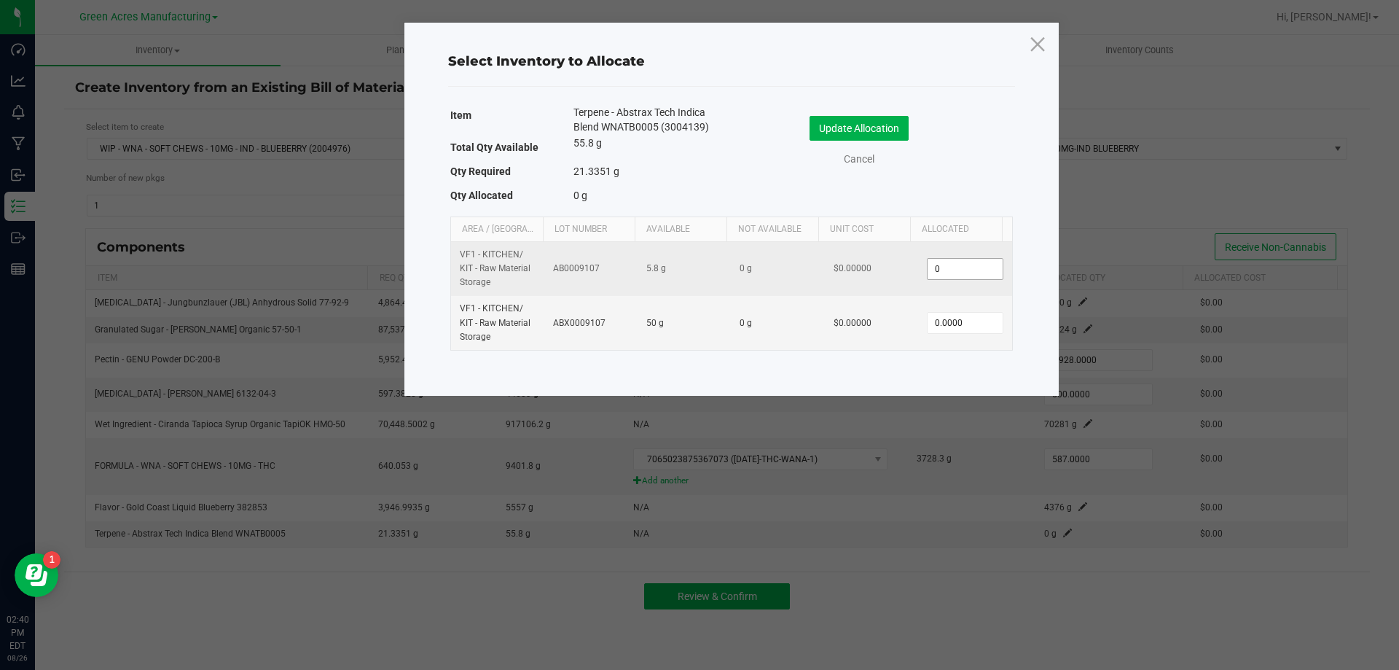
click at [966, 273] on input "0" at bounding box center [965, 269] width 74 height 20
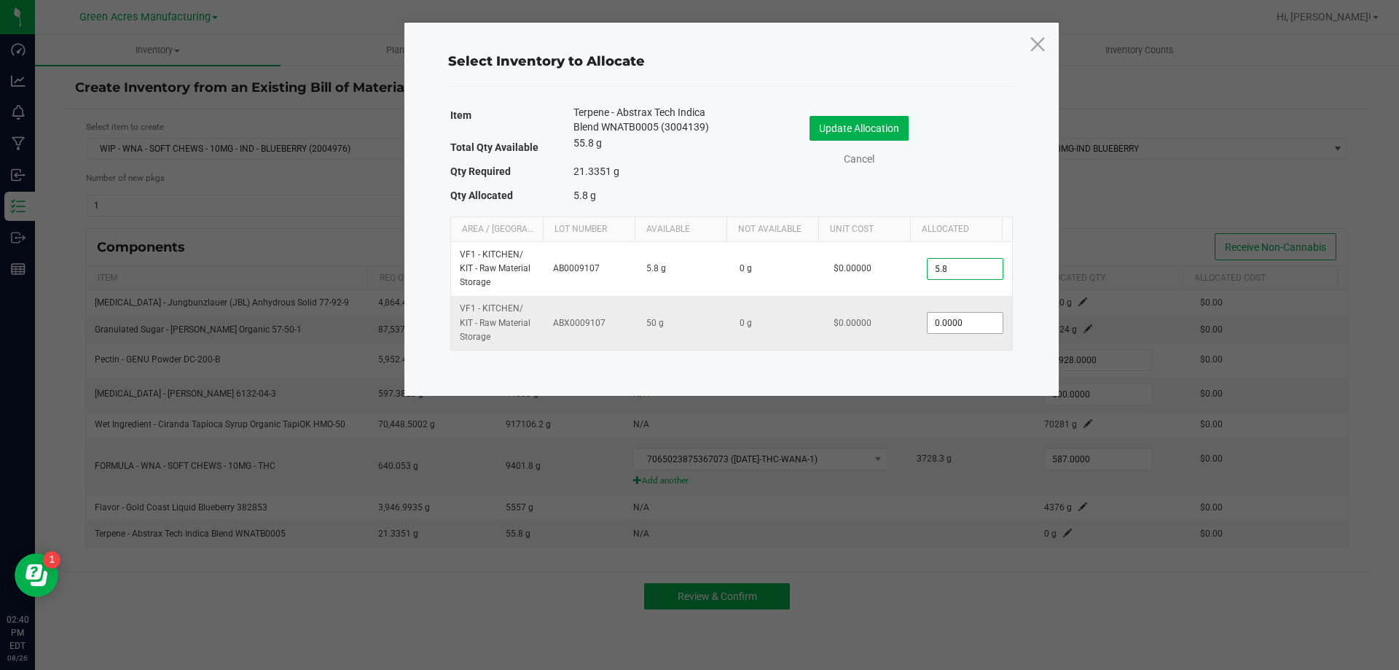
type input "5.8000"
click at [950, 330] on input "0" at bounding box center [965, 323] width 74 height 20
type input "3.2000"
click at [842, 141] on div "Update Allocation Cancel" at bounding box center [872, 141] width 259 height 51
click at [842, 130] on button "Update Allocation" at bounding box center [859, 128] width 99 height 25
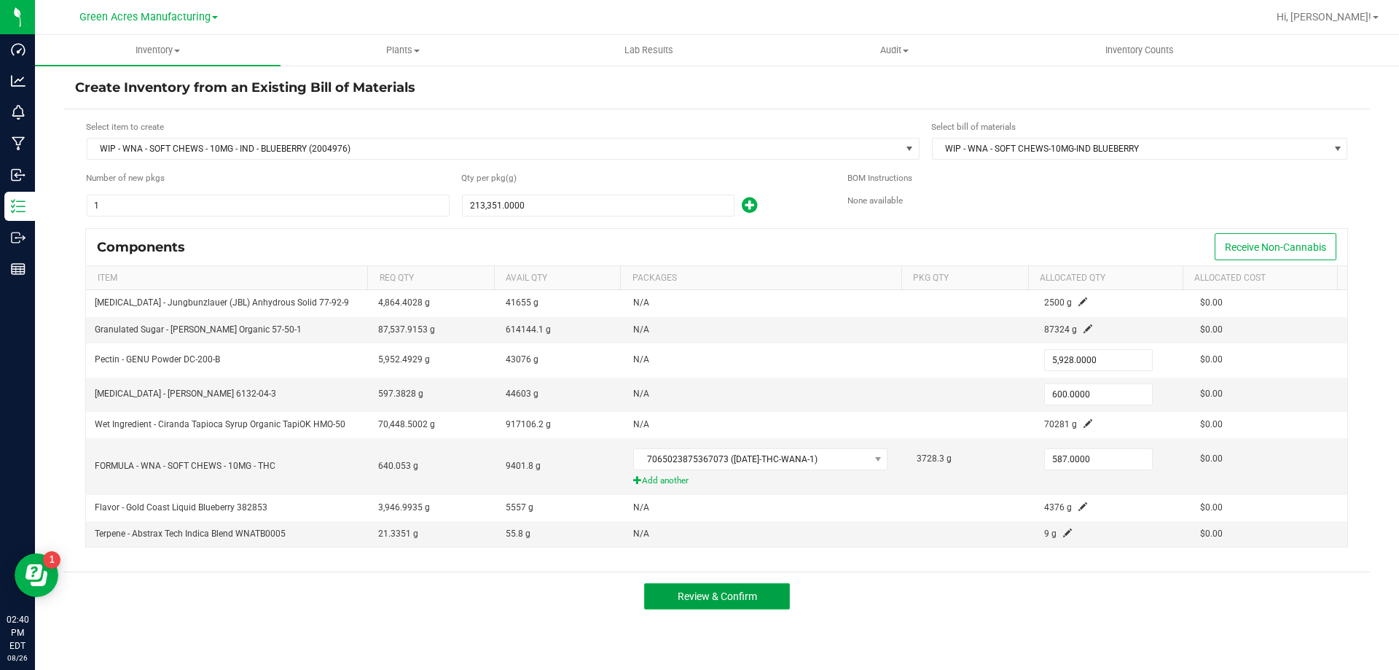
click at [744, 601] on span "Review & Confirm" at bounding box center [717, 596] width 79 height 12
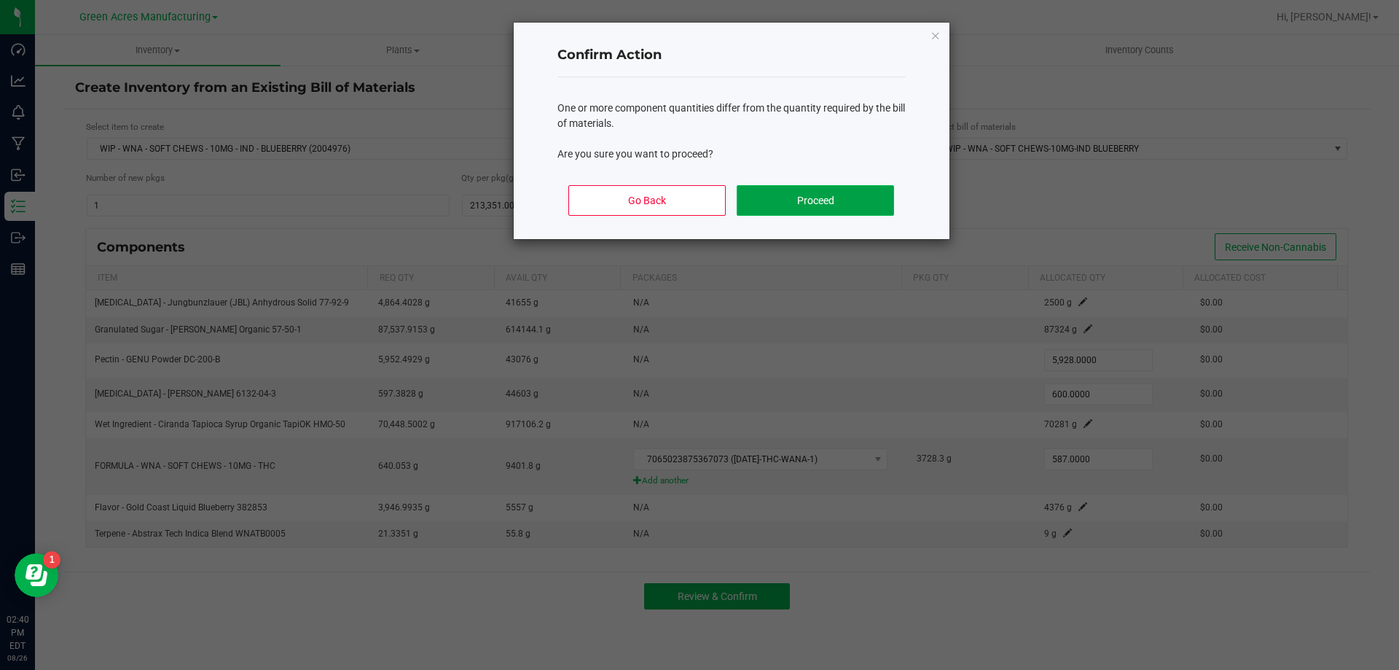
click at [773, 213] on button "Proceed" at bounding box center [815, 200] width 157 height 31
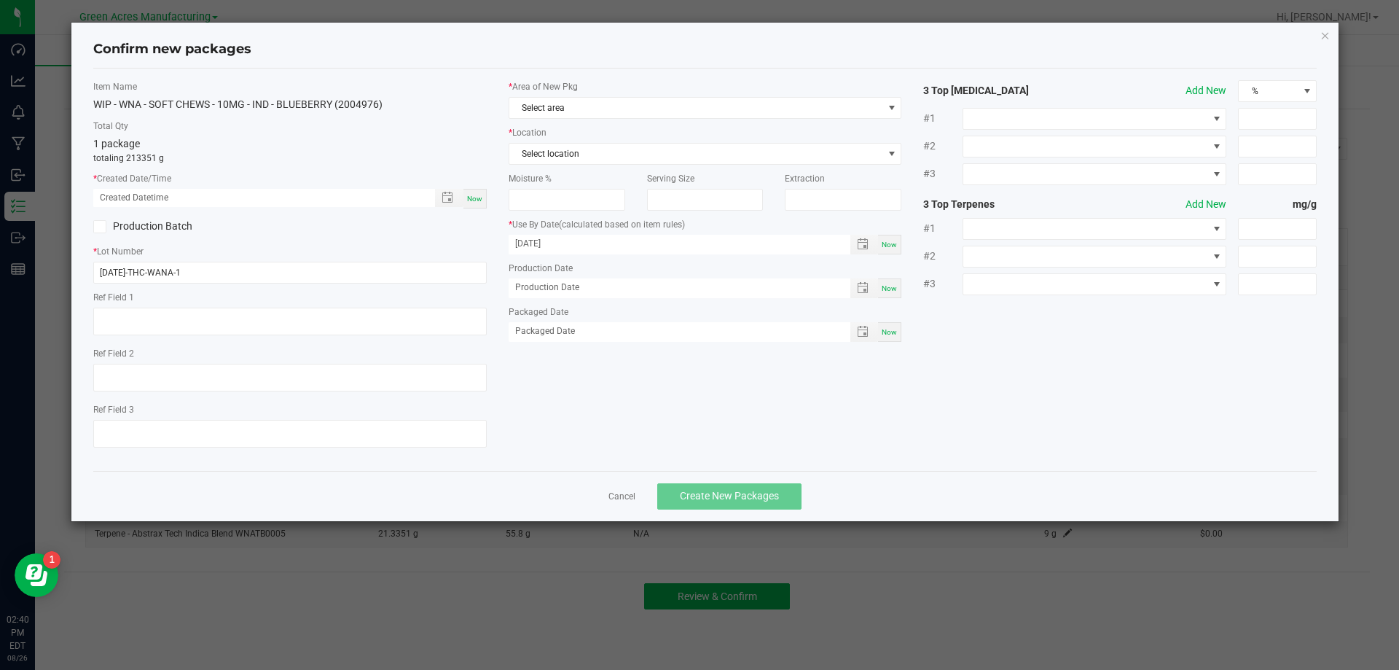
click at [472, 198] on span "Now" at bounding box center [474, 199] width 15 height 8
type input "[DATE] 02:40 PM"
drag, startPoint x: 183, startPoint y: 265, endPoint x: 71, endPoint y: 285, distance: 114.0
click at [71, 285] on div "Confirm new packages Item Name WIP - WNA - SOFT CHEWS - 10MG - IND - BLUEBERRY …" at bounding box center [705, 272] width 1268 height 499
click at [211, 273] on input "[DATE]-THC-WANA-1" at bounding box center [290, 273] width 394 height 22
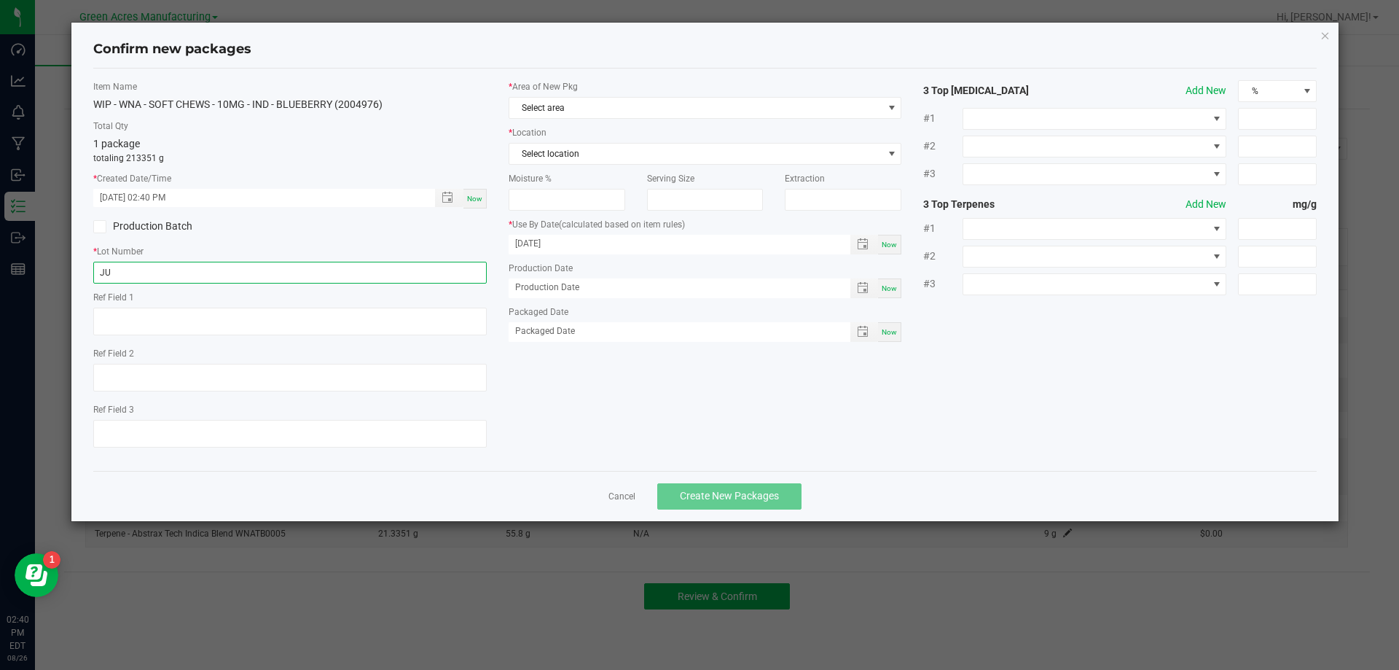
type input "J"
type input "WN250826BLU1"
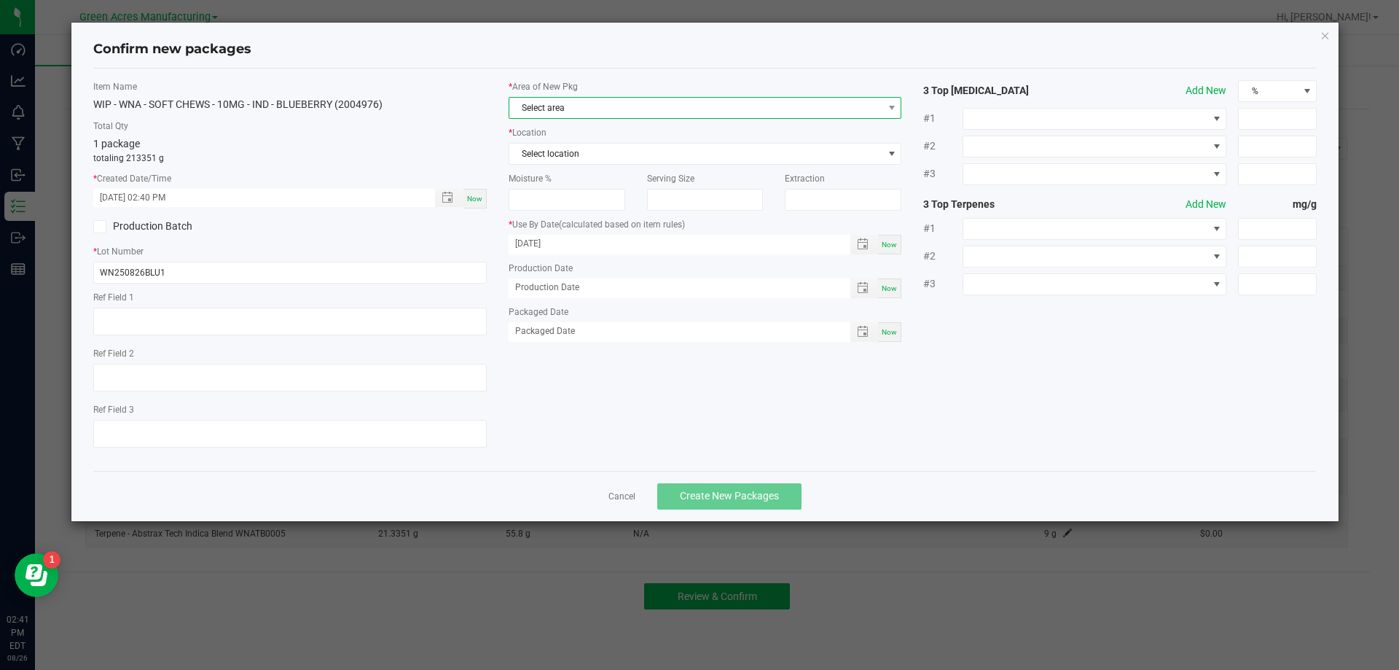
click at [738, 110] on span "Select area" at bounding box center [696, 108] width 374 height 20
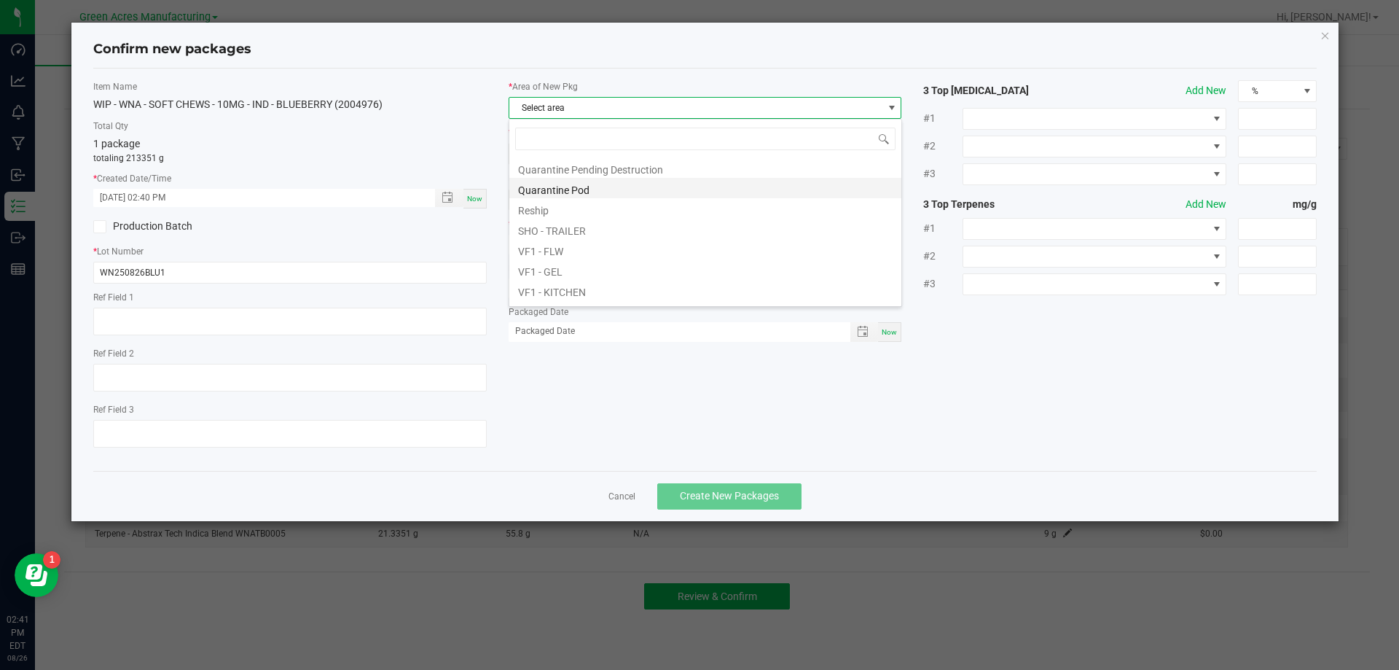
scroll to position [583, 0]
click at [544, 195] on li "VF1 - GEL" at bounding box center [705, 197] width 392 height 20
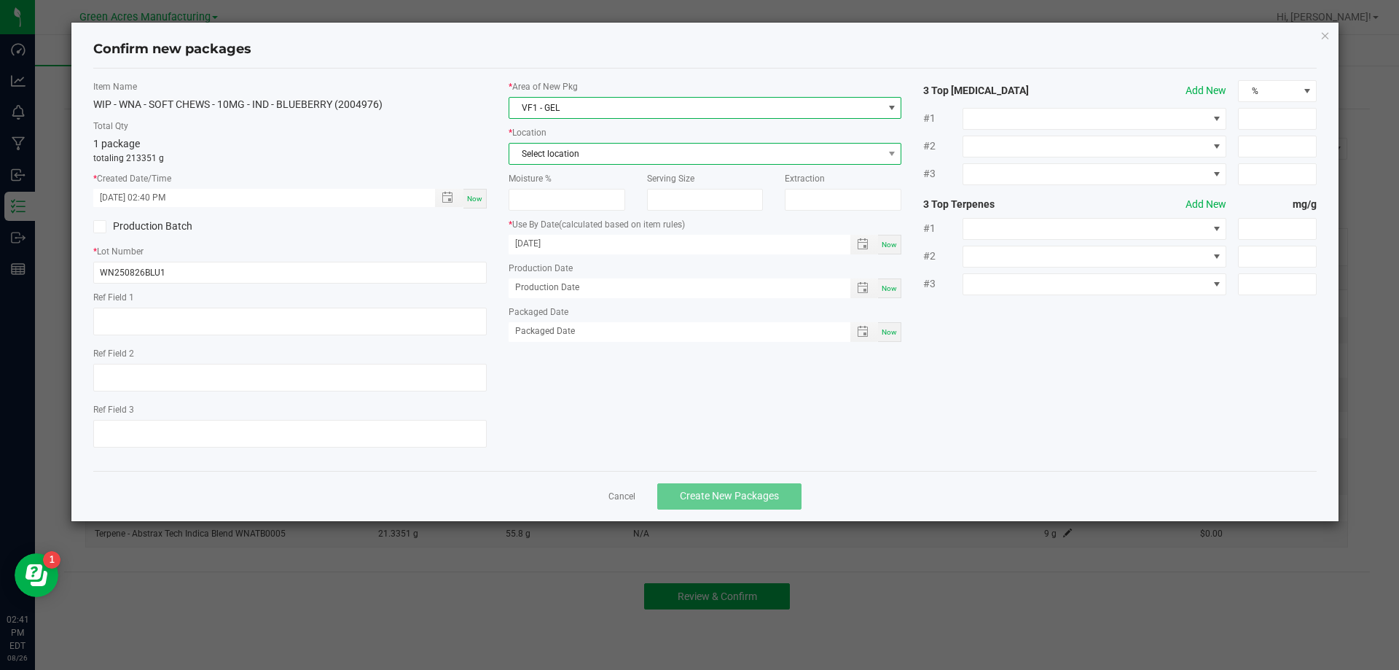
click at [546, 155] on span "Select location" at bounding box center [696, 154] width 374 height 20
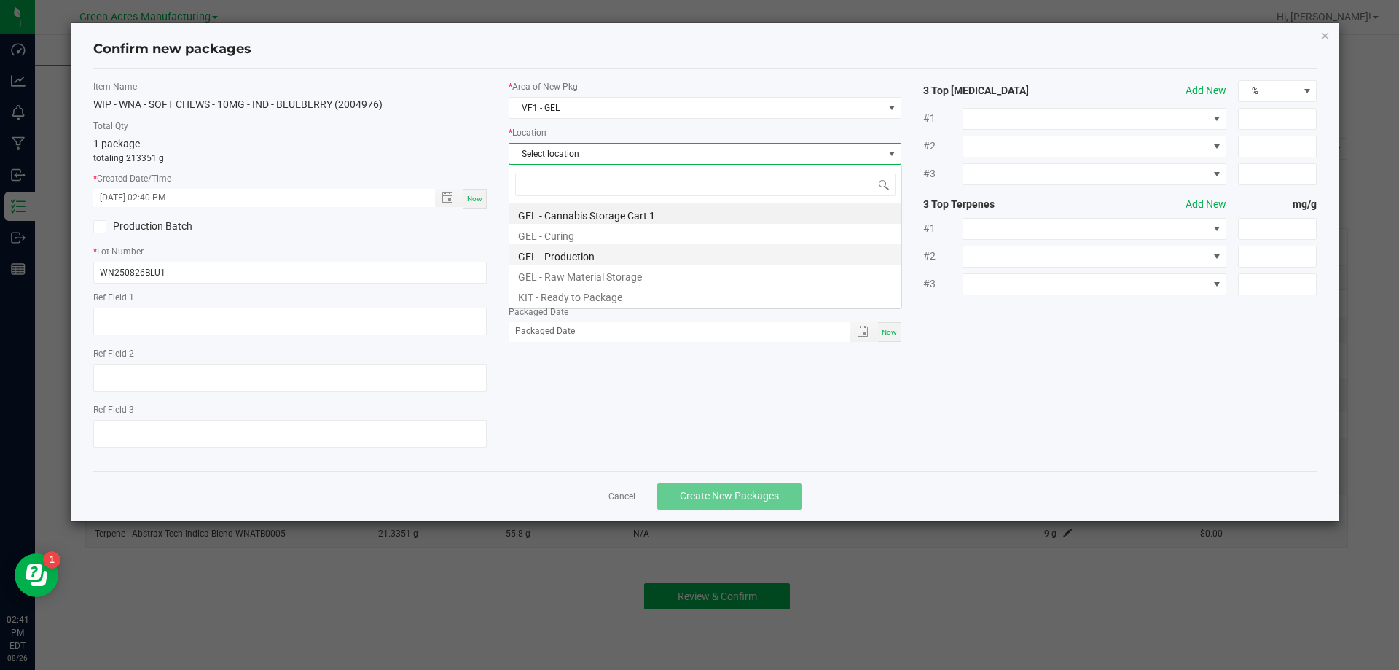
scroll to position [22, 394]
click at [550, 254] on li "GEL - Production" at bounding box center [705, 254] width 392 height 20
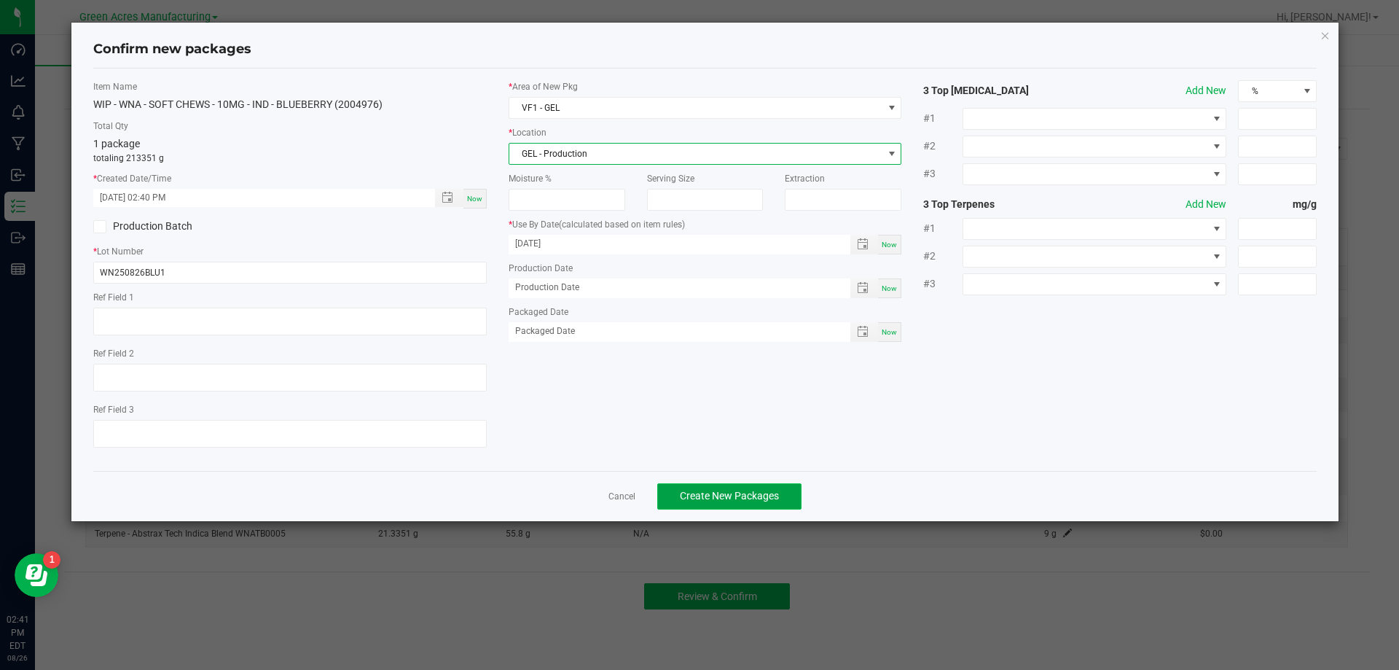
click at [706, 495] on span "Create New Packages" at bounding box center [729, 496] width 99 height 12
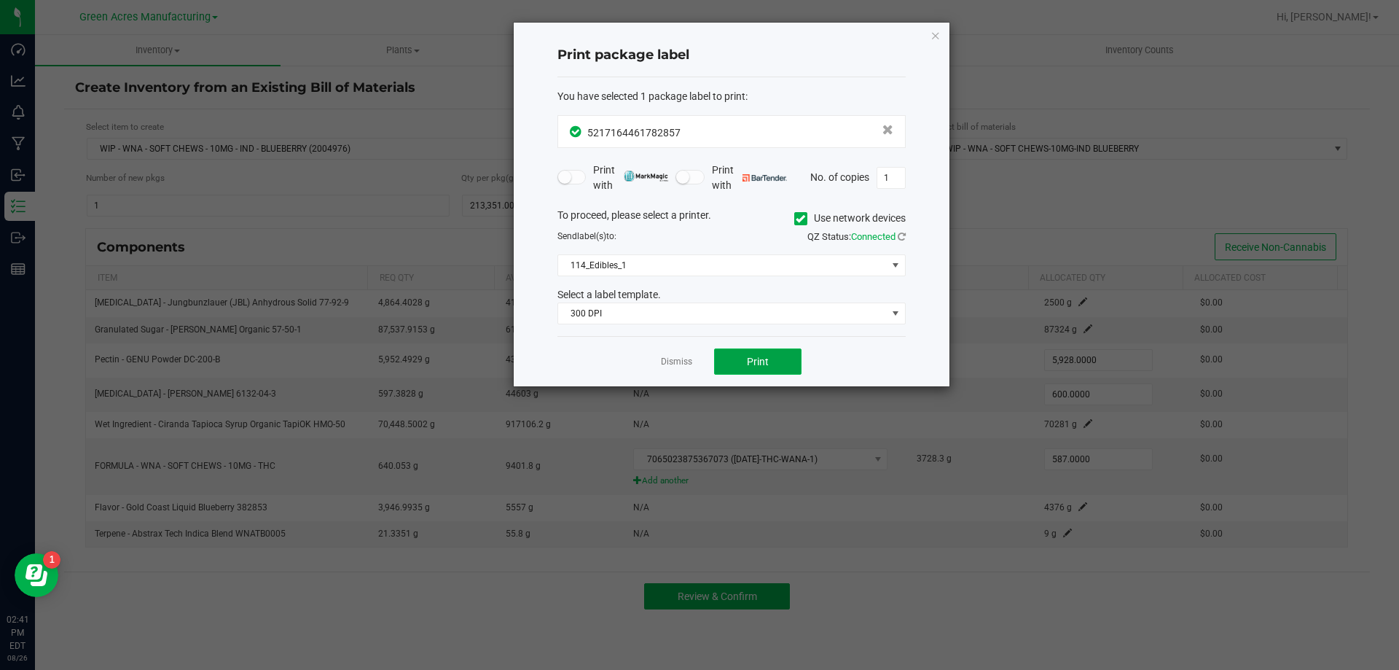
click at [743, 364] on button "Print" at bounding box center [757, 361] width 87 height 26
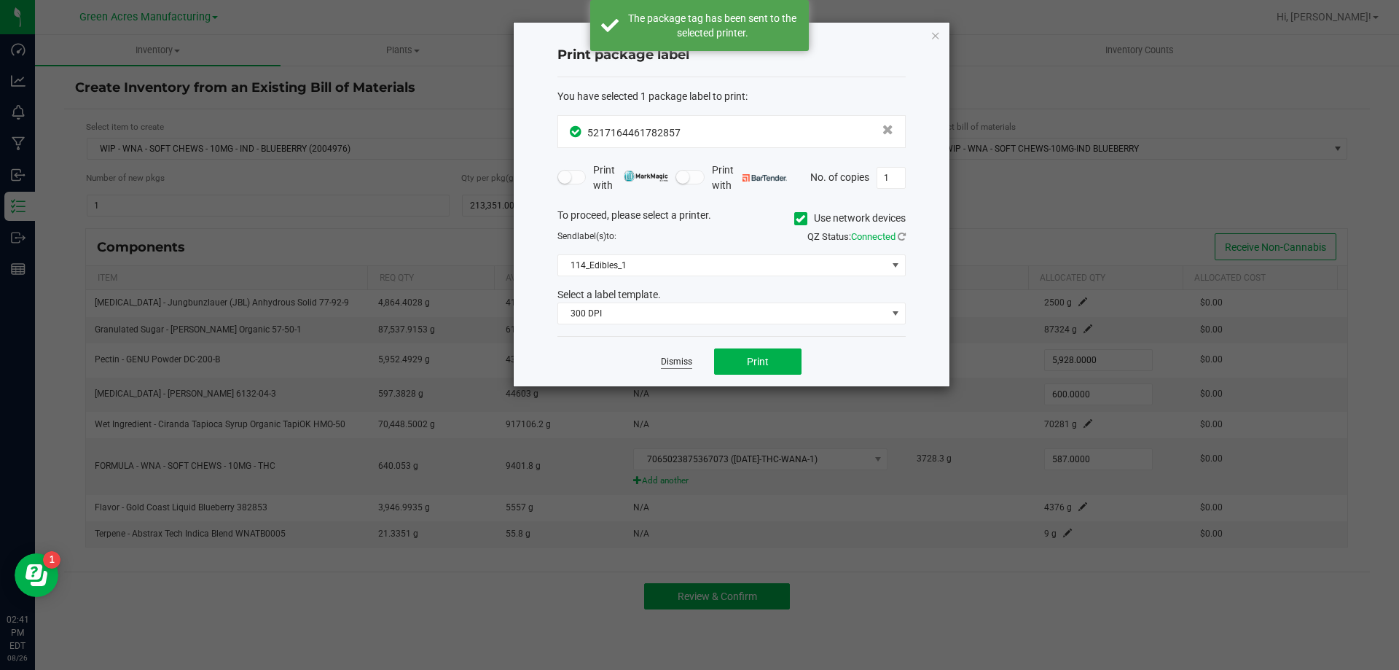
click at [679, 364] on link "Dismiss" at bounding box center [676, 362] width 31 height 12
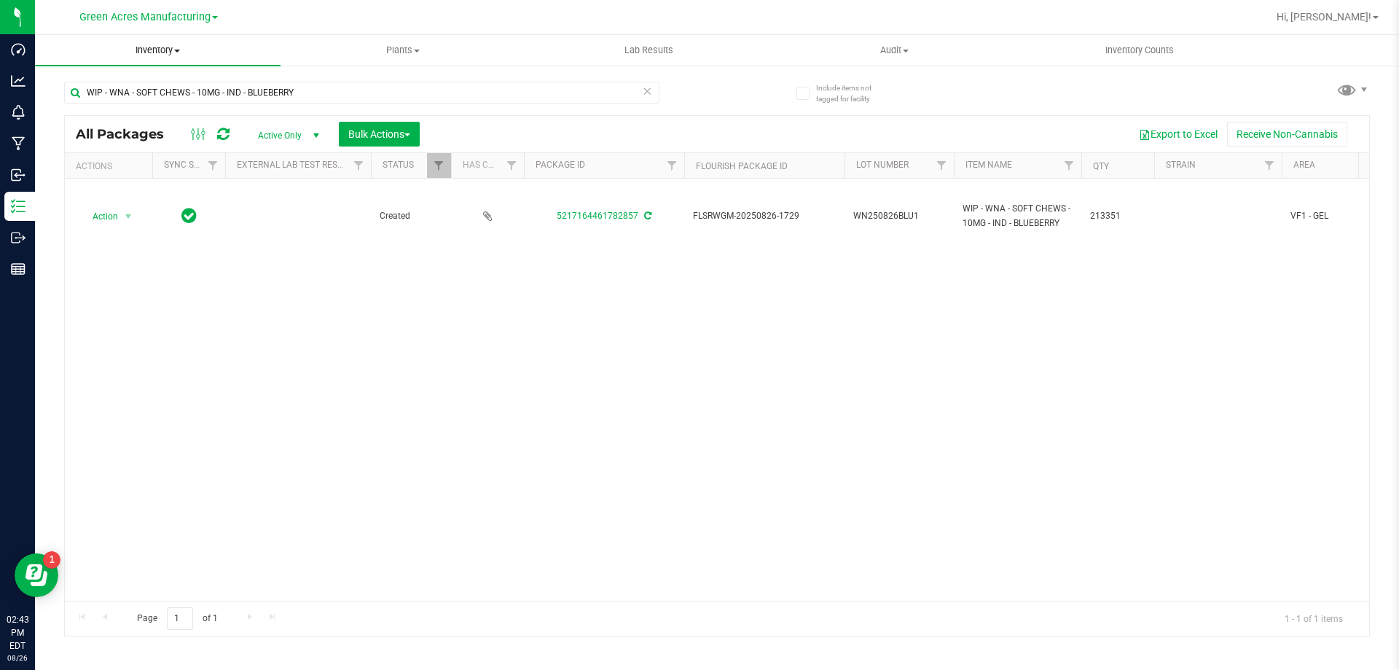
click at [147, 43] on uib-tab-heading "Inventory All packages All inventory Waste log Create inventory" at bounding box center [158, 50] width 246 height 31
click at [128, 176] on span "From bill of materials" at bounding box center [101, 175] width 132 height 12
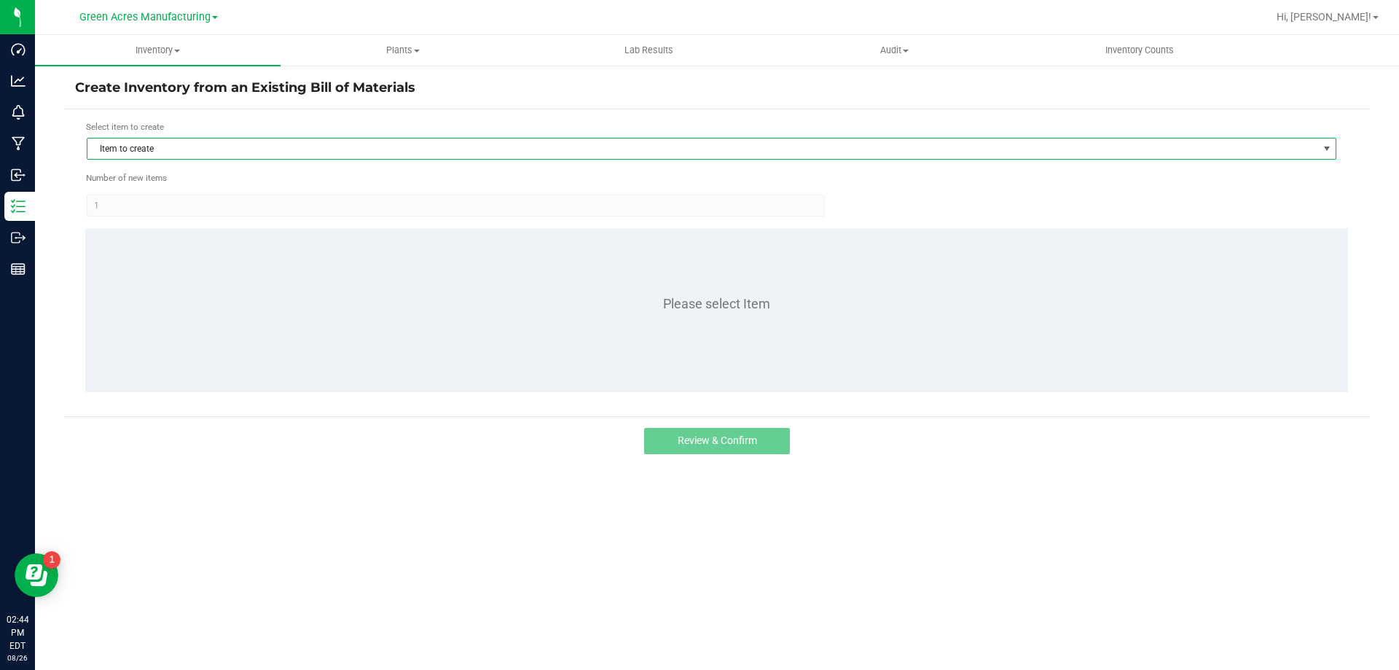
click at [375, 152] on span "Item to create" at bounding box center [702, 148] width 1230 height 20
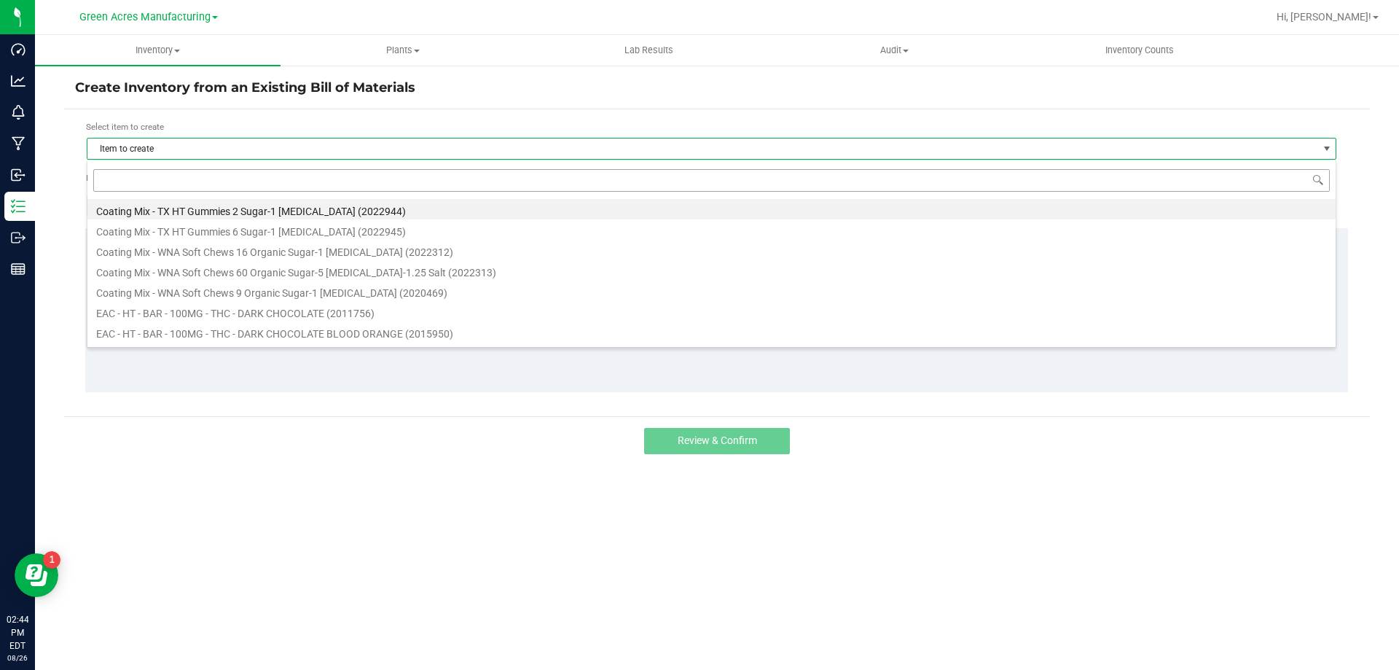
scroll to position [22, 1250]
click at [354, 178] on input at bounding box center [711, 180] width 1237 height 23
type input "wna"
click at [241, 293] on li "EAC - WNA - SOFT CHEWS - 10MG - IND - BLUEBERRY (2004981)" at bounding box center [711, 291] width 1249 height 20
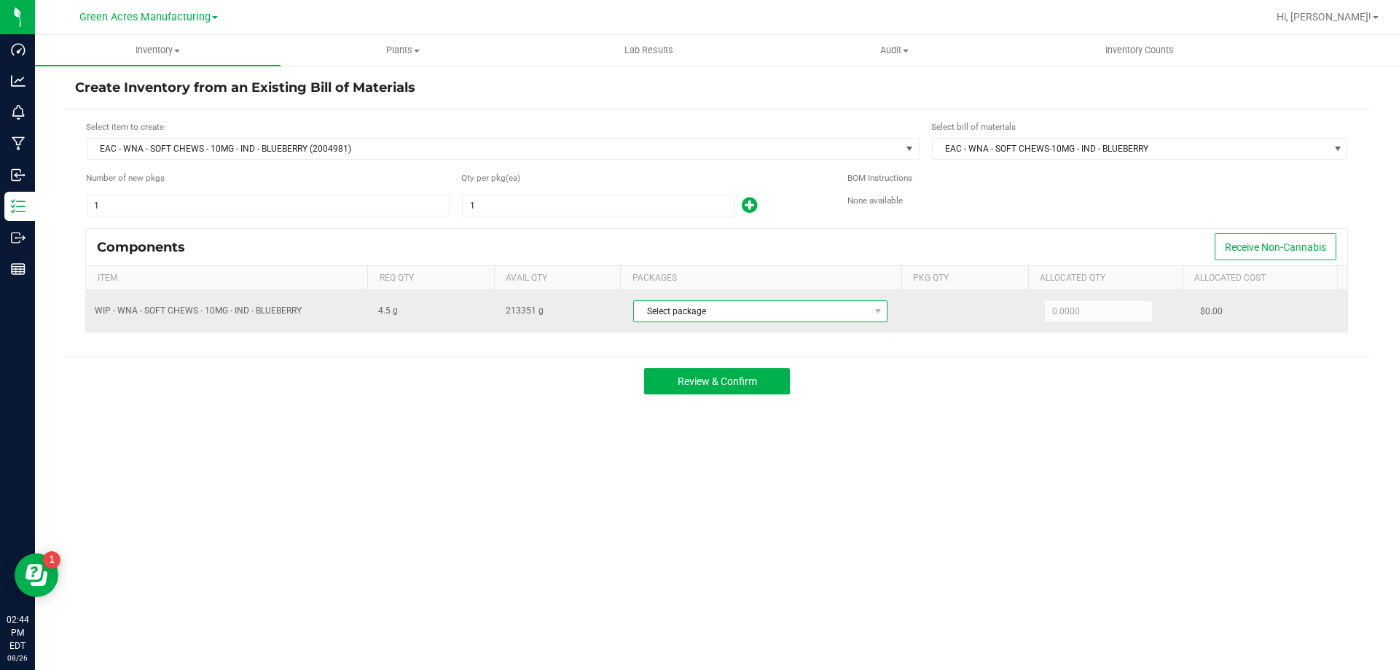
click at [800, 313] on span "Select package" at bounding box center [751, 311] width 235 height 20
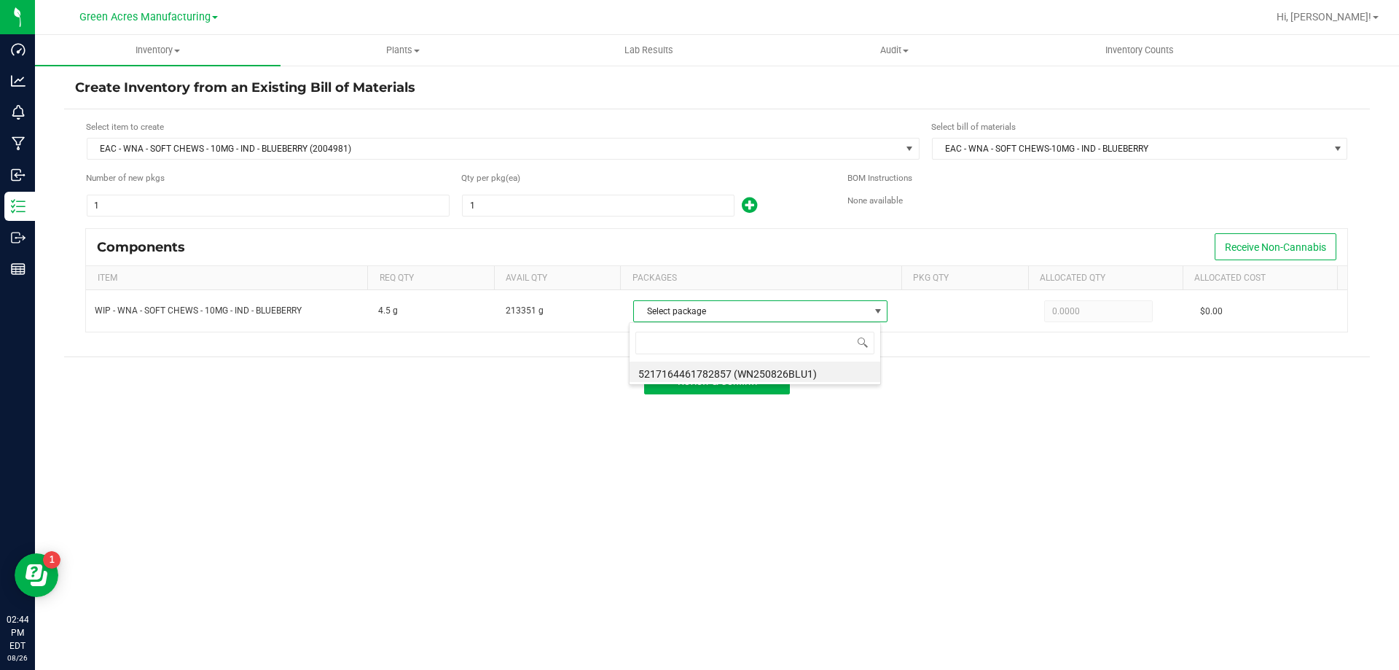
scroll to position [22, 251]
click at [786, 375] on li "5217164461782857 (WN250826BLU1)" at bounding box center [755, 372] width 251 height 20
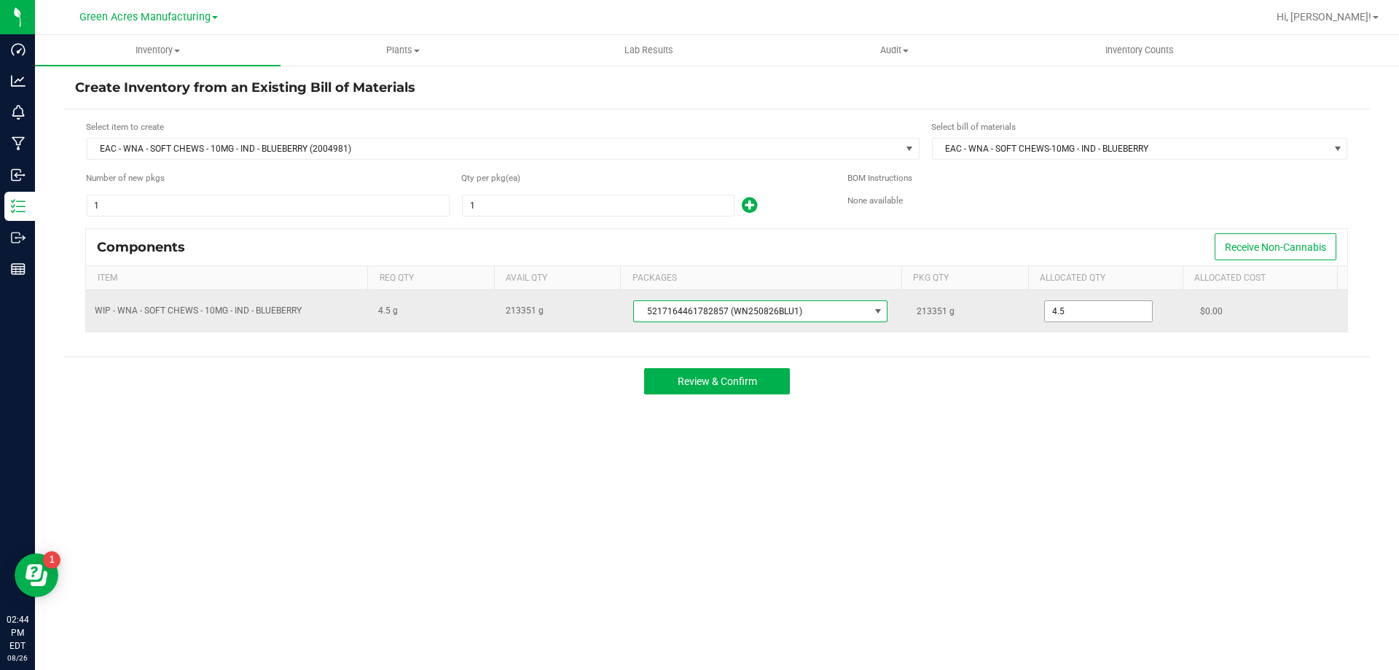
click at [1094, 313] on input "4.5" at bounding box center [1098, 311] width 107 height 20
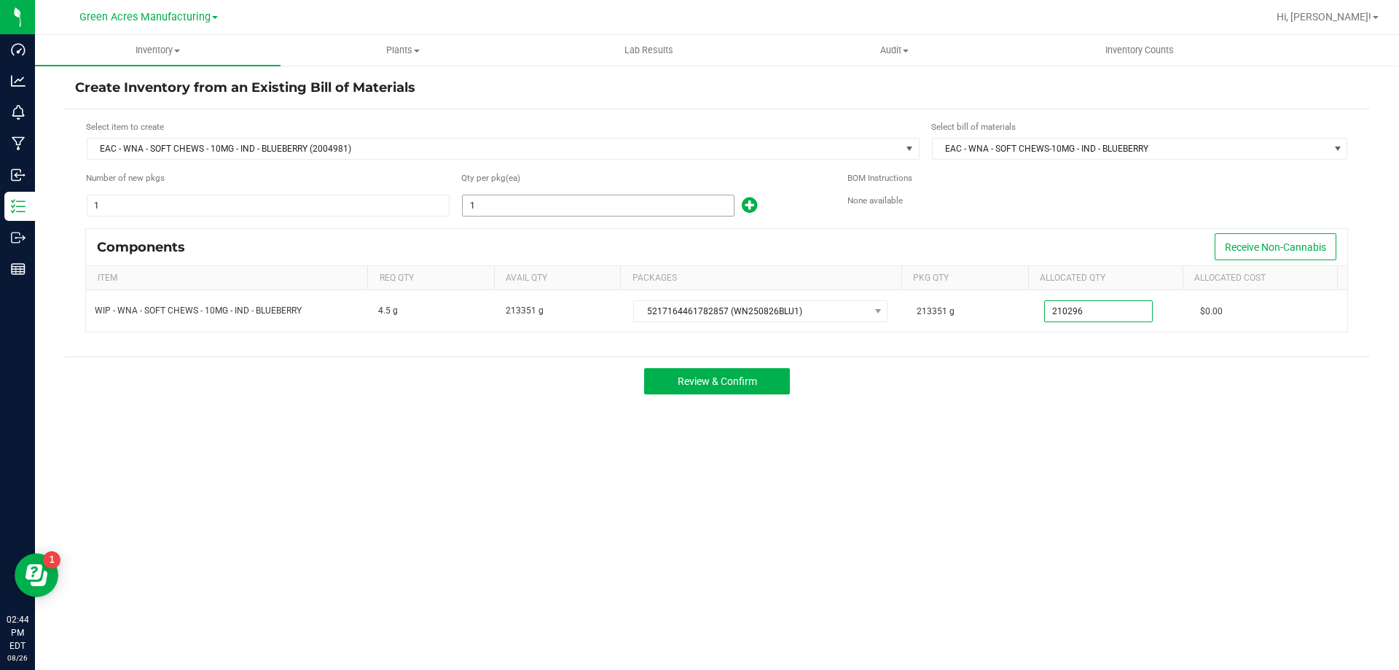
type input "210,296.0000"
click at [539, 200] on input "1" at bounding box center [598, 205] width 271 height 20
type input "46,732"
click at [714, 383] on span "Review & Confirm" at bounding box center [717, 381] width 79 height 12
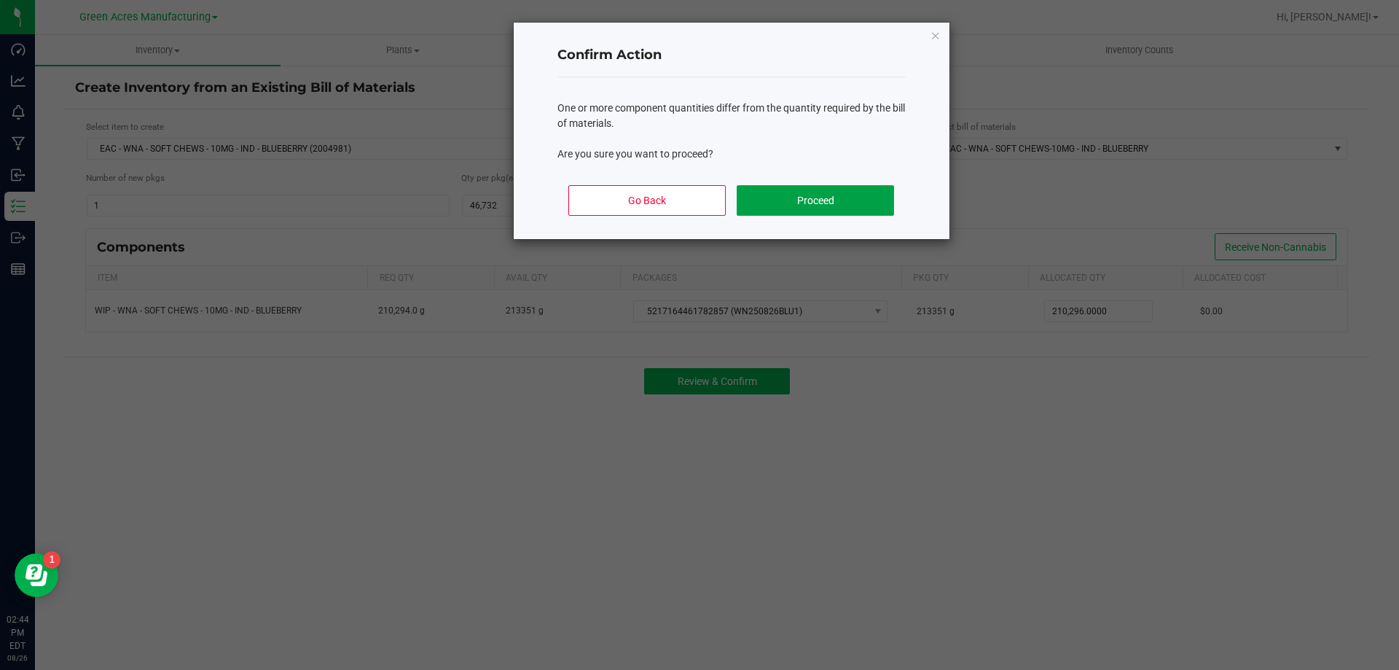
click at [864, 222] on div "Go Back Proceed" at bounding box center [732, 206] width 348 height 66
click at [857, 193] on button "Proceed" at bounding box center [815, 200] width 157 height 31
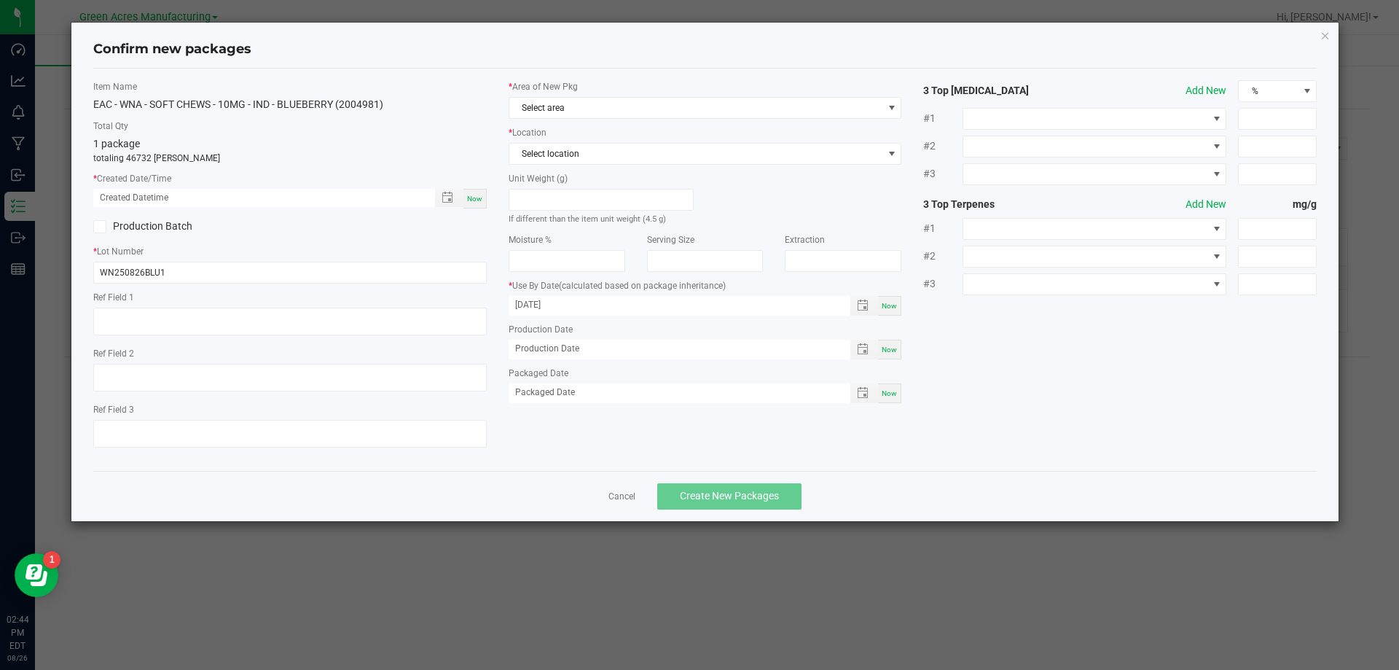
click at [471, 192] on div "Now" at bounding box center [475, 199] width 23 height 20
type input "[DATE] 02:44 PM"
click at [539, 100] on span "Select area" at bounding box center [696, 108] width 374 height 20
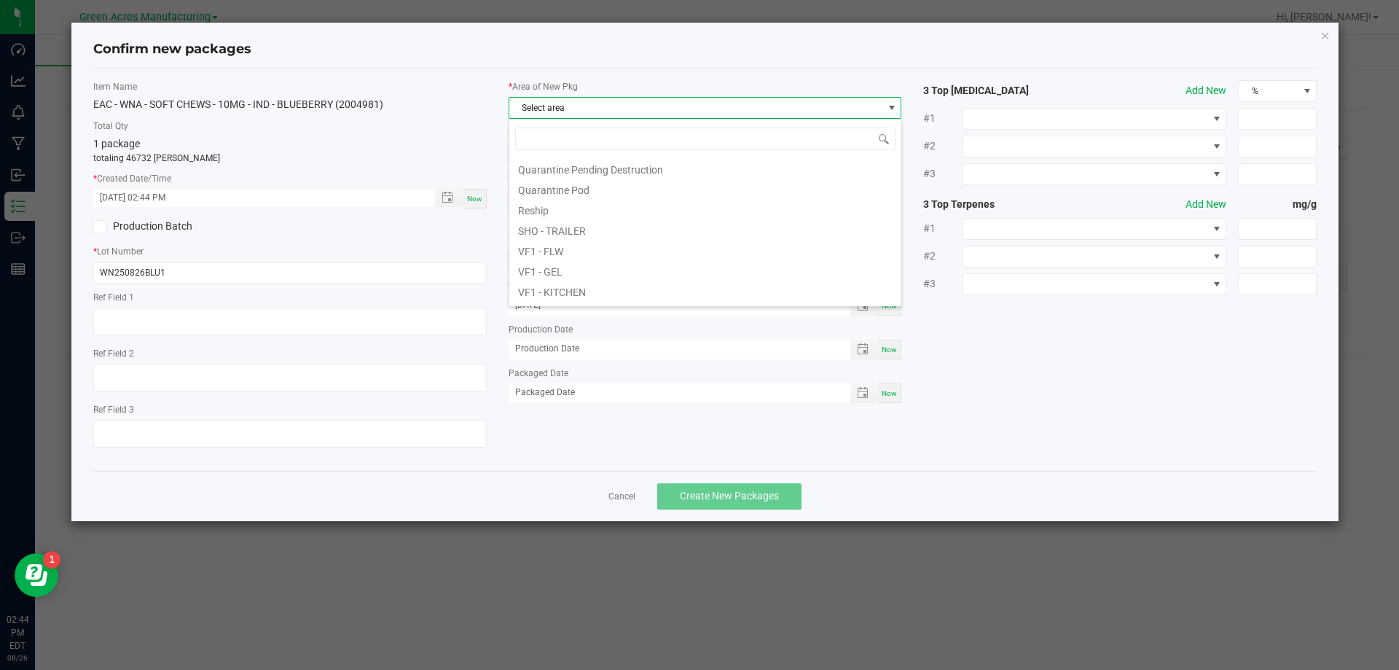
scroll to position [583, 0]
click at [547, 260] on li "VF1 - PKG" at bounding box center [705, 258] width 392 height 20
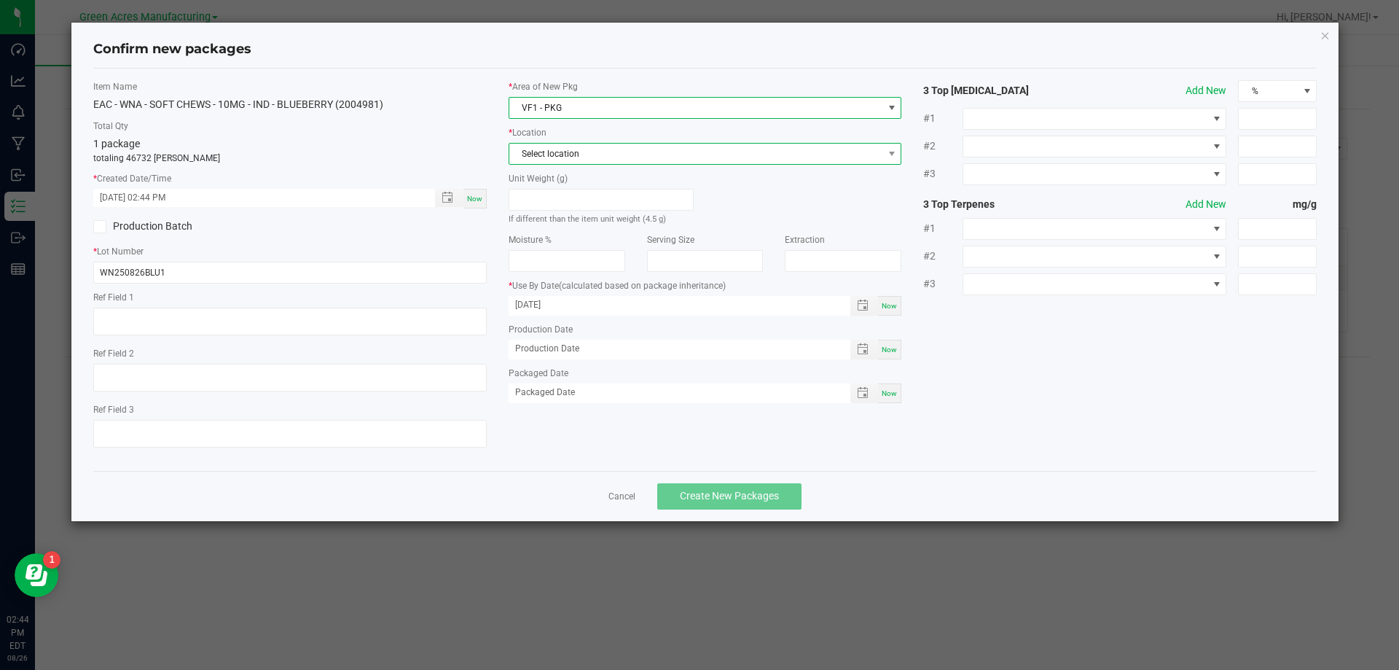
click at [561, 160] on span "Select location" at bounding box center [696, 154] width 374 height 20
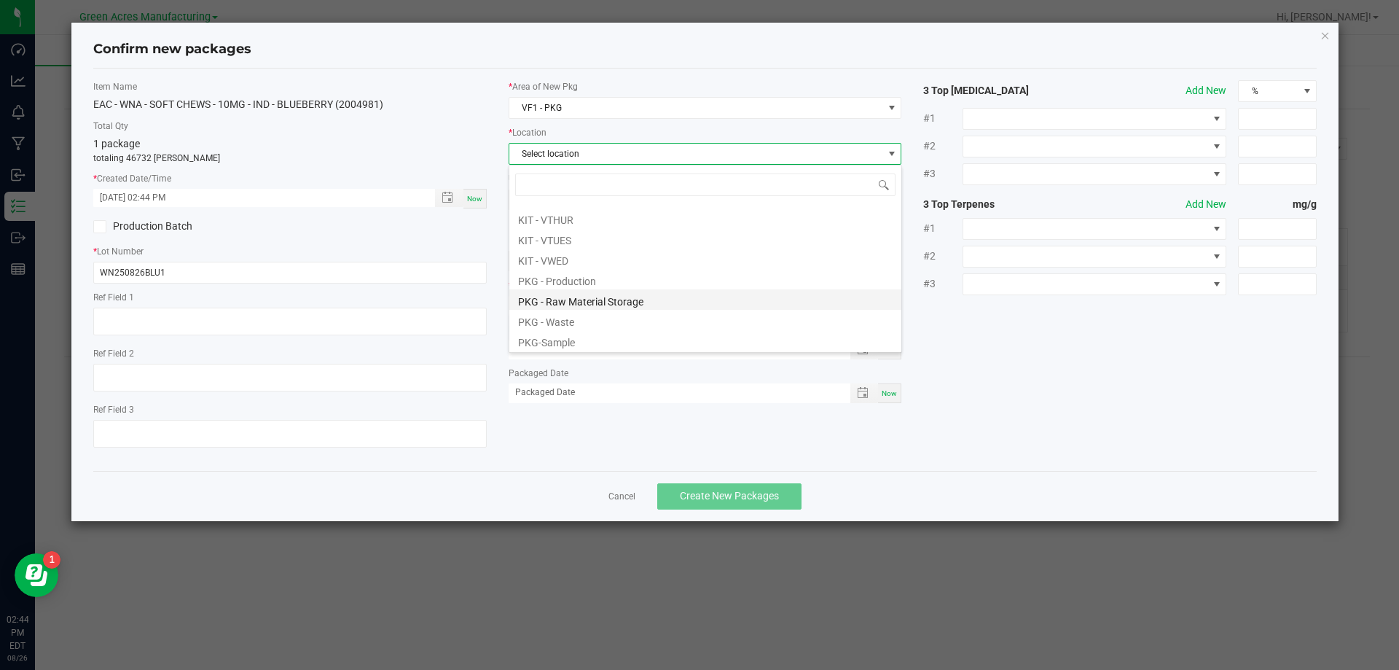
scroll to position [99, 0]
click at [593, 288] on li "PKG - Raw Material Storage" at bounding box center [705, 298] width 392 height 20
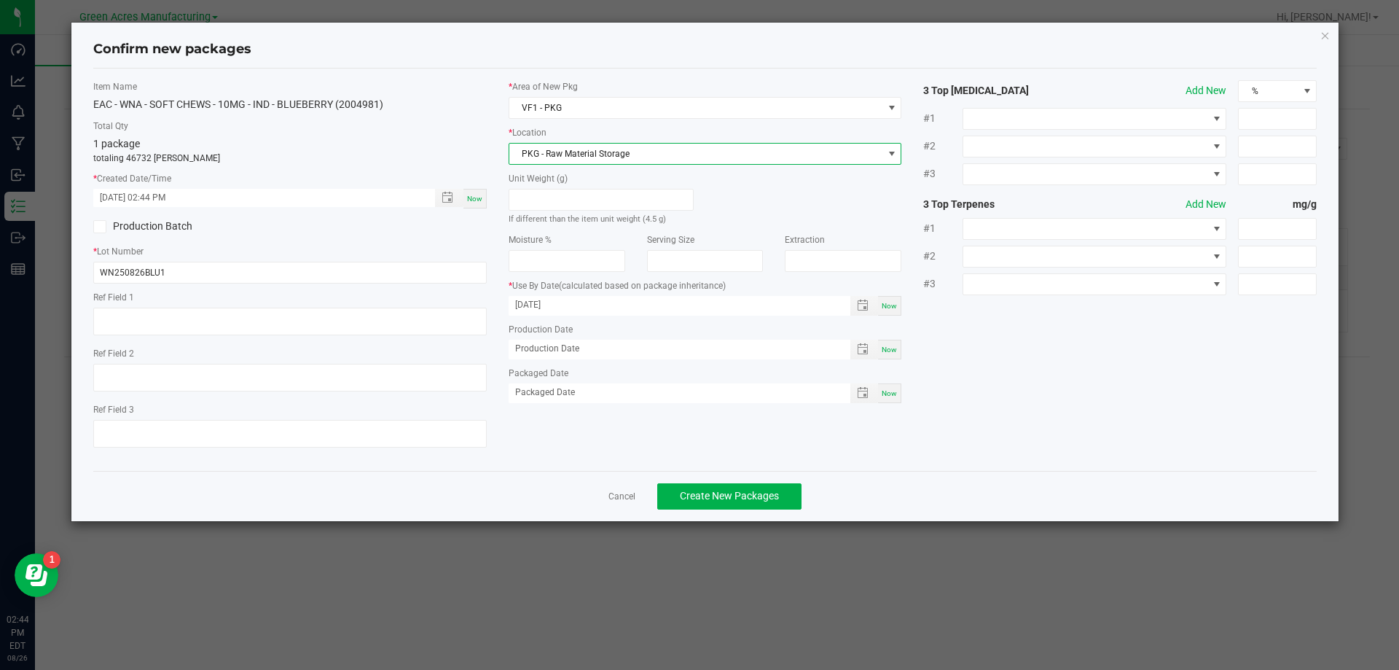
click at [604, 164] on span "PKG - Raw Material Storage" at bounding box center [706, 154] width 394 height 22
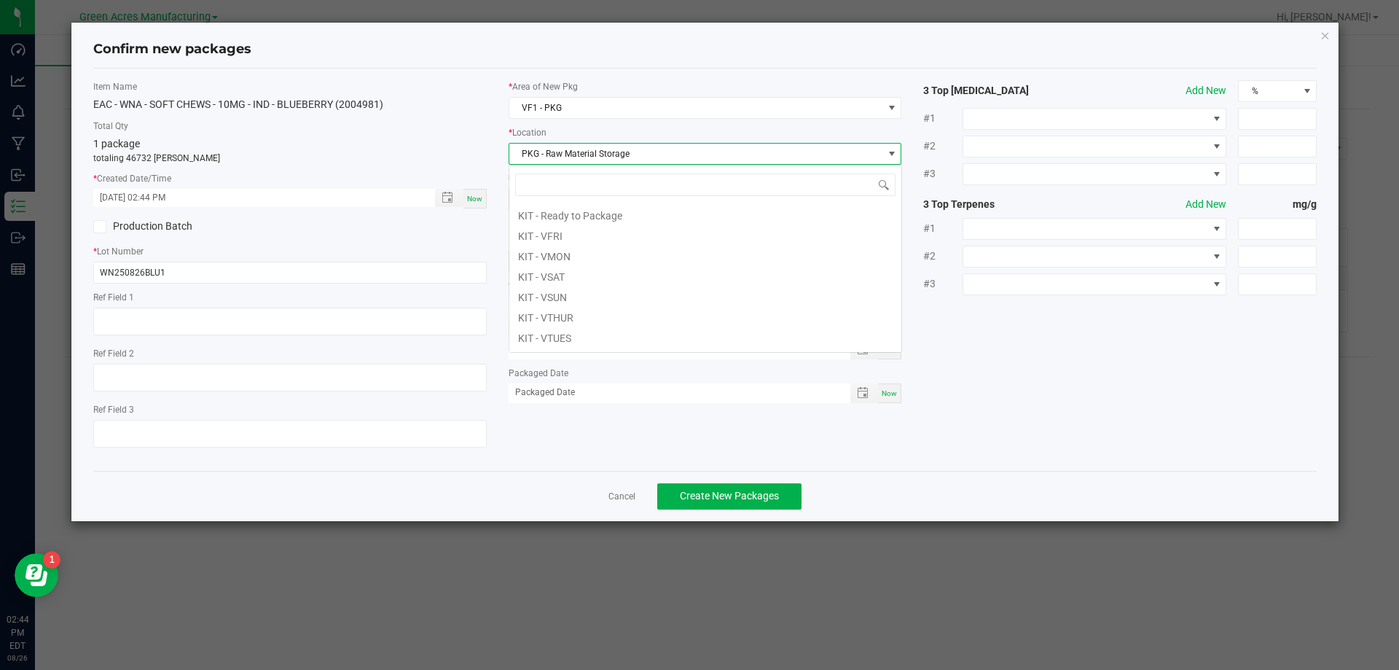
scroll to position [22, 394]
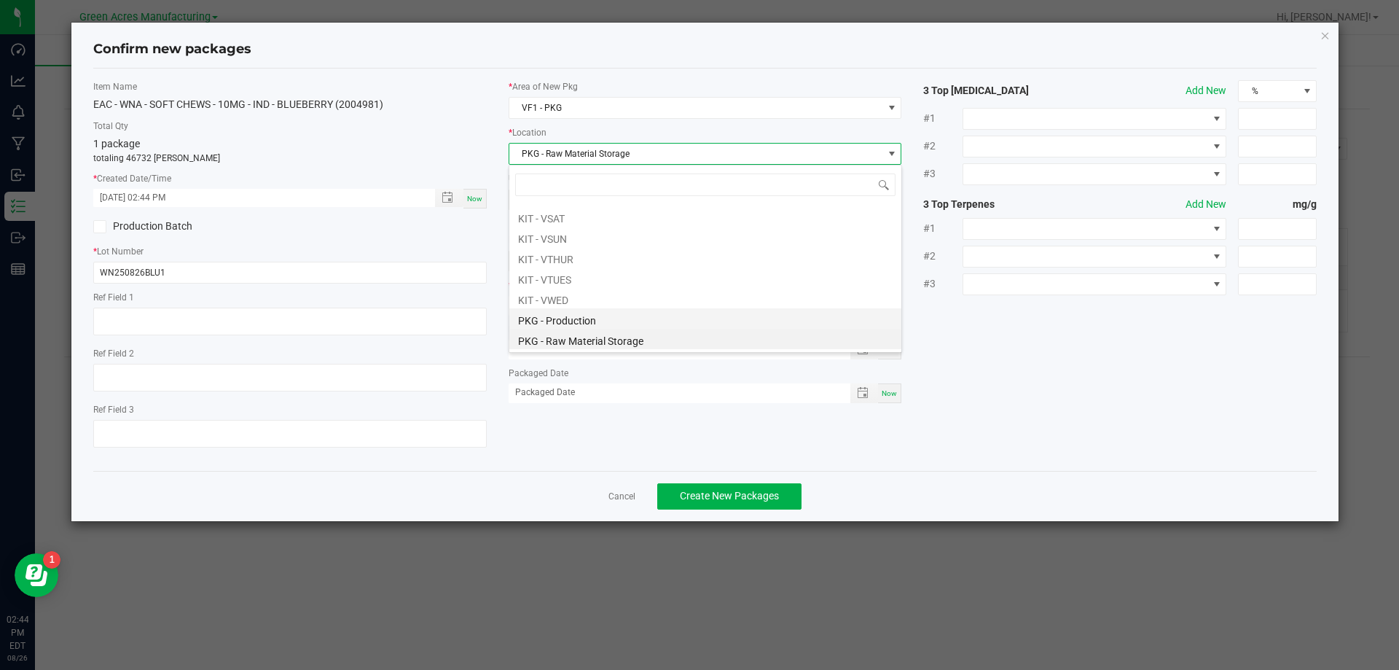
click at [563, 317] on li "PKG - Production" at bounding box center [705, 318] width 392 height 20
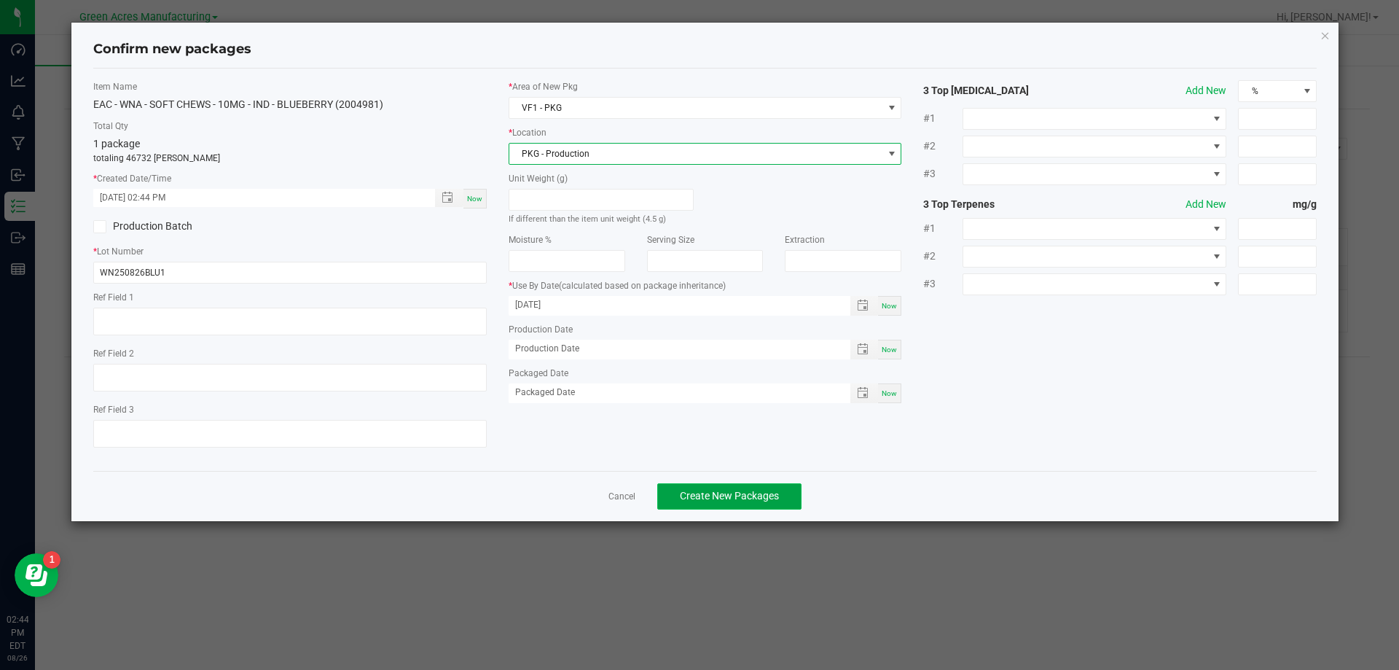
click at [748, 493] on span "Create New Packages" at bounding box center [729, 496] width 99 height 12
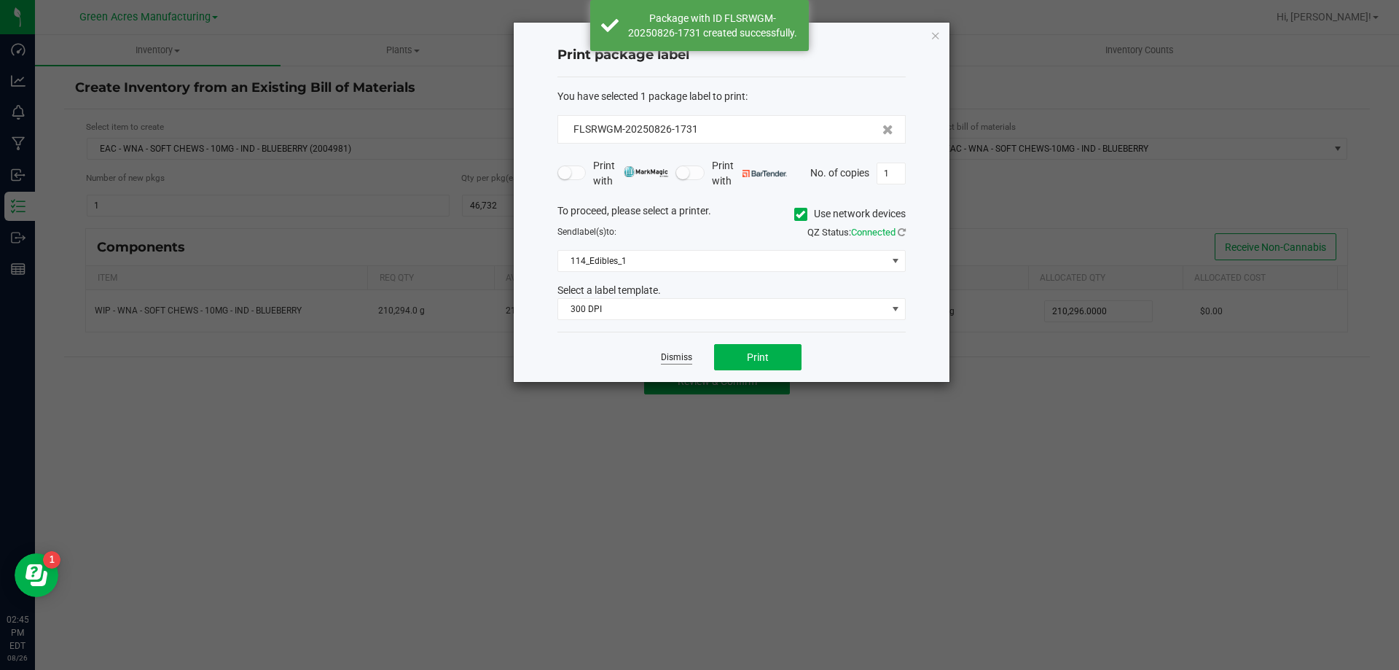
click at [671, 355] on link "Dismiss" at bounding box center [676, 357] width 31 height 12
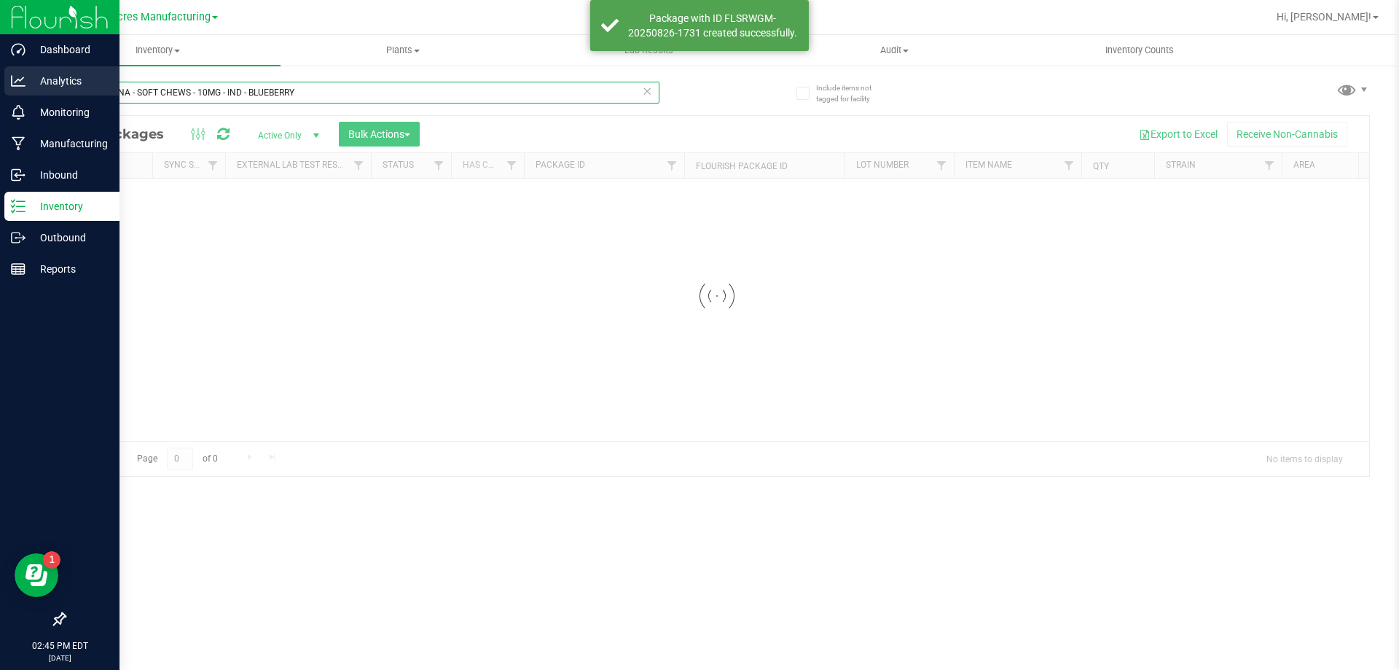
drag, startPoint x: 50, startPoint y: 91, endPoint x: 0, endPoint y: 72, distance: 53.1
click at [38, 91] on div "Include items not tagged for facility EAC - WNA - SOFT CHEWS - 10MG - IND - BLU…" at bounding box center [717, 286] width 1364 height 445
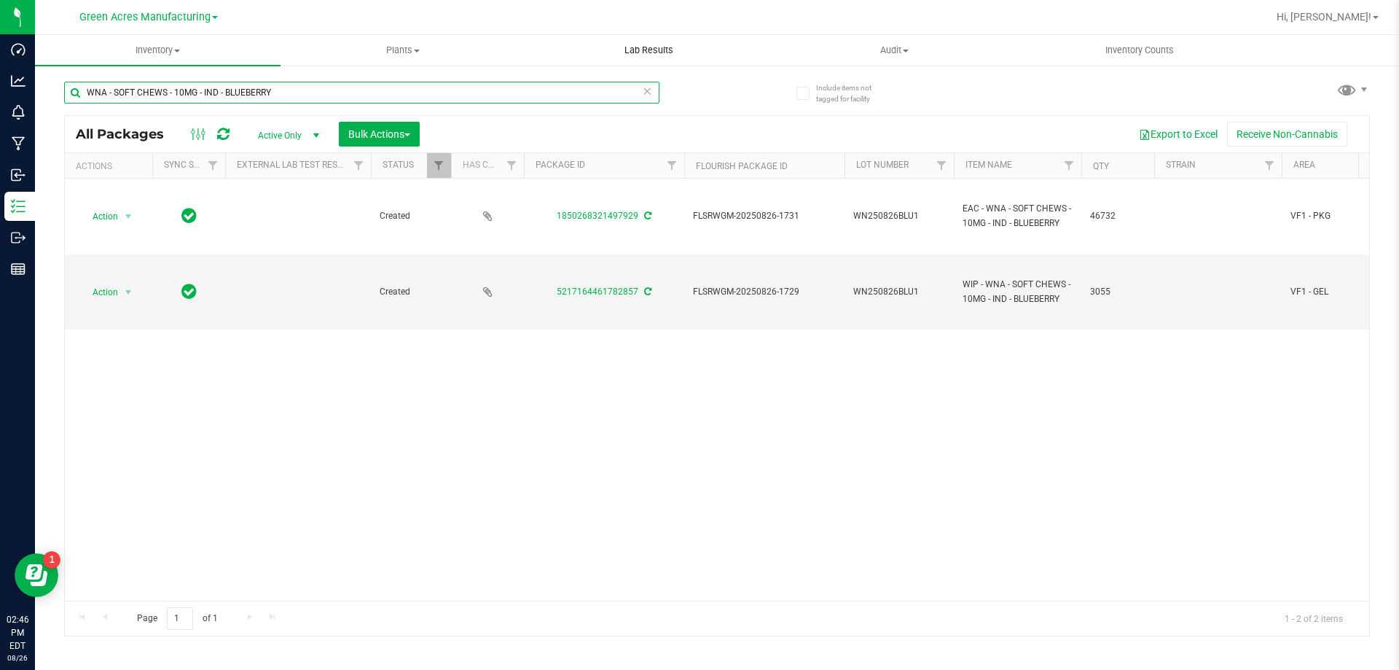
type input "WNA - SOFT CHEWS - 10MG - IND - BLUEBERRY"
click at [127, 293] on span "select" at bounding box center [128, 292] width 12 height 12
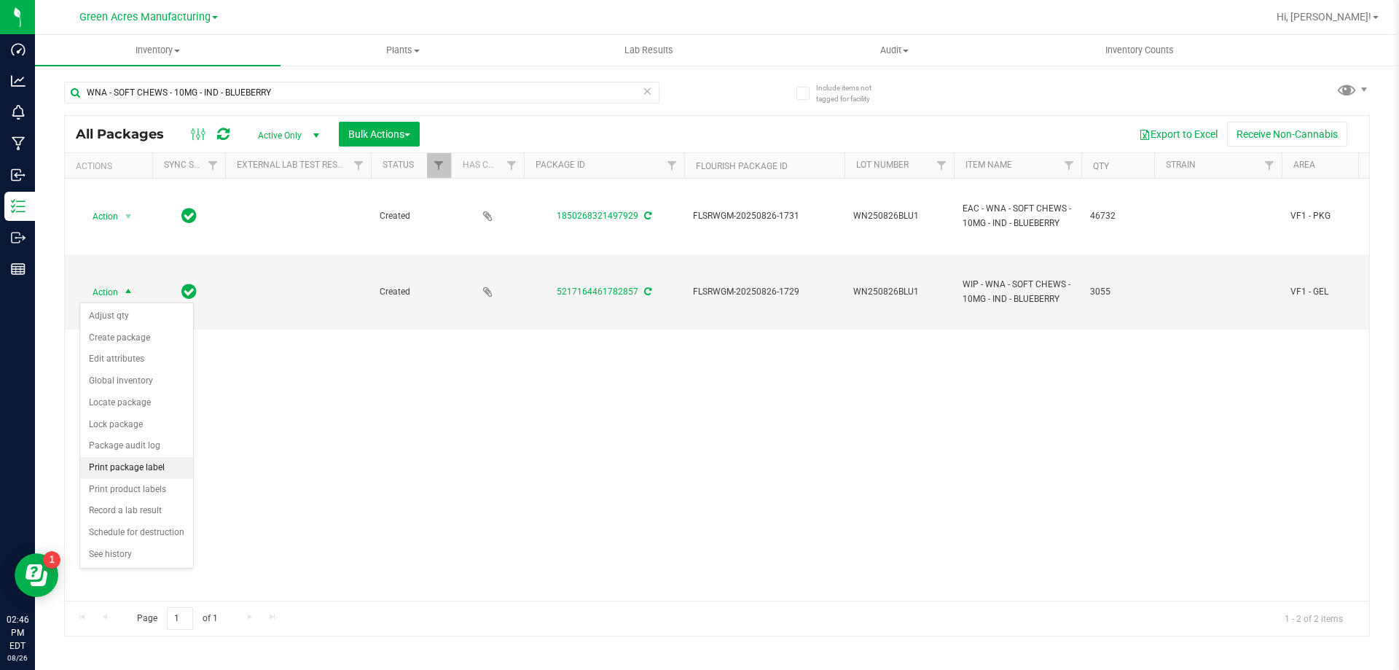
click at [123, 471] on li "Print package label" at bounding box center [136, 468] width 113 height 22
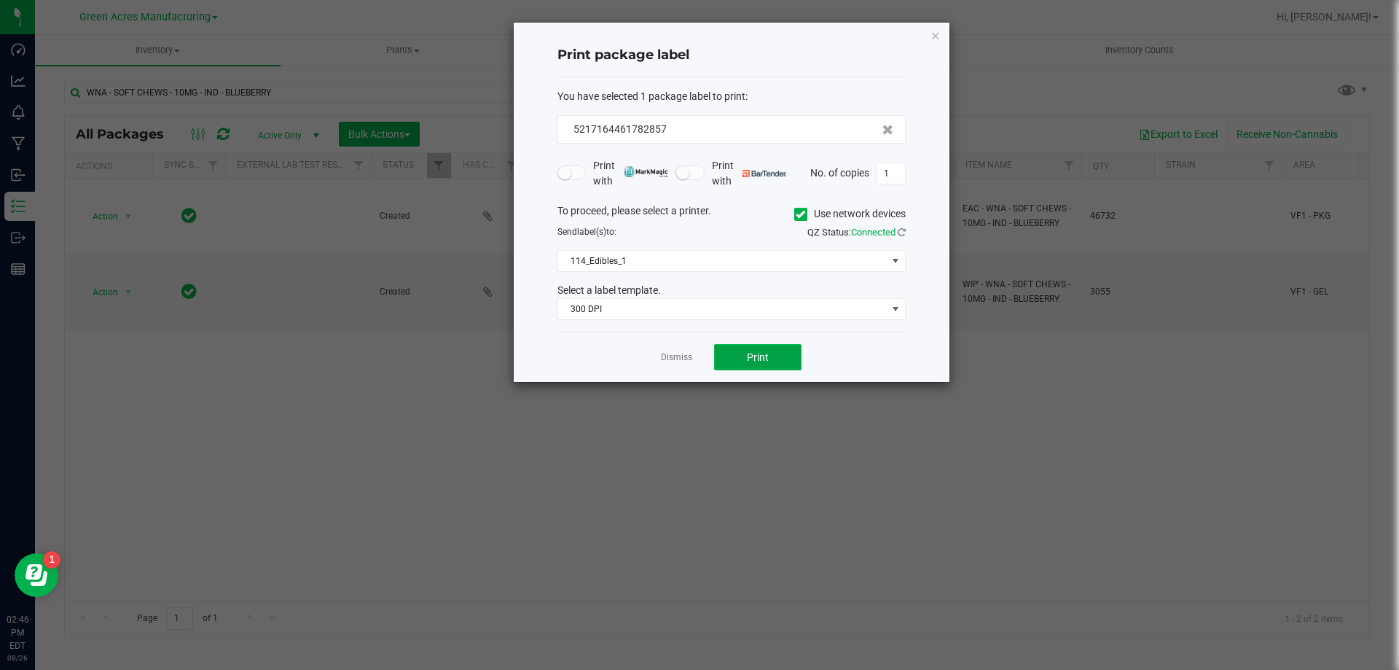
click at [760, 362] on span "Print" at bounding box center [758, 357] width 22 height 12
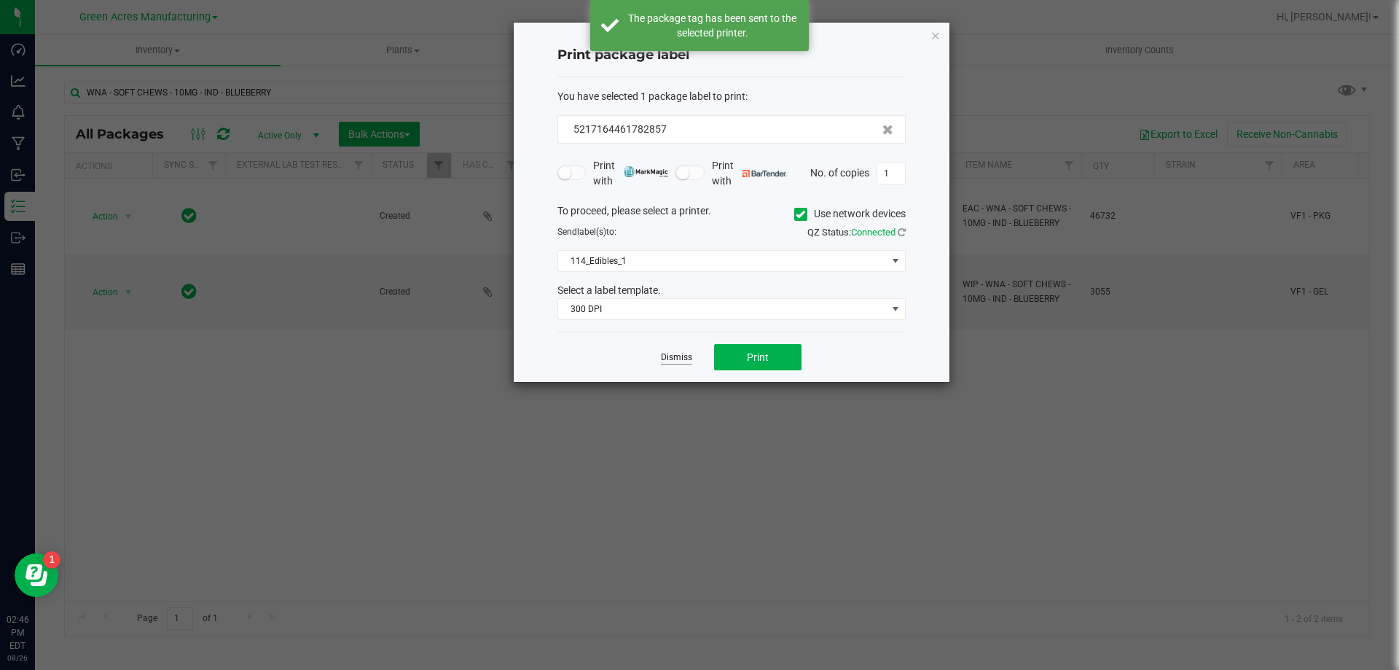
click at [672, 356] on link "Dismiss" at bounding box center [676, 357] width 31 height 12
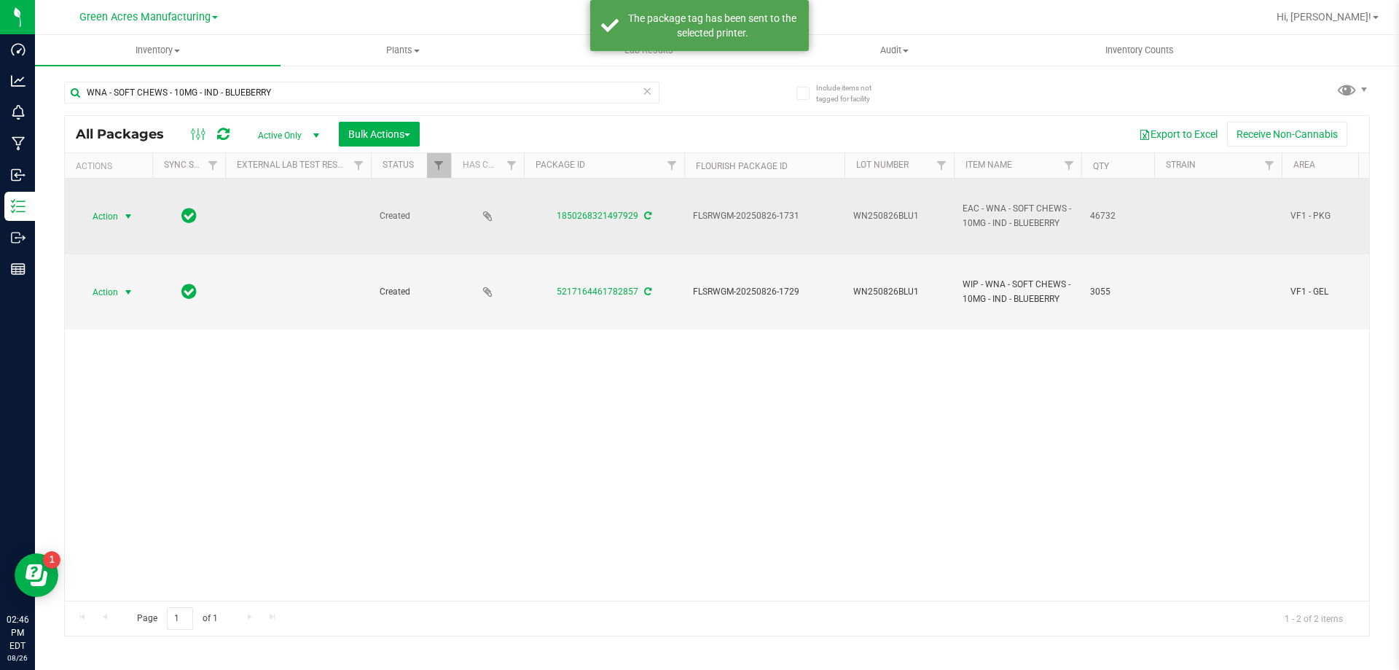
click at [117, 216] on span "Action" at bounding box center [98, 216] width 39 height 20
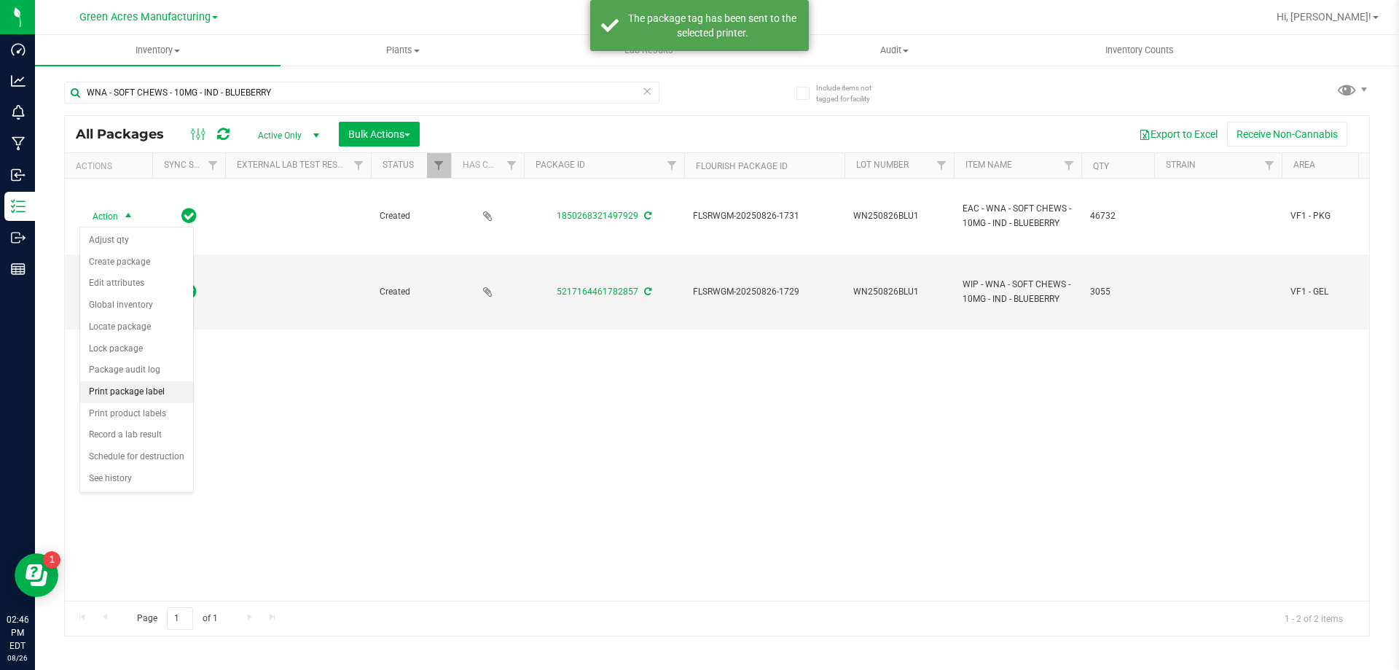
click at [140, 390] on li "Print package label" at bounding box center [136, 392] width 113 height 22
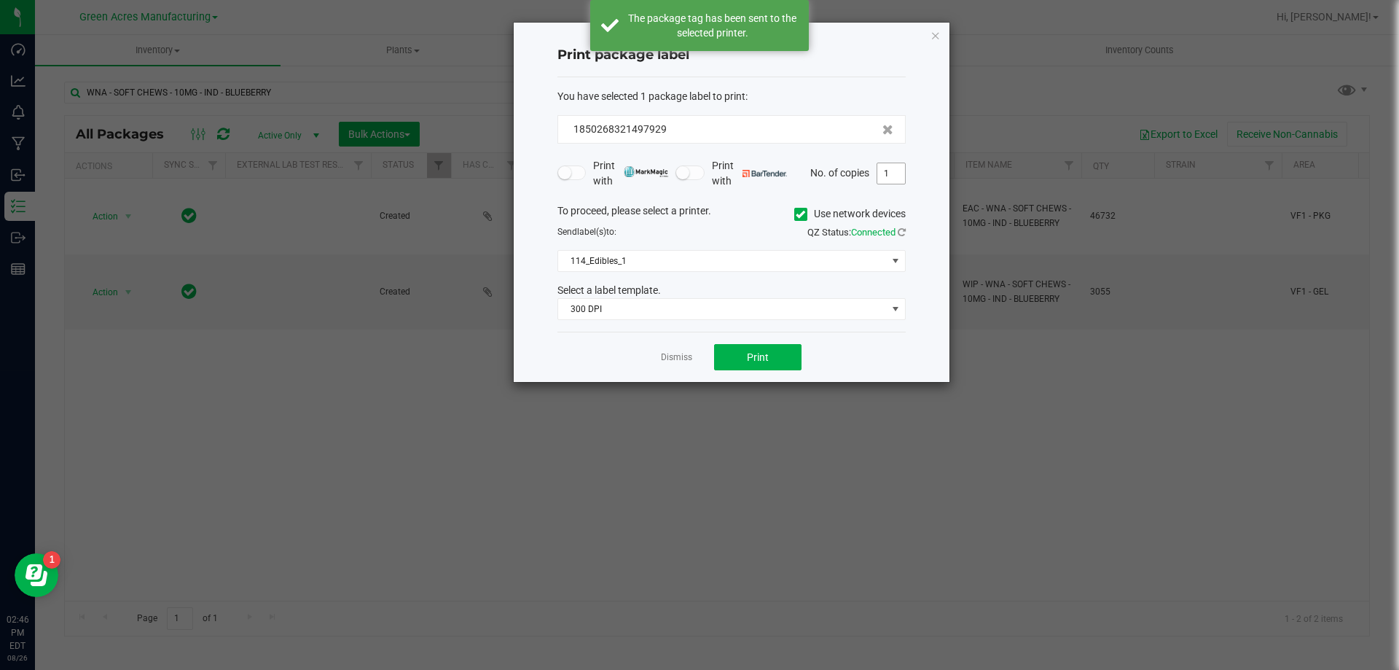
click at [891, 173] on input "1" at bounding box center [892, 173] width 28 height 20
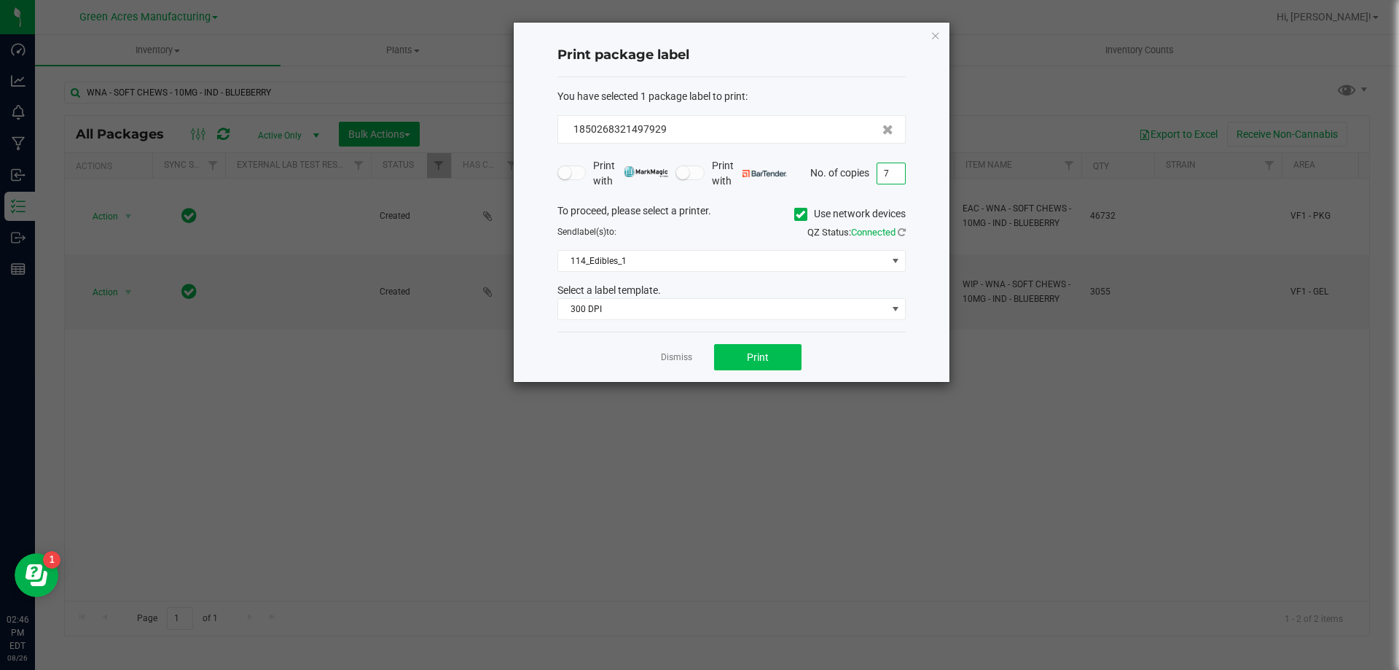
type input "7"
click at [763, 356] on span "Print" at bounding box center [758, 357] width 22 height 12
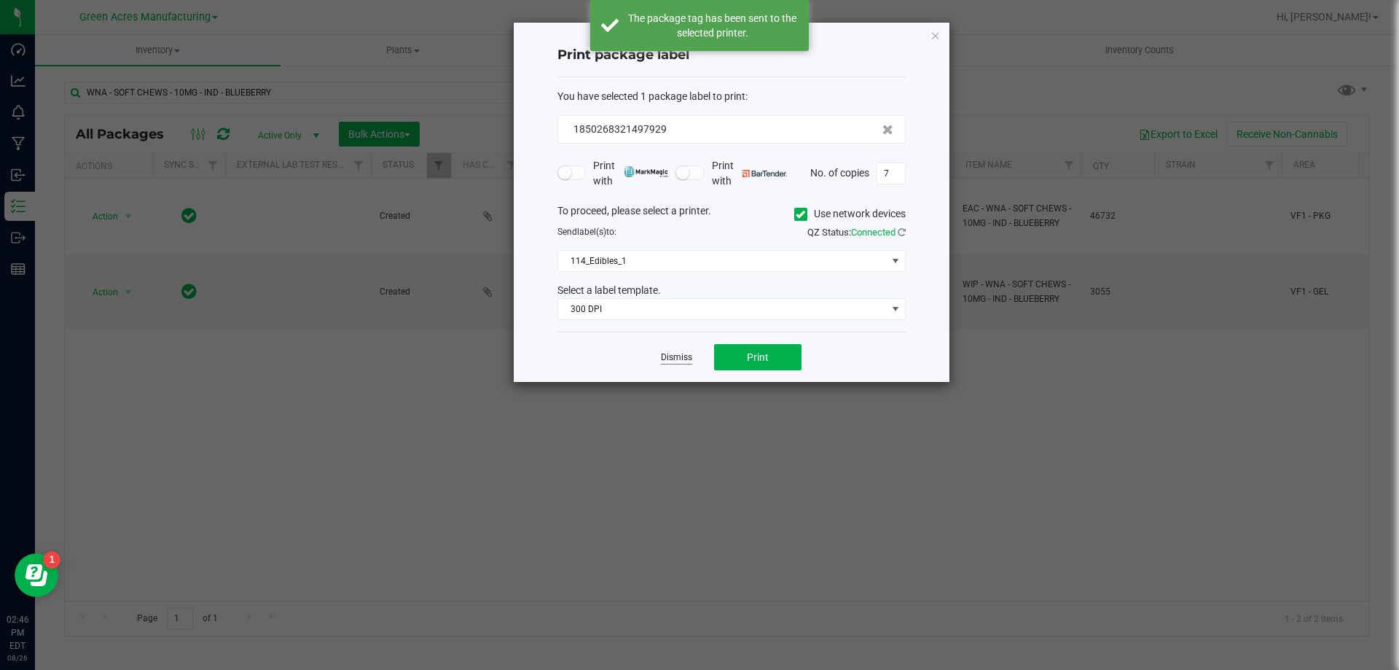
click at [671, 357] on link "Dismiss" at bounding box center [676, 357] width 31 height 12
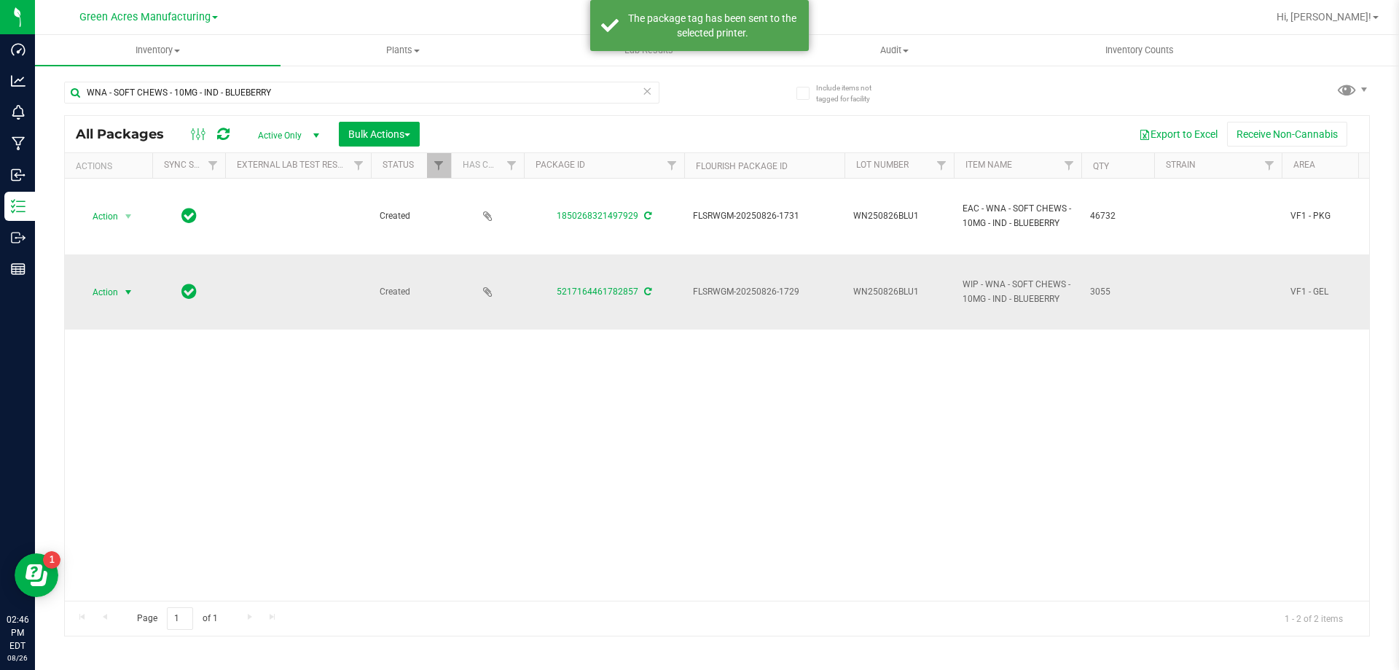
click at [95, 291] on span "Action" at bounding box center [98, 292] width 39 height 20
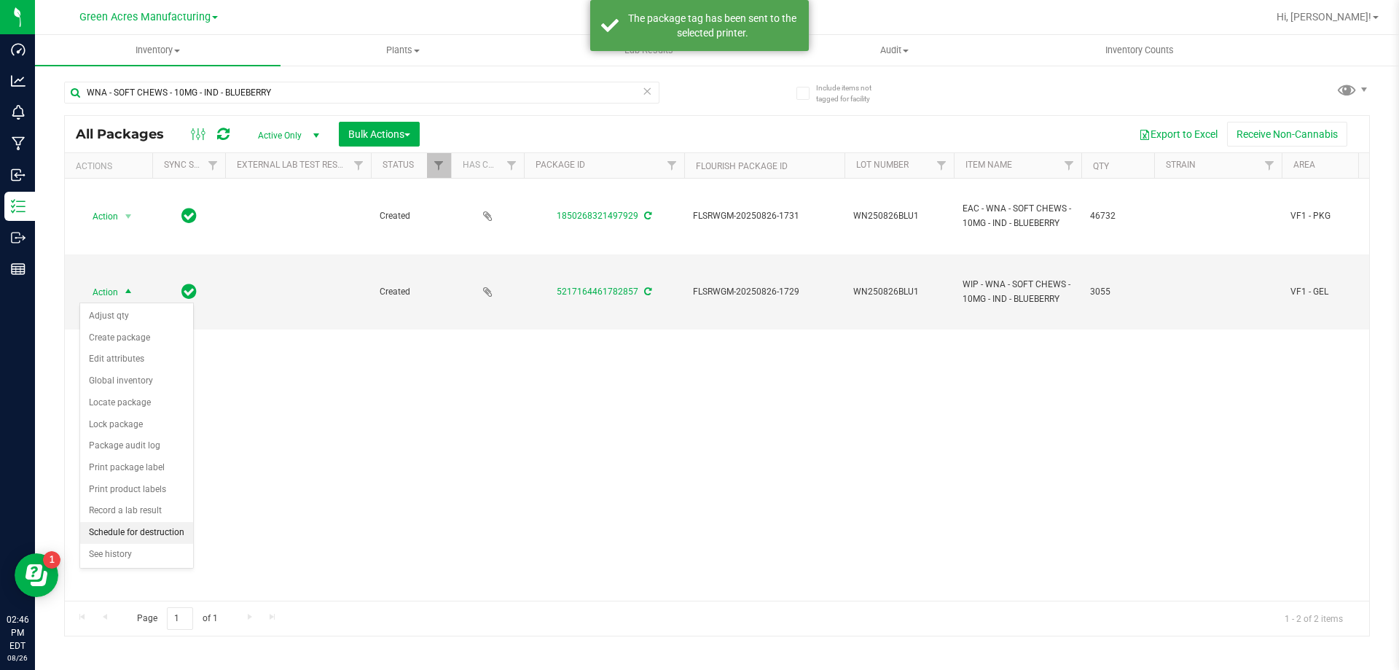
click at [108, 532] on li "Schedule for destruction" at bounding box center [136, 533] width 113 height 22
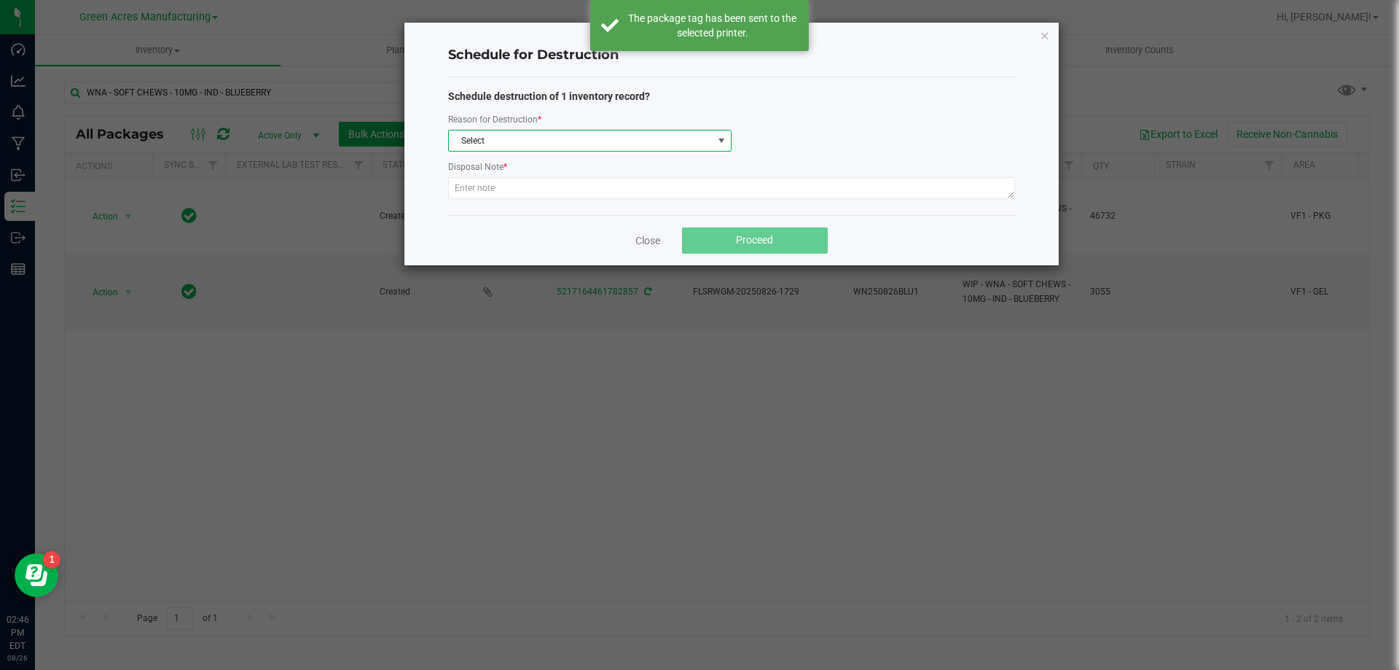
click at [525, 133] on span "Select" at bounding box center [581, 140] width 264 height 20
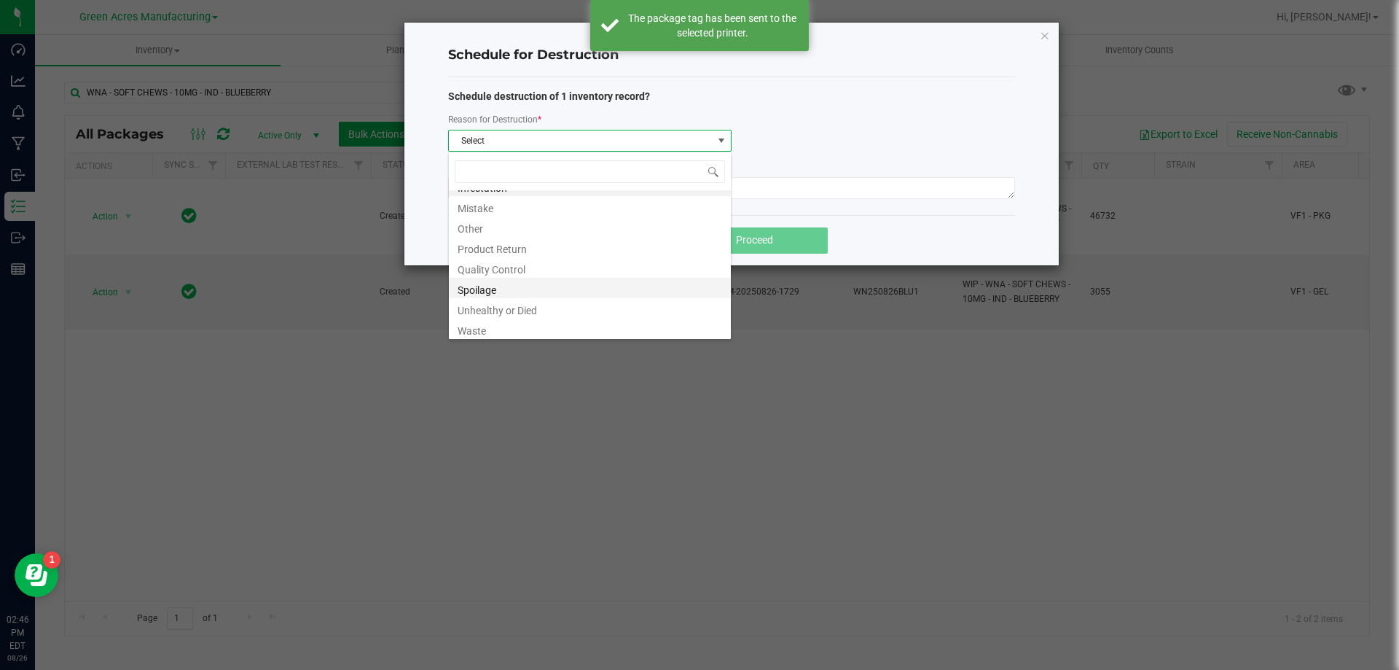
scroll to position [17, 0]
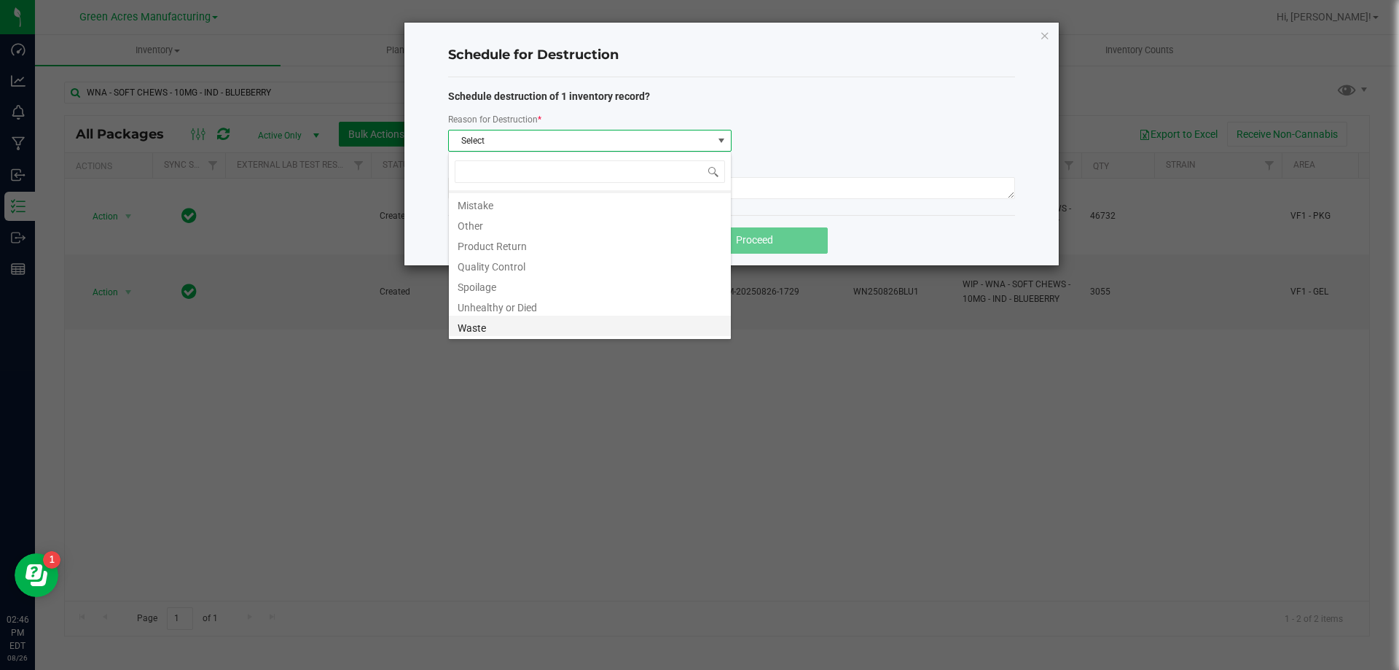
click at [507, 335] on li "Waste" at bounding box center [590, 326] width 282 height 20
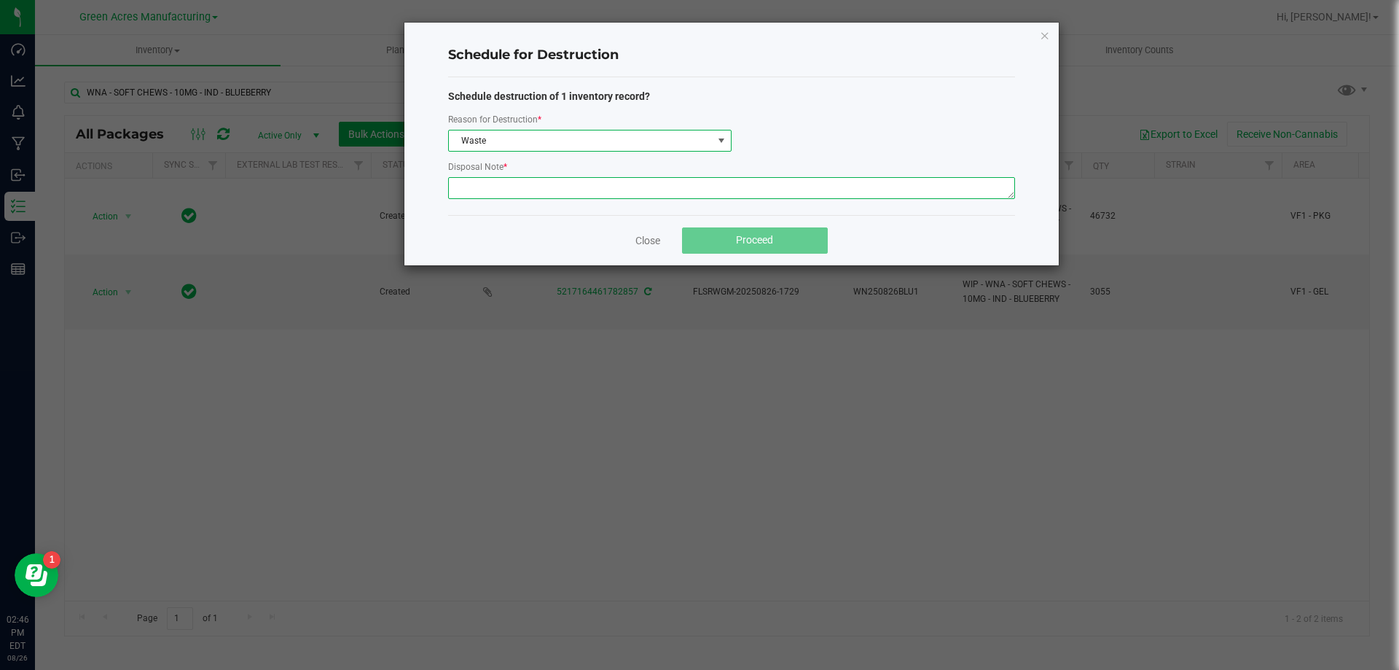
click at [488, 192] on textarea at bounding box center [731, 188] width 567 height 22
type textarea "Production waste"
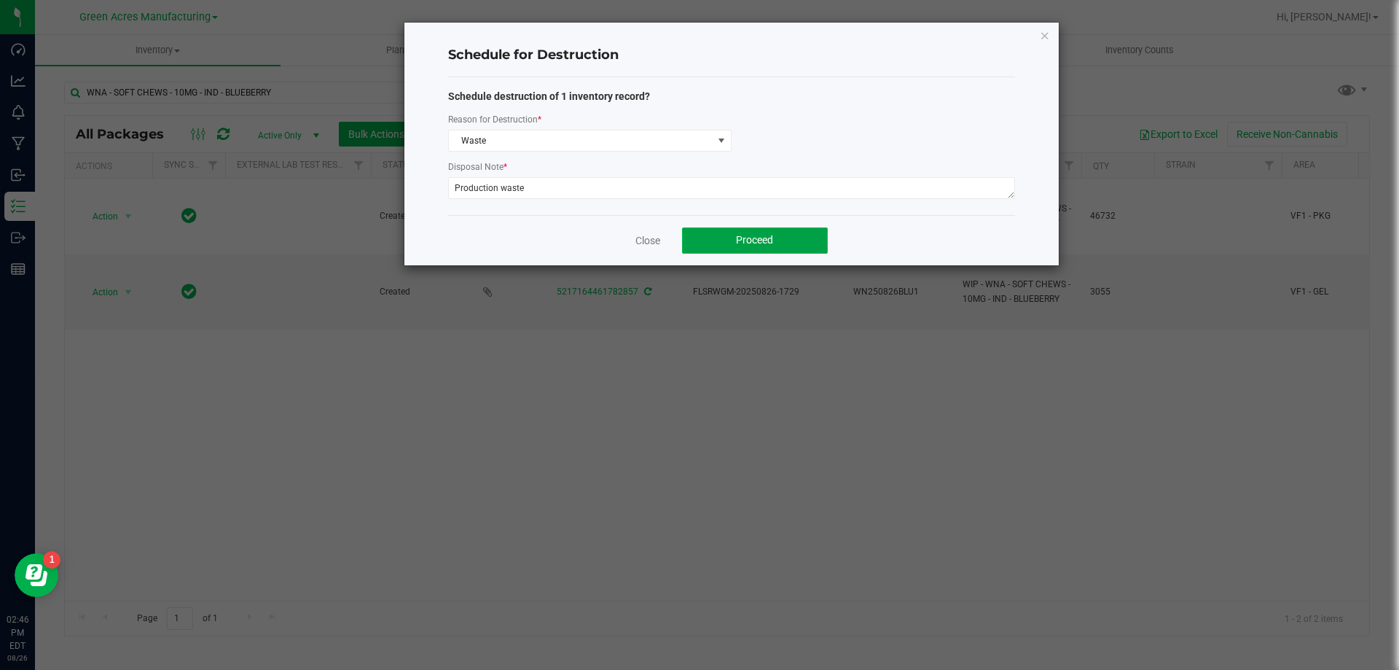
click at [732, 234] on button "Proceed" at bounding box center [755, 240] width 146 height 26
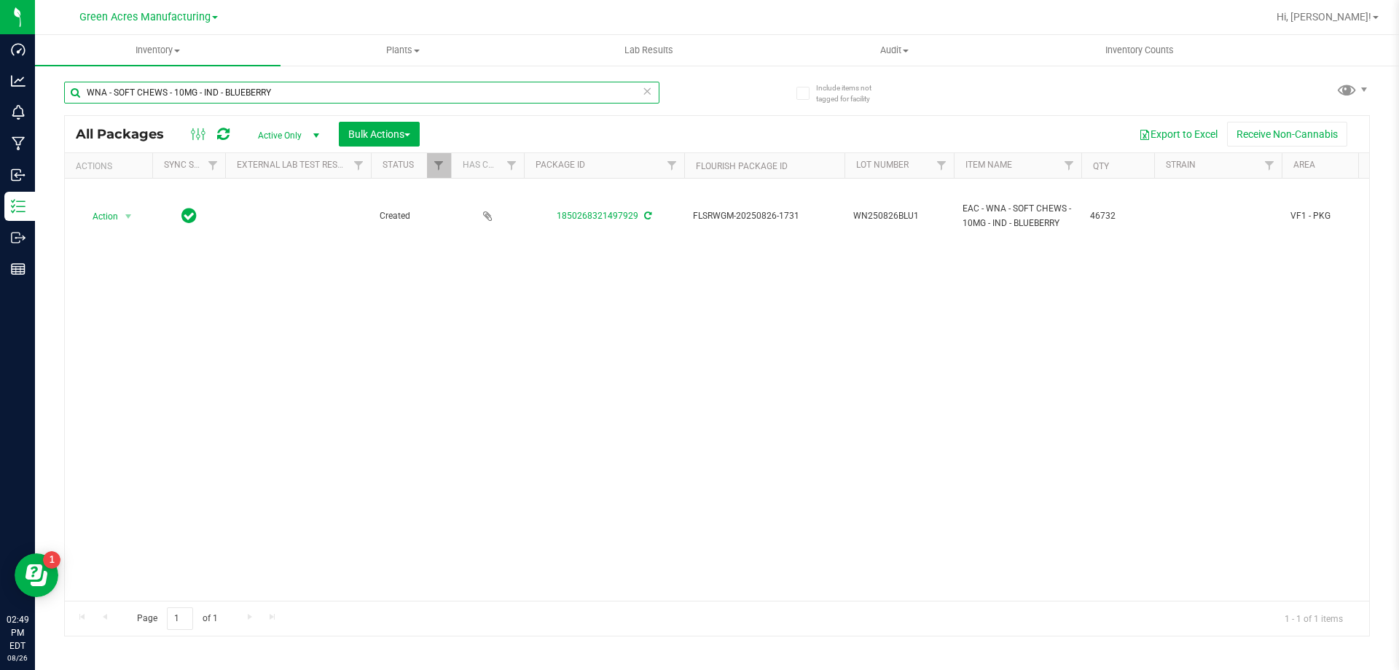
drag, startPoint x: 288, startPoint y: 95, endPoint x: 41, endPoint y: 94, distance: 247.1
click at [41, 94] on div "Include items not tagged for facility WNA - SOFT CHEWS - 10MG - IND - BLUEBERRY…" at bounding box center [717, 286] width 1364 height 445
type input "7065023875367073"
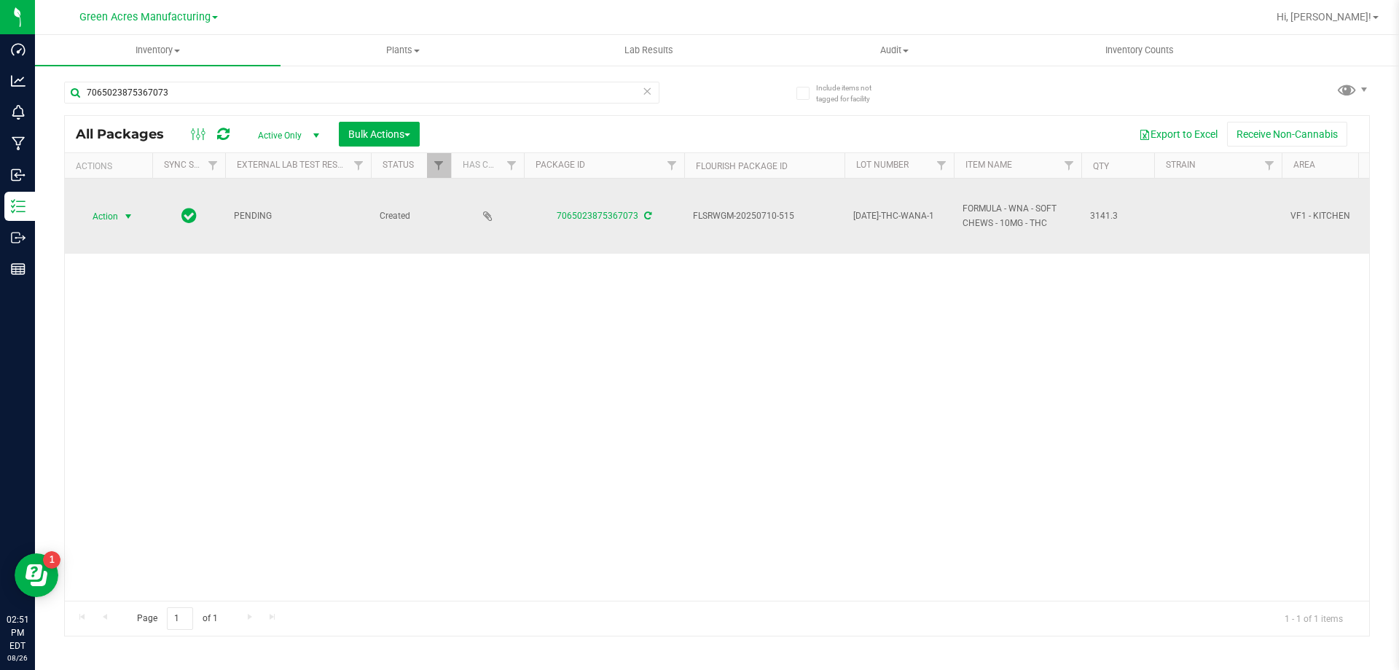
click at [125, 219] on span "select" at bounding box center [128, 217] width 12 height 12
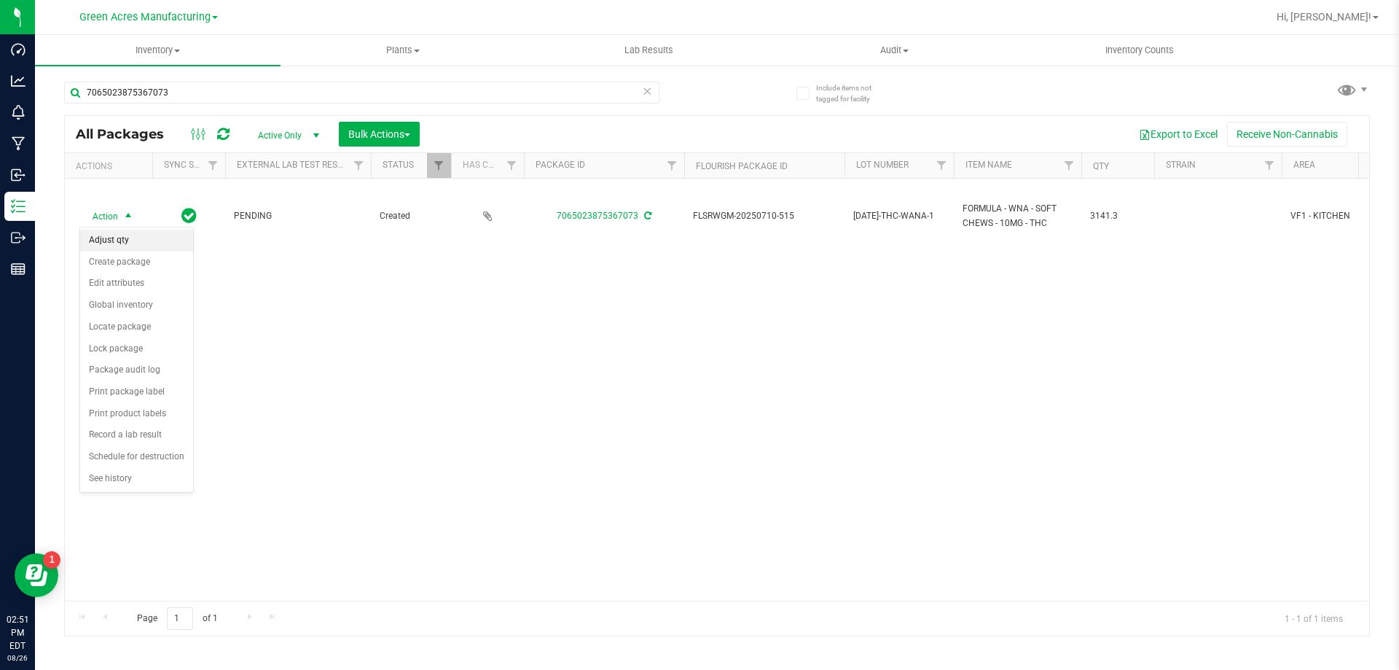
click at [119, 236] on li "Adjust qty" at bounding box center [136, 241] width 113 height 22
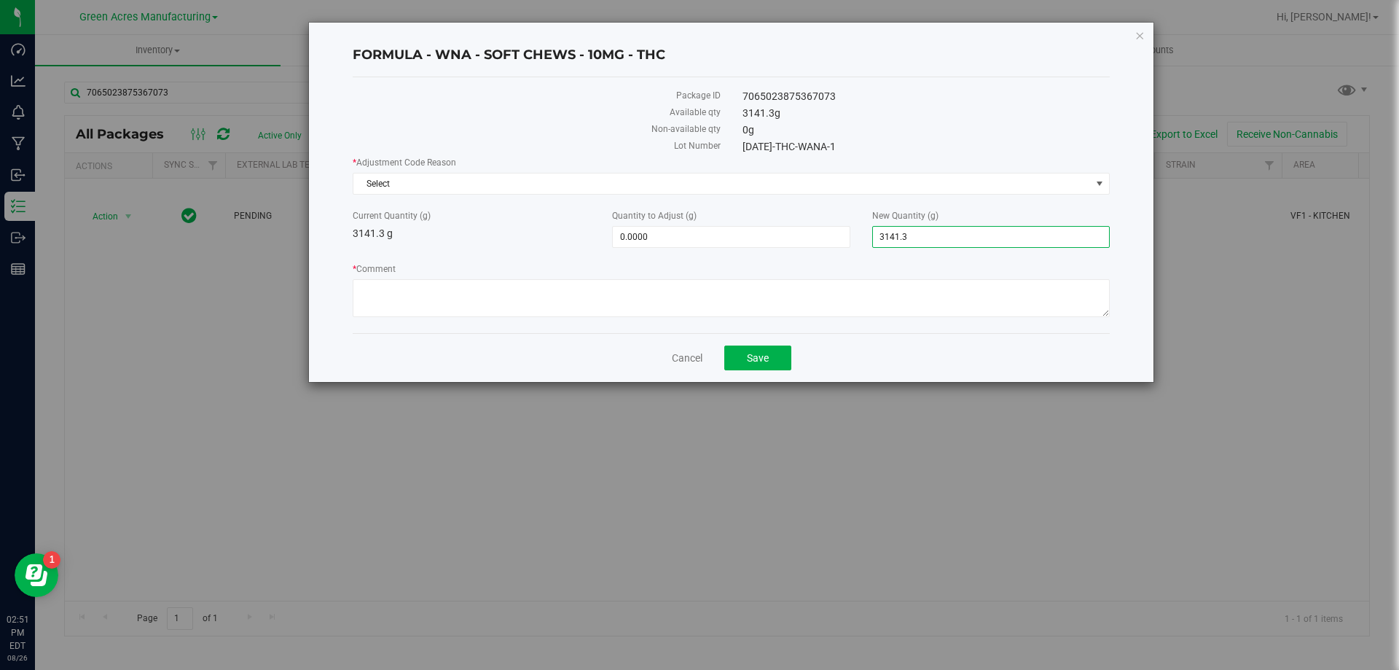
click at [936, 232] on span "3,141.3000 3141.3" at bounding box center [991, 237] width 238 height 22
click at [729, 235] on span "0.0000 0" at bounding box center [731, 237] width 238 height 22
type input "-9"
type input "-9.0000"
type input "3,132.3000"
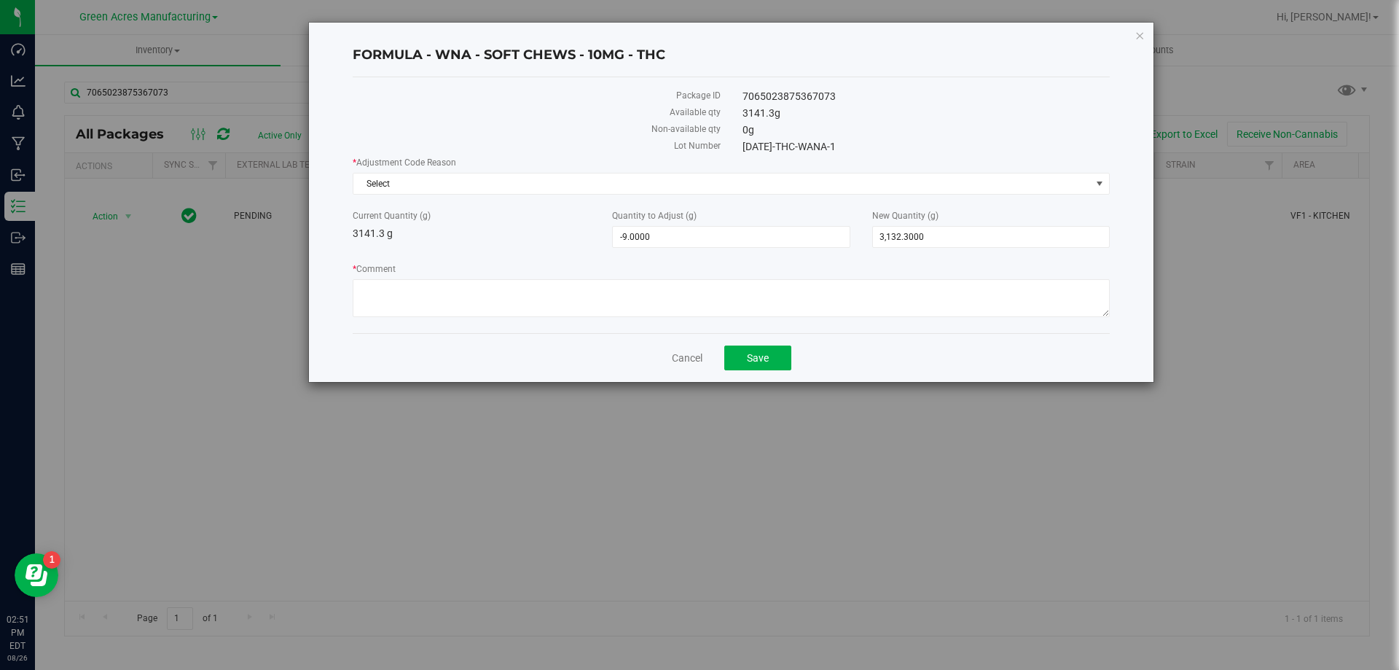
click at [1063, 45] on div "FORMULA - WNA - SOFT CHEWS - 10MG - THC" at bounding box center [731, 55] width 757 height 43
click at [467, 309] on textarea "* Comment" at bounding box center [731, 298] width 757 height 38
type textarea "Weight after dosing and cleaning container"
click at [429, 181] on span "Select" at bounding box center [723, 183] width 738 height 20
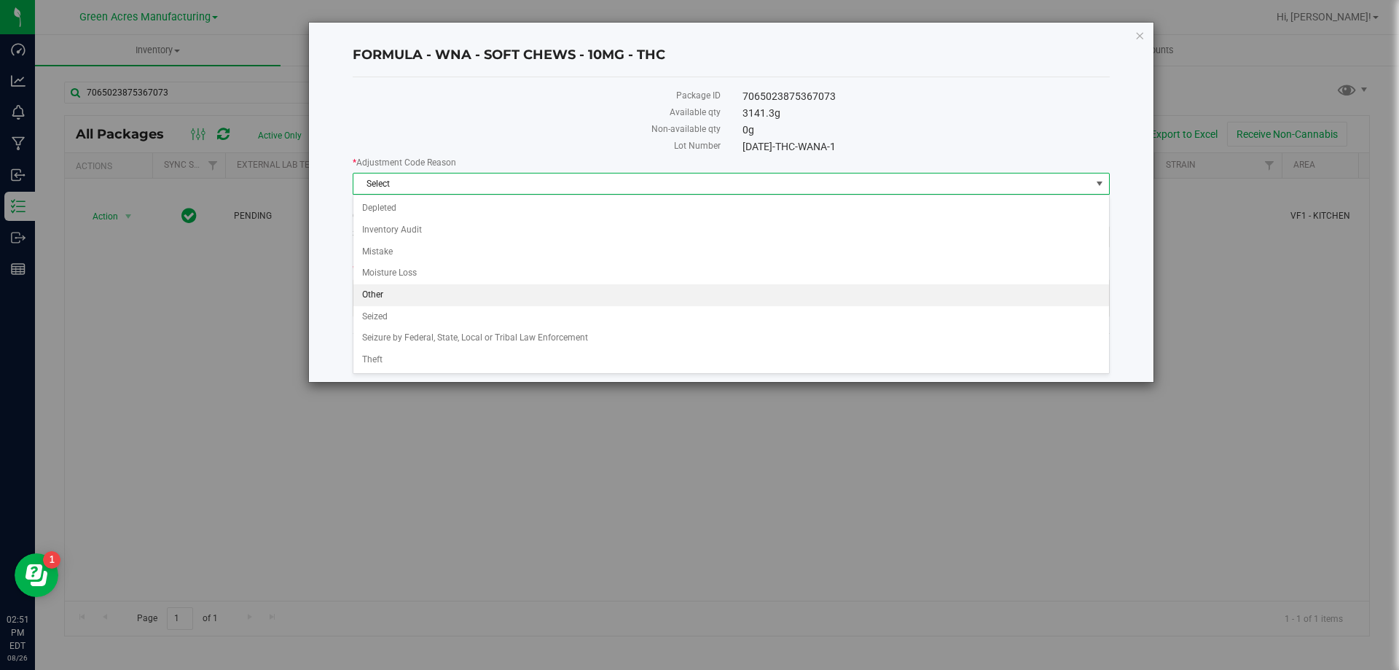
click at [434, 293] on li "Other" at bounding box center [732, 295] width 756 height 22
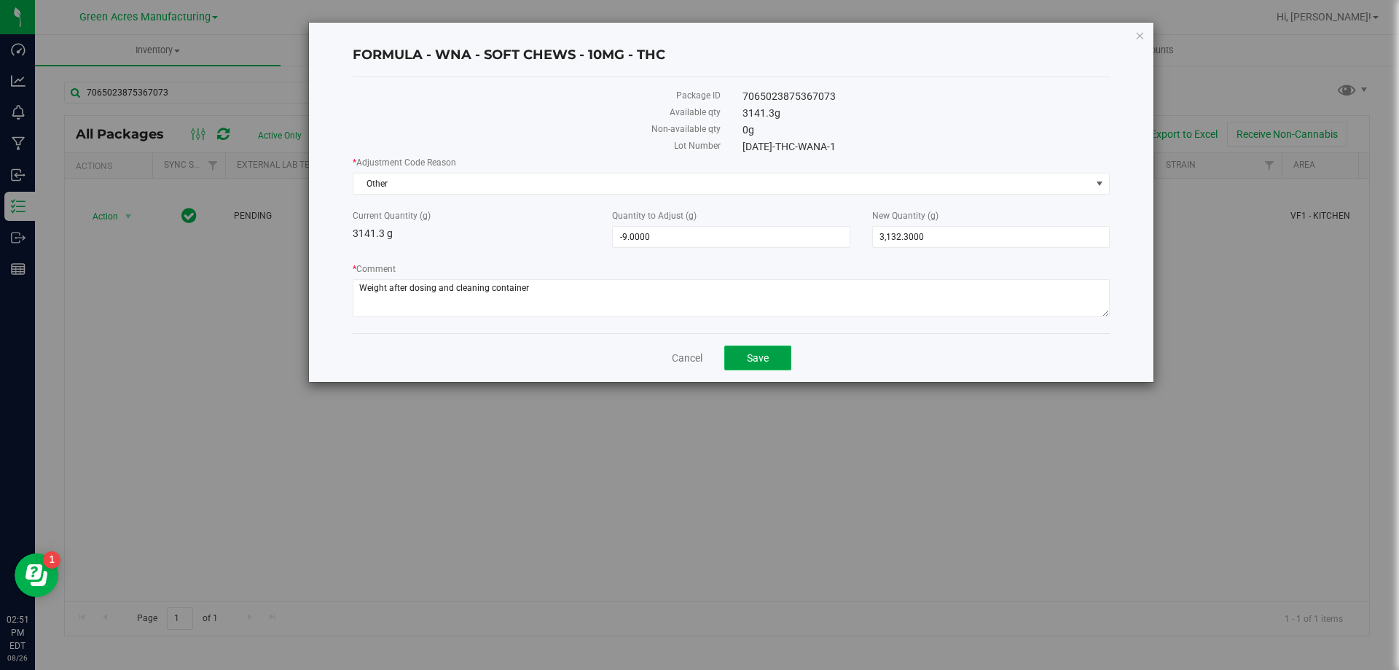
click at [762, 362] on span "Save" at bounding box center [758, 358] width 22 height 12
